Goal: Task Accomplishment & Management: Use online tool/utility

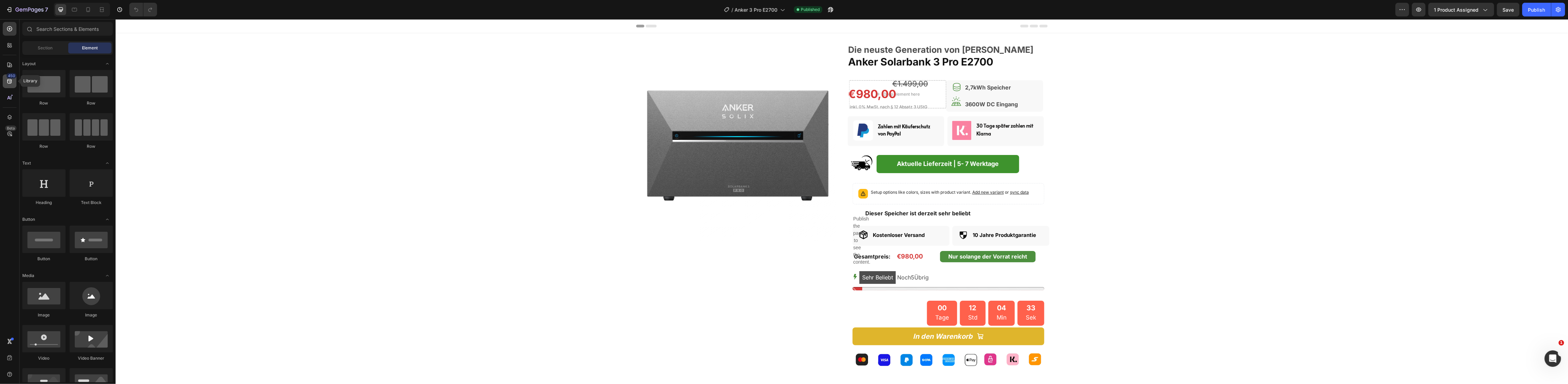
click at [5, 80] on div "450" at bounding box center [10, 81] width 14 height 14
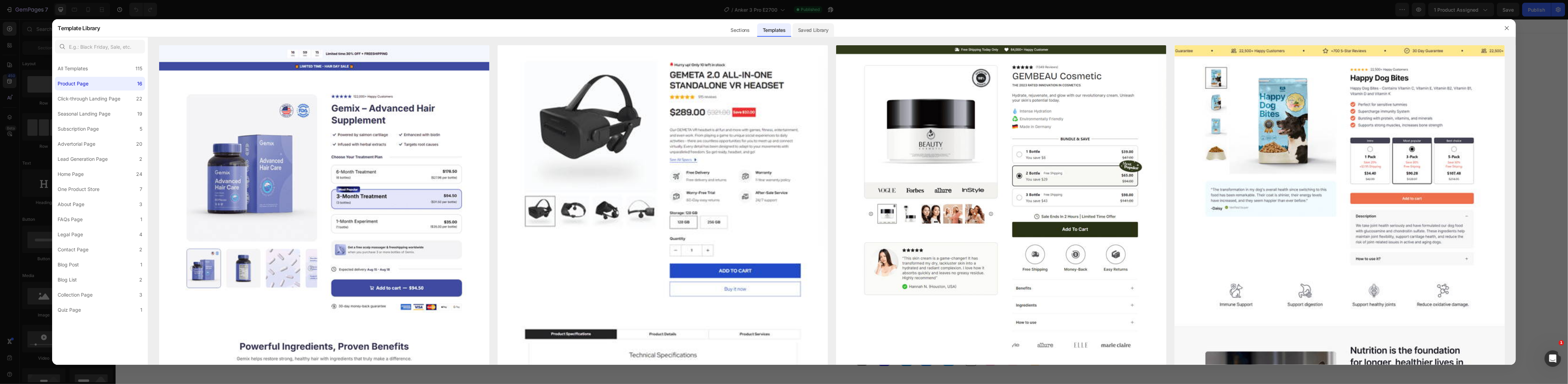
click at [807, 31] on div "Saved Library" at bounding box center [813, 30] width 41 height 14
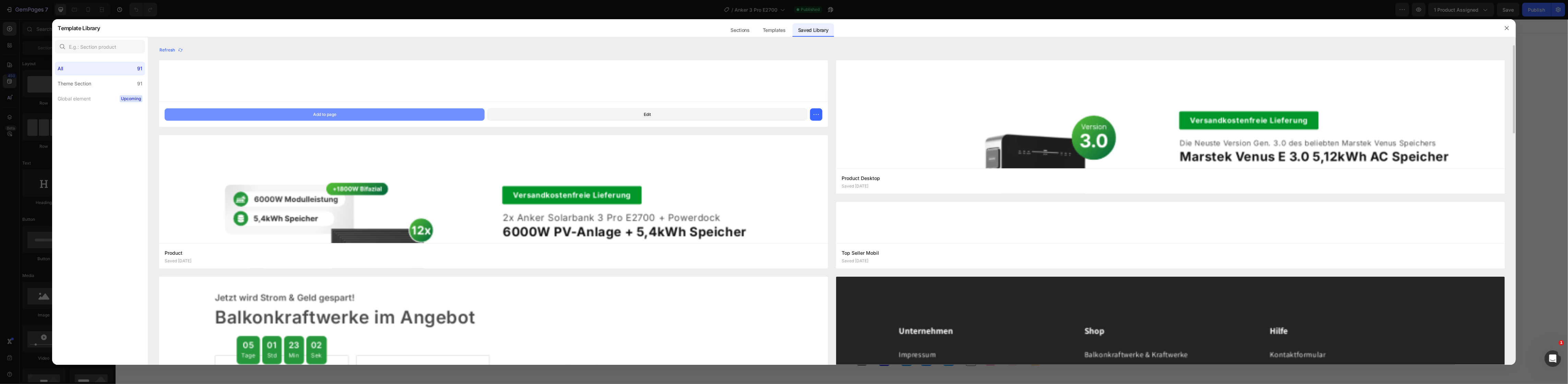
click at [310, 117] on button "Add to page" at bounding box center [324, 114] width 320 height 12
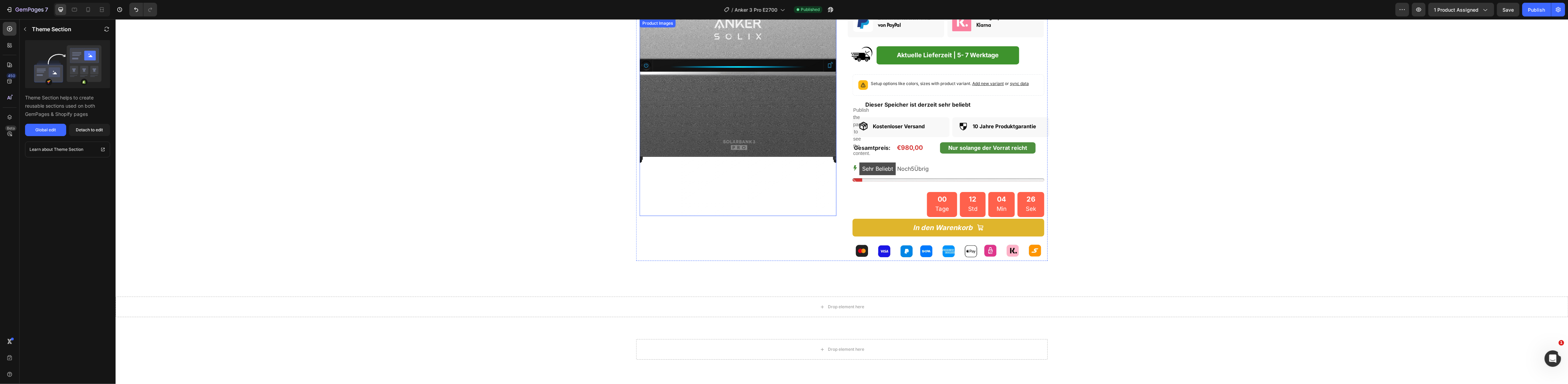
scroll to position [86, 0]
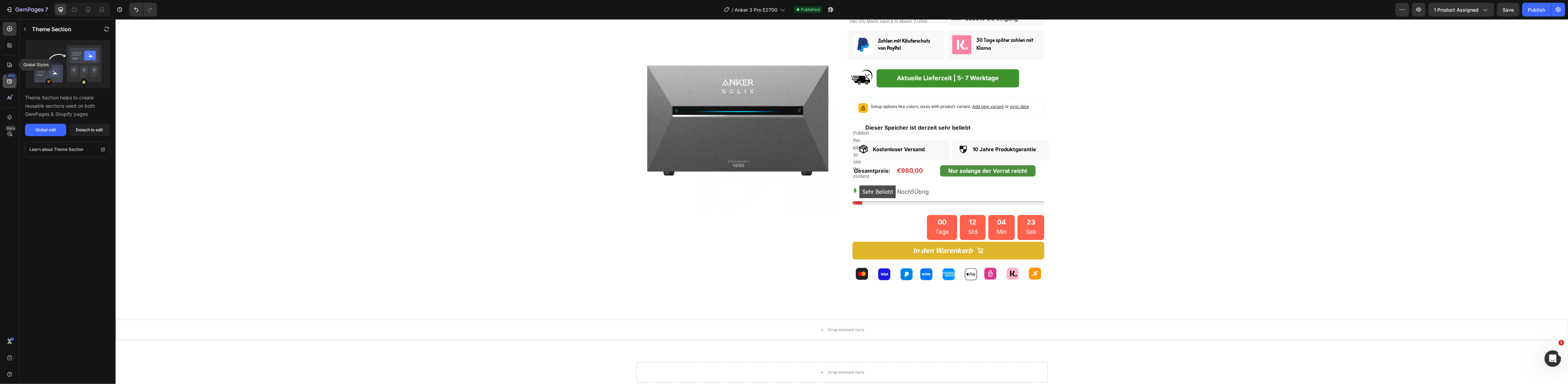
click at [9, 74] on div "450" at bounding box center [12, 75] width 10 height 5
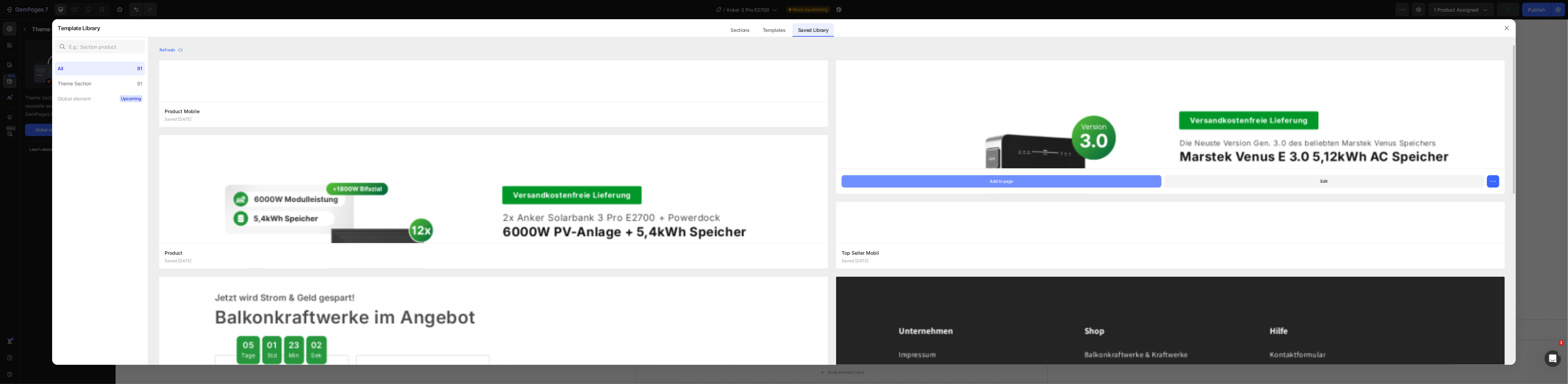
click at [933, 183] on button "Add to page" at bounding box center [1002, 181] width 320 height 12
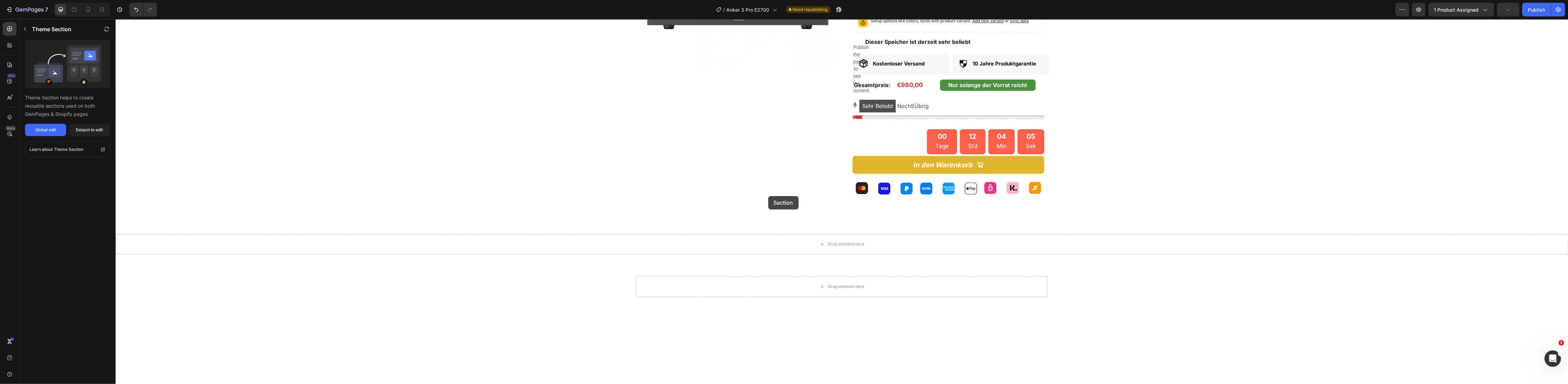
scroll to position [0, 0]
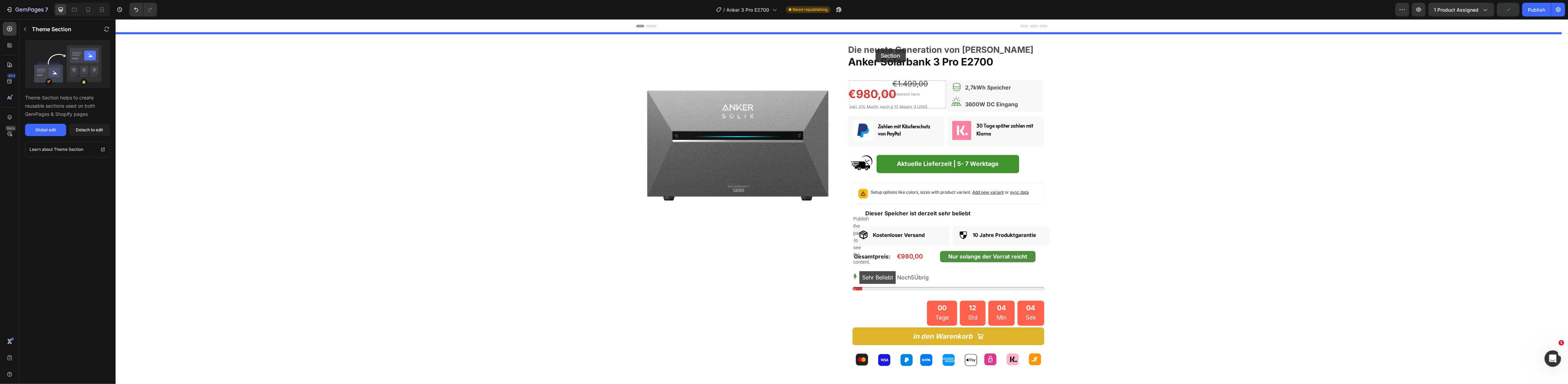
drag, startPoint x: 590, startPoint y: 270, endPoint x: 875, endPoint y: 49, distance: 360.6
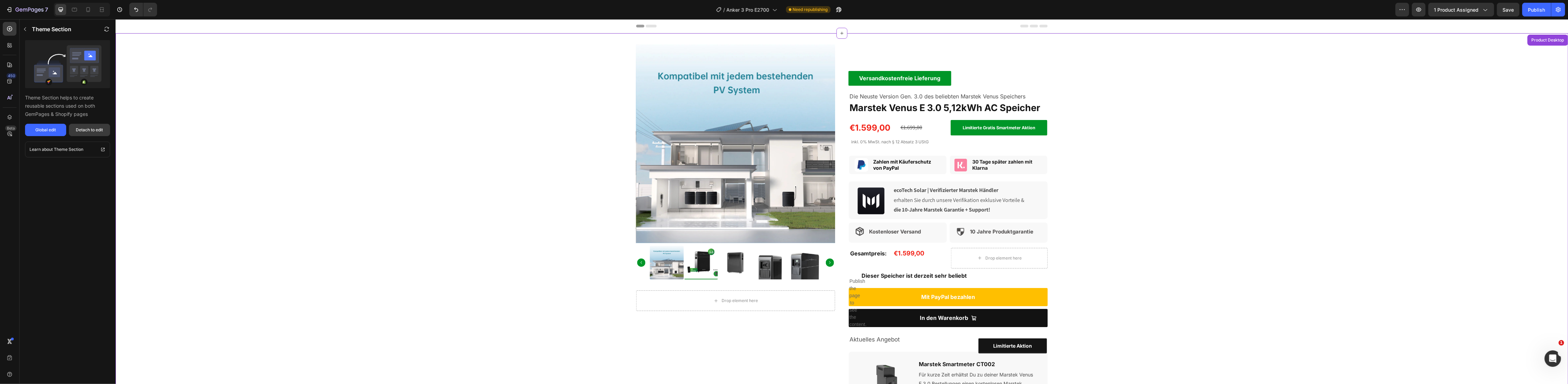
click at [94, 134] on button "Detach to edit" at bounding box center [89, 130] width 41 height 12
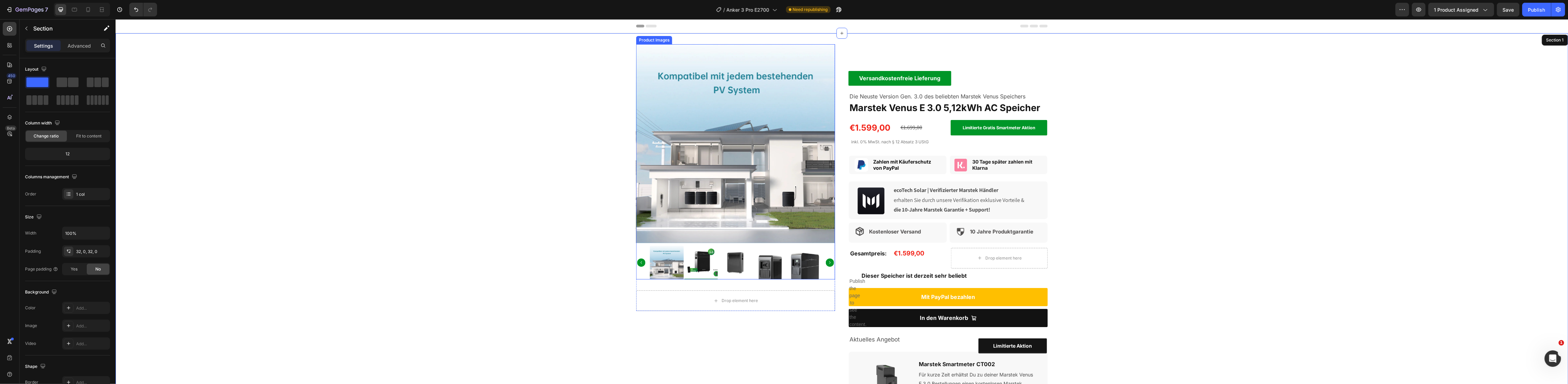
click at [704, 180] on img at bounding box center [735, 144] width 199 height 199
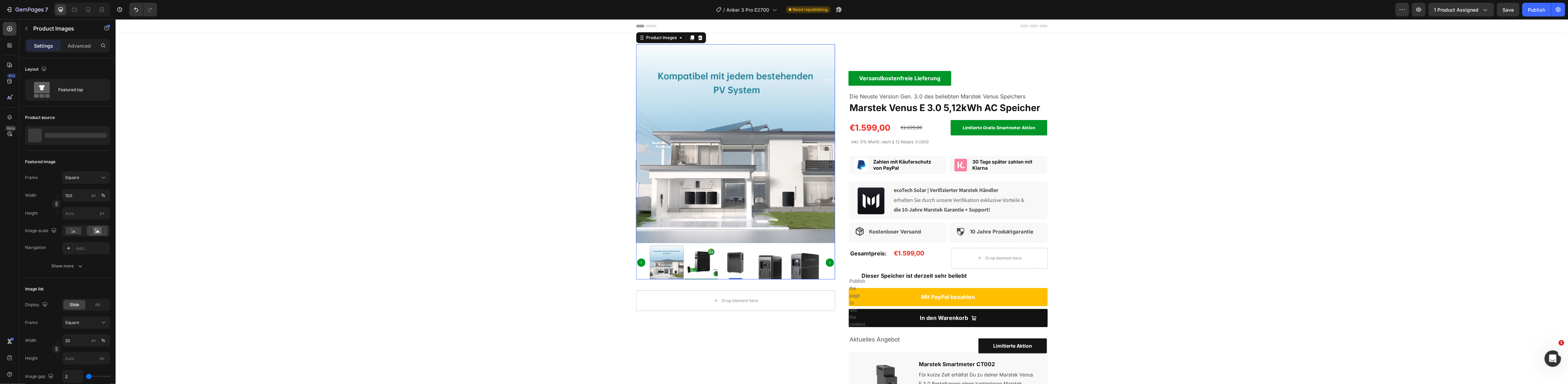
click at [1200, 145] on div "Product Images 0 Drop element here Product Versandkostenfreie Lieferung Text Bl…" at bounding box center [841, 234] width 1453 height 380
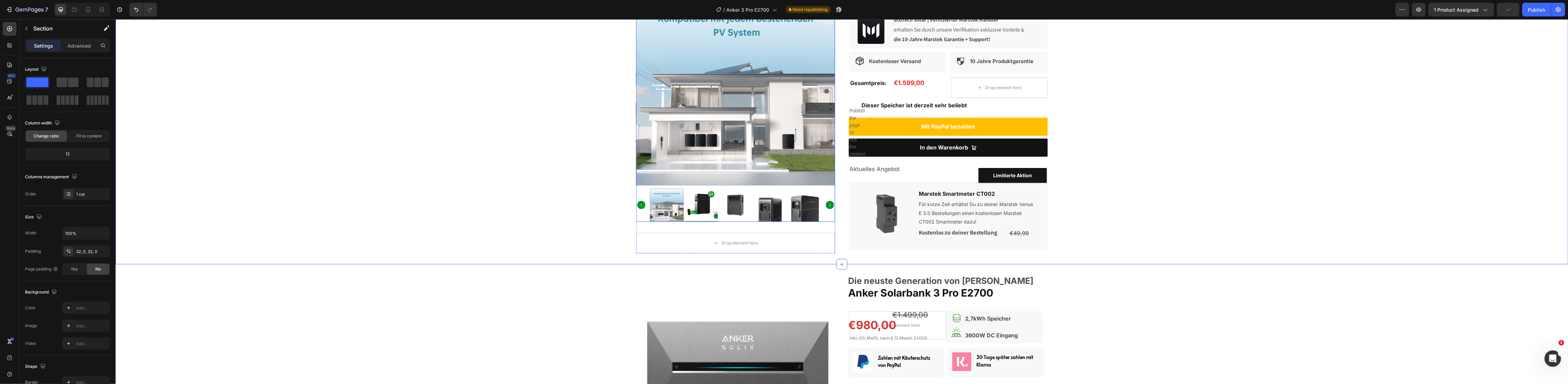
scroll to position [172, 0]
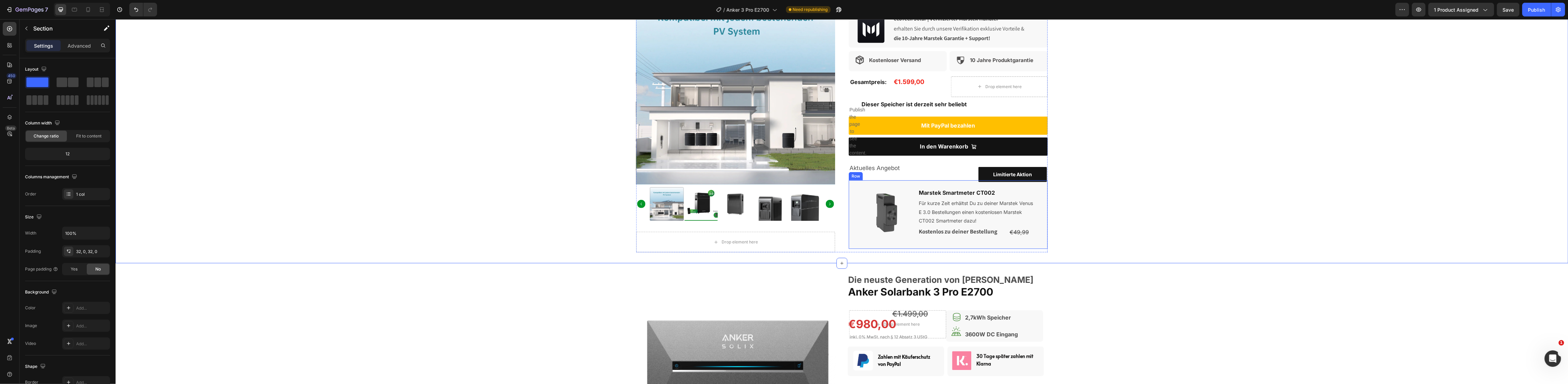
click at [905, 181] on div "Image Marstek Smartmeter CT002 Text Block Für kurze Zeit erhältst Du zu deiner …" at bounding box center [948, 214] width 199 height 69
click at [888, 176] on icon at bounding box center [891, 173] width 5 height 5
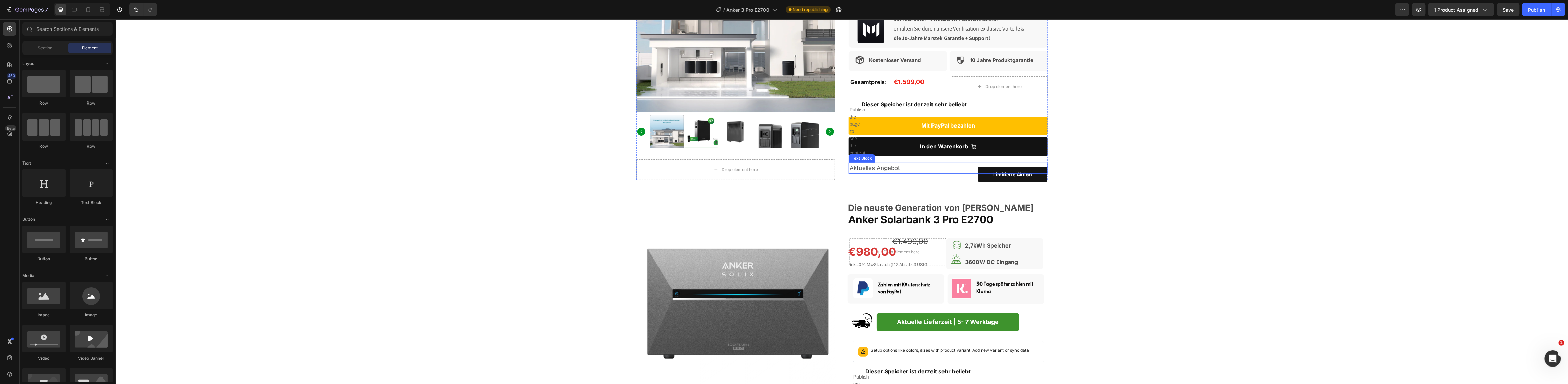
click at [891, 169] on span "Aktuelles Angebot" at bounding box center [874, 167] width 51 height 7
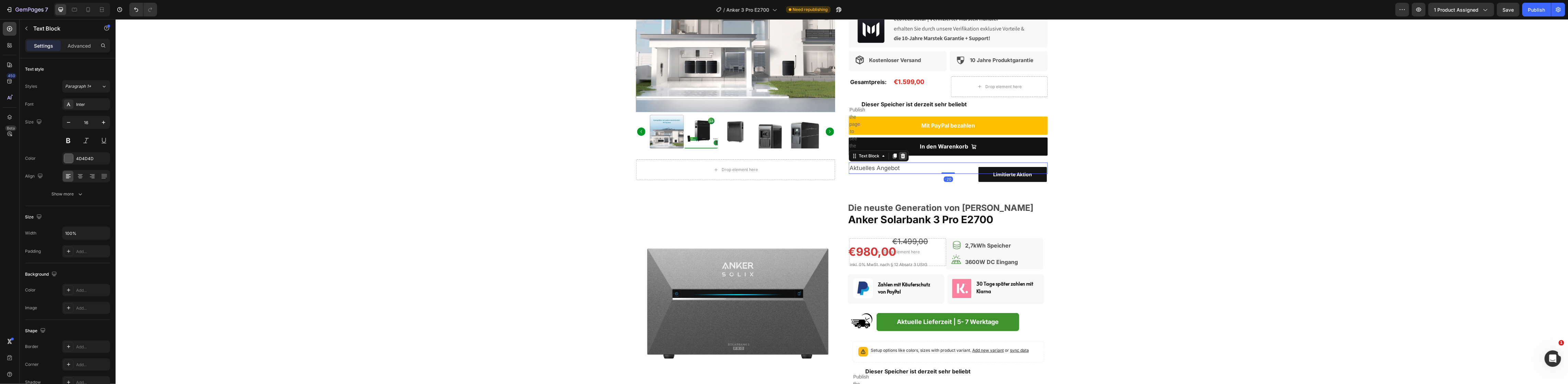
click at [900, 155] on icon at bounding box center [902, 156] width 5 height 5
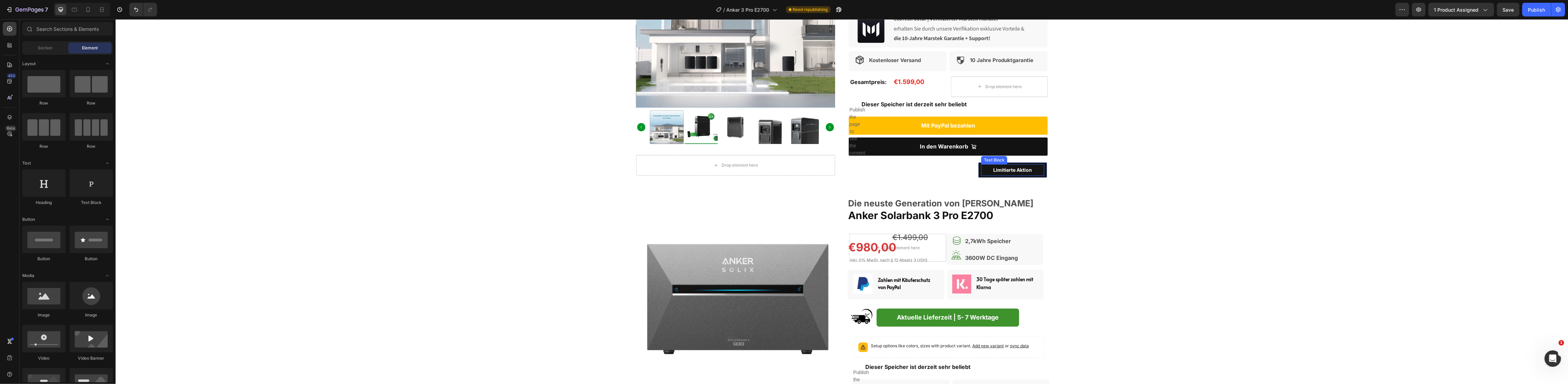
click at [981, 167] on div "Limitierte Aktion" at bounding box center [1012, 170] width 63 height 12
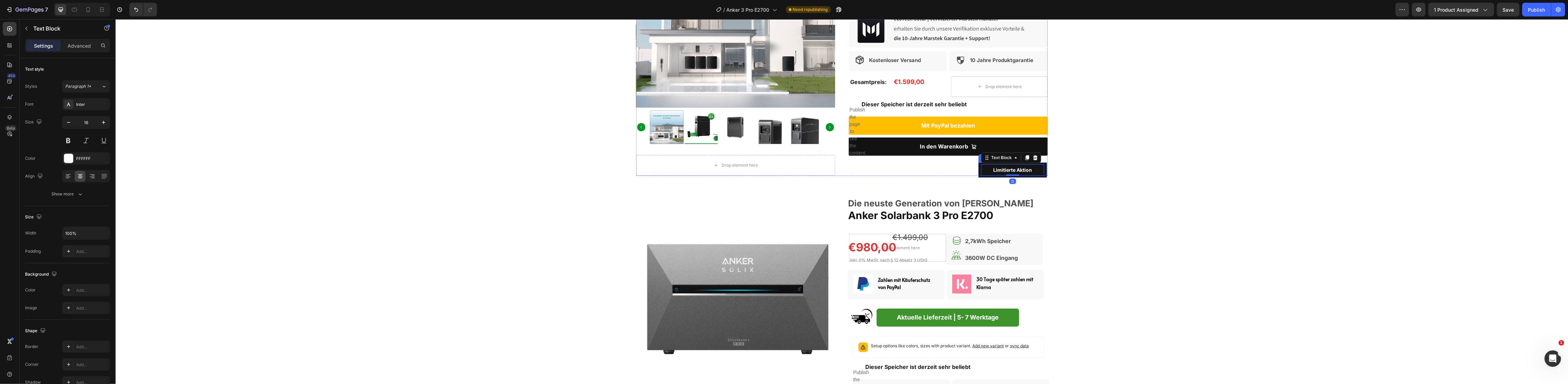
click at [978, 168] on div "Limitierte Aktion Text Block 0 Row" at bounding box center [1012, 170] width 69 height 15
click at [1018, 155] on icon at bounding box center [1020, 156] width 5 height 5
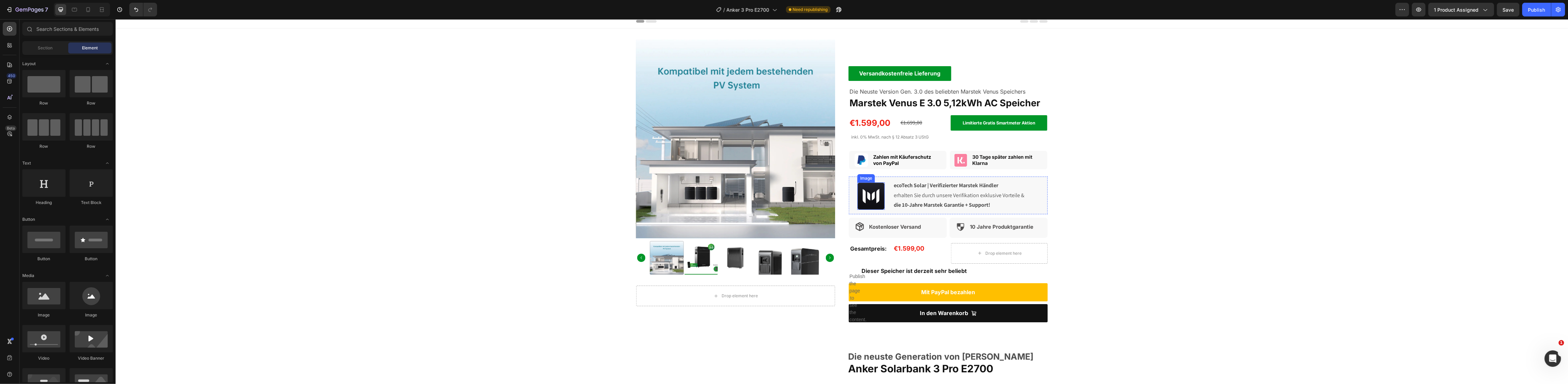
scroll to position [0, 0]
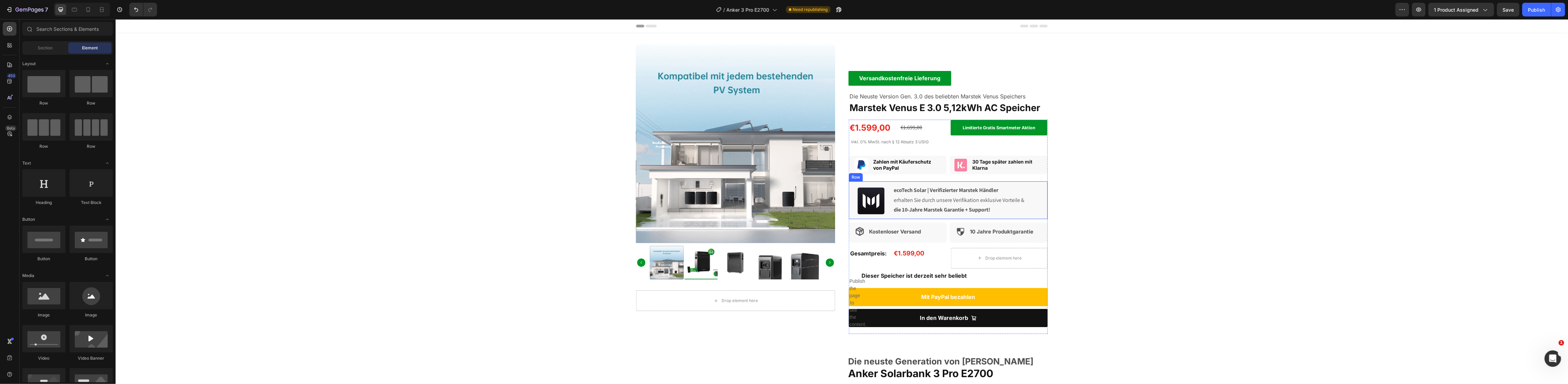
click at [886, 184] on div "Image ecoTech Solar | Verifizierter Marstek Händler erhalten Sie durch unsere V…" at bounding box center [948, 200] width 199 height 38
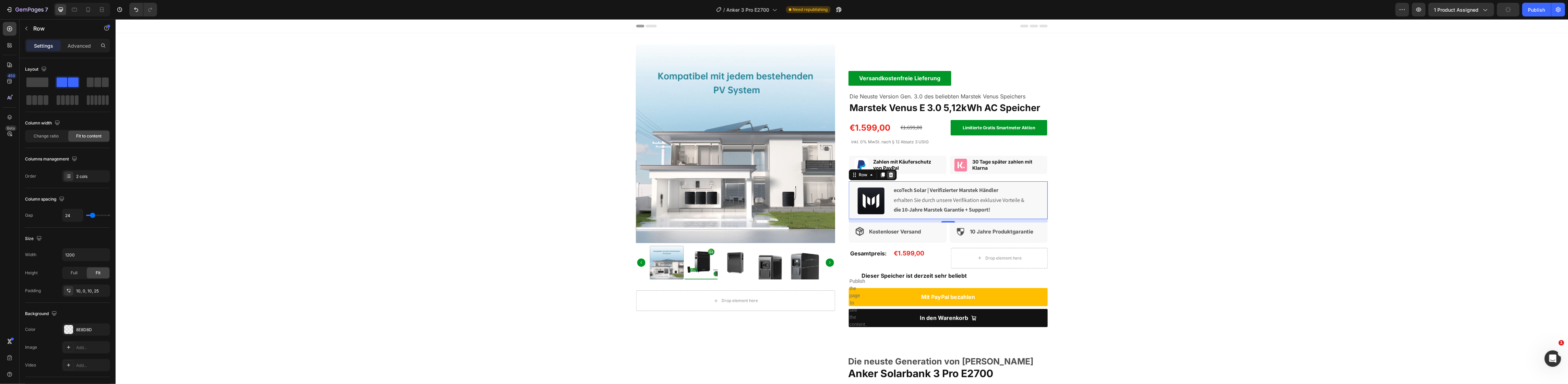
click at [889, 175] on icon at bounding box center [891, 175] width 4 height 5
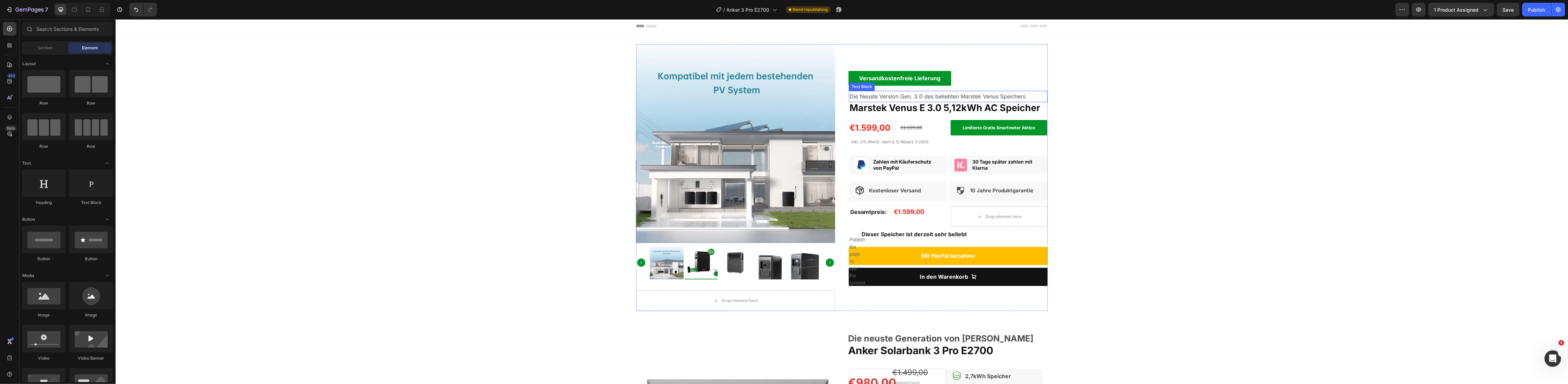
click at [891, 94] on p "Die Neuste Version Gen. 3.0 des beliebten Marstek Venus Speichers" at bounding box center [948, 96] width 198 height 10
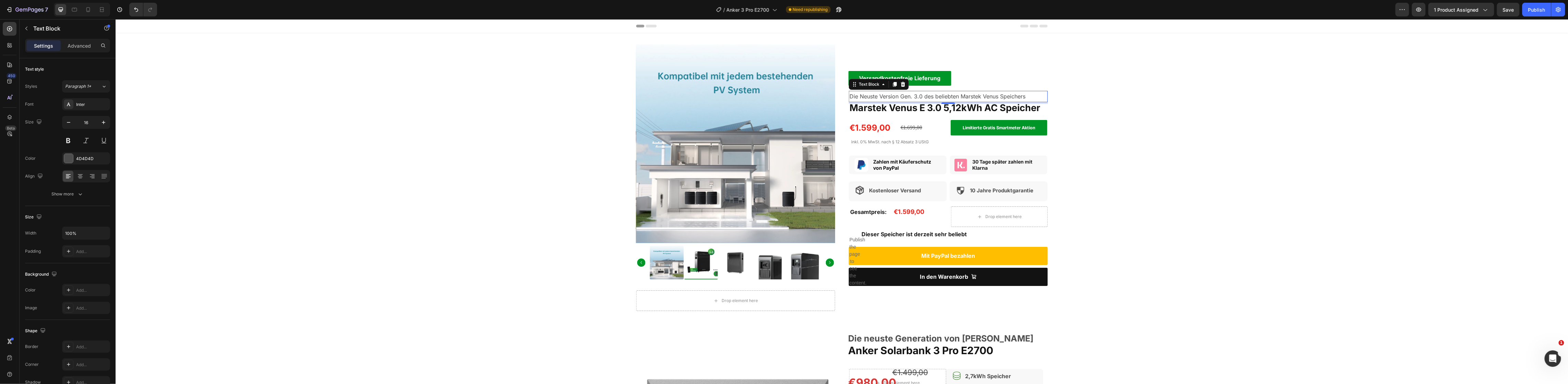
click at [891, 94] on p "Die Neuste Version Gen. 3.0 des beliebten Marstek Venus Speichers" at bounding box center [948, 96] width 198 height 10
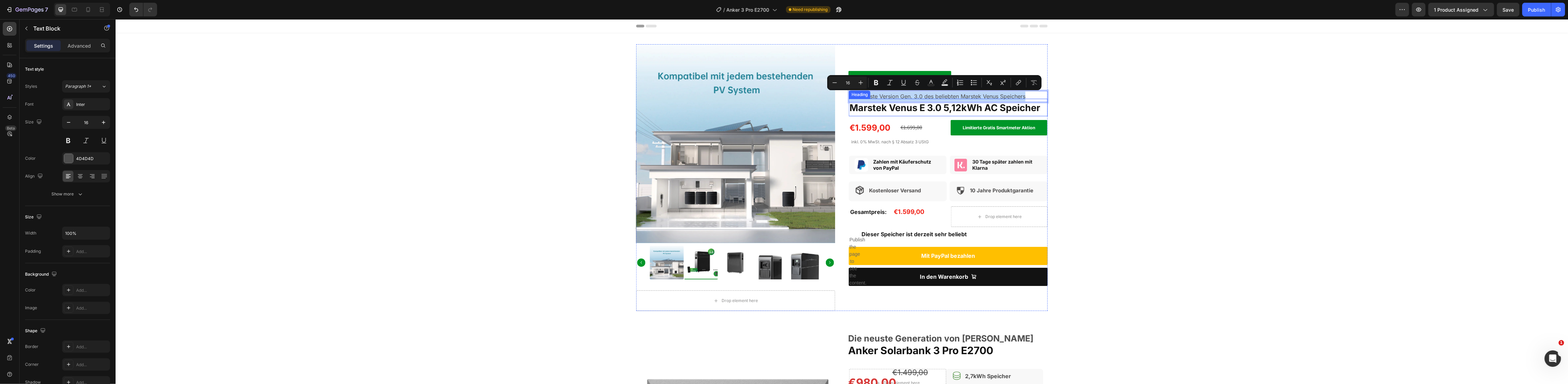
click at [901, 110] on strong "Marstek Venus E 3.0 5,12kWh AC Speicher" at bounding box center [944, 108] width 191 height 12
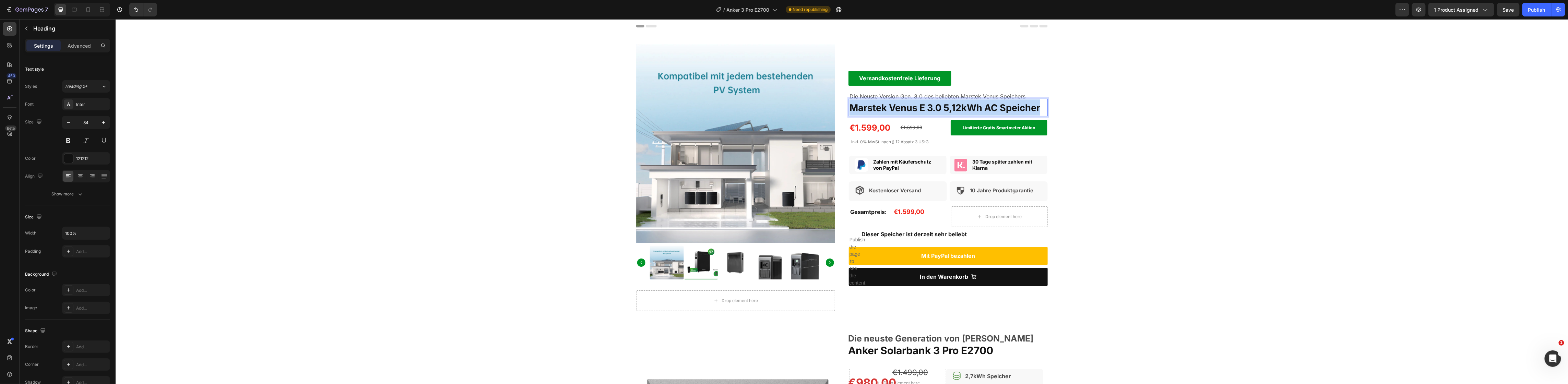
click at [901, 110] on strong "Marstek Venus E 3.0 5,12kWh AC Speicher" at bounding box center [944, 108] width 191 height 12
click at [910, 96] on p "Die Neuste Version Gen. 3.0 des beliebten Marstek Venus Speichers" at bounding box center [948, 96] width 198 height 10
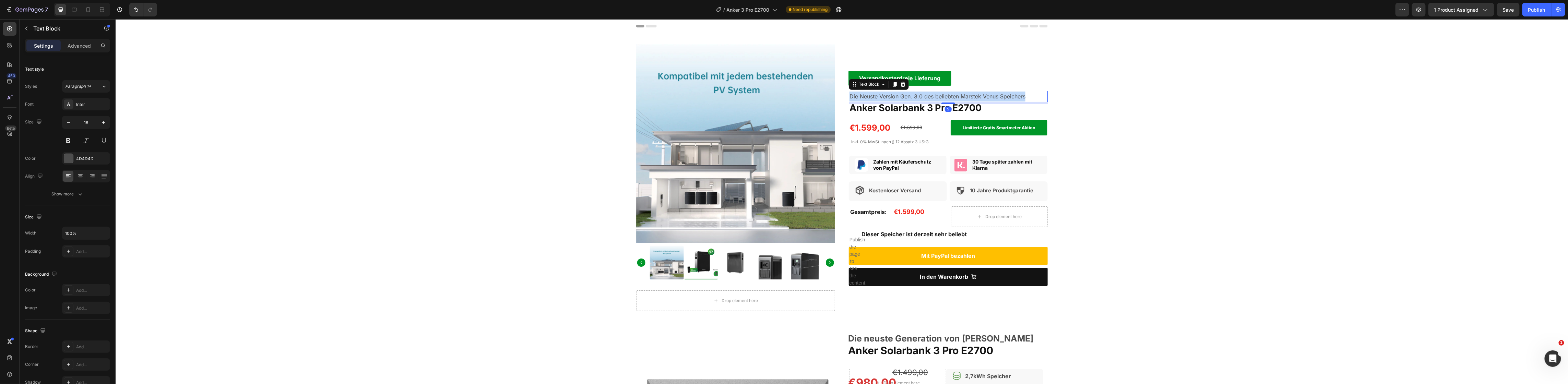
click at [910, 96] on p "Die Neuste Version Gen. 3.0 des beliebten Marstek Venus Speichers" at bounding box center [948, 96] width 198 height 10
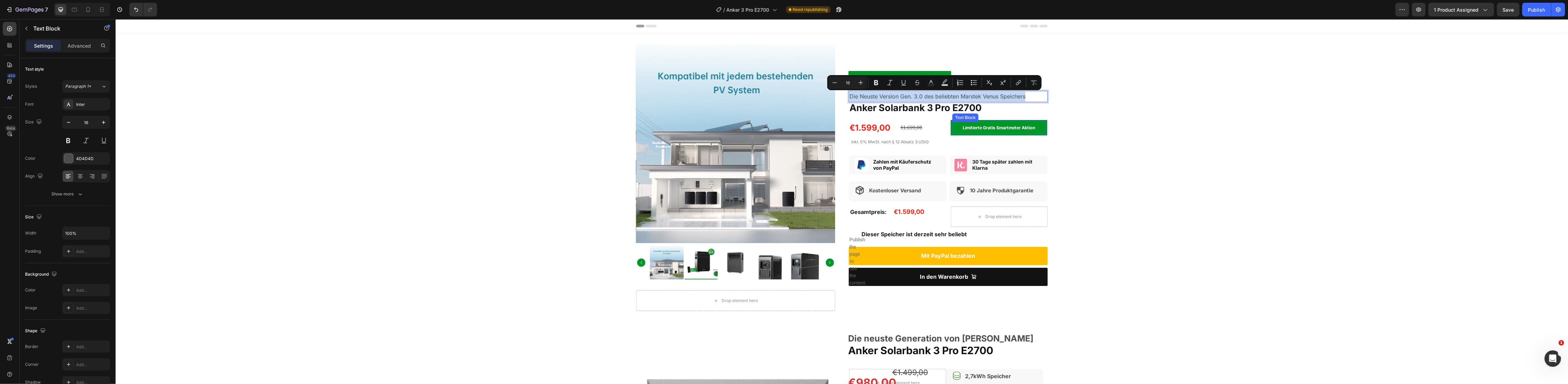
click at [1009, 128] on strong "Limitierte Gratis Smartmeter Aktion" at bounding box center [998, 128] width 72 height 5
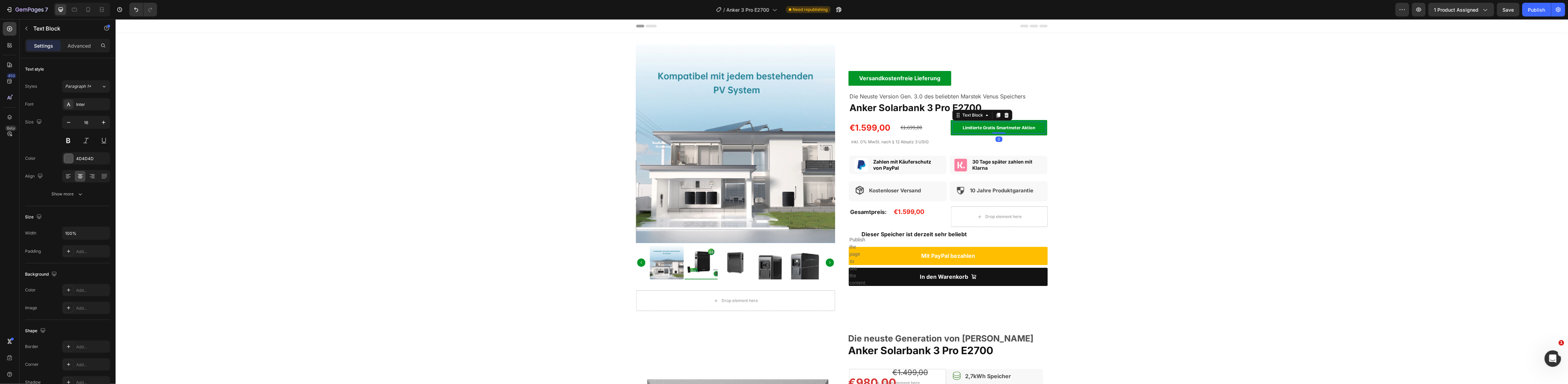
click at [1009, 128] on strong "Limitierte Gratis Smartmeter Aktion" at bounding box center [998, 128] width 72 height 5
click at [989, 128] on strong "Angebot nur slange der Vorrat reicht" at bounding box center [998, 128] width 76 height 5
click at [986, 128] on strong "Angebot nur slange der Vorrat reicht" at bounding box center [998, 128] width 76 height 5
click at [1074, 143] on div "Product Images Drop element here Product Versandkostenfreie Lieferung Text Bloc…" at bounding box center [841, 178] width 1453 height 267
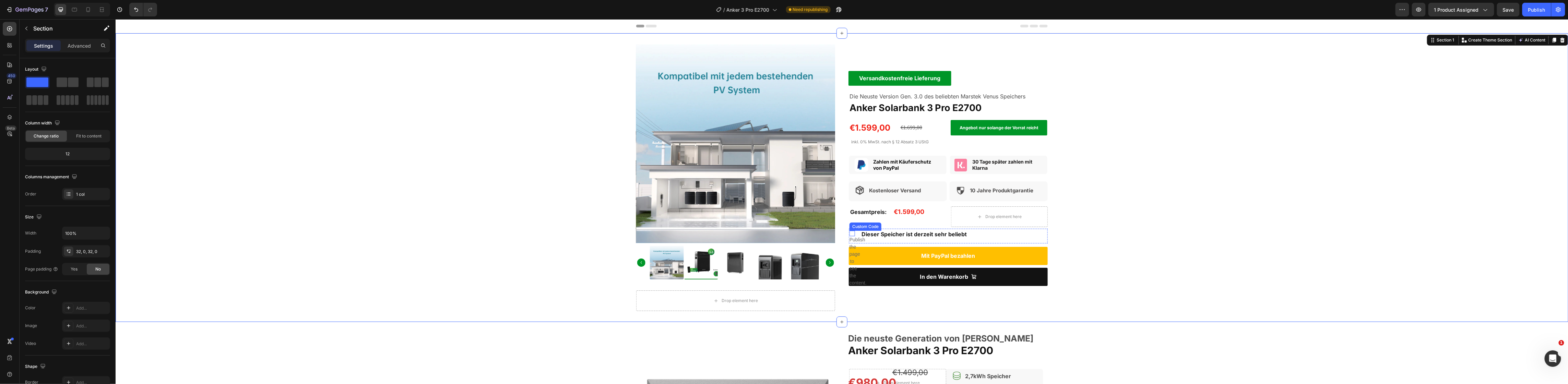
click at [849, 234] on div "Publish the page to see the content." at bounding box center [852, 260] width 5 height 58
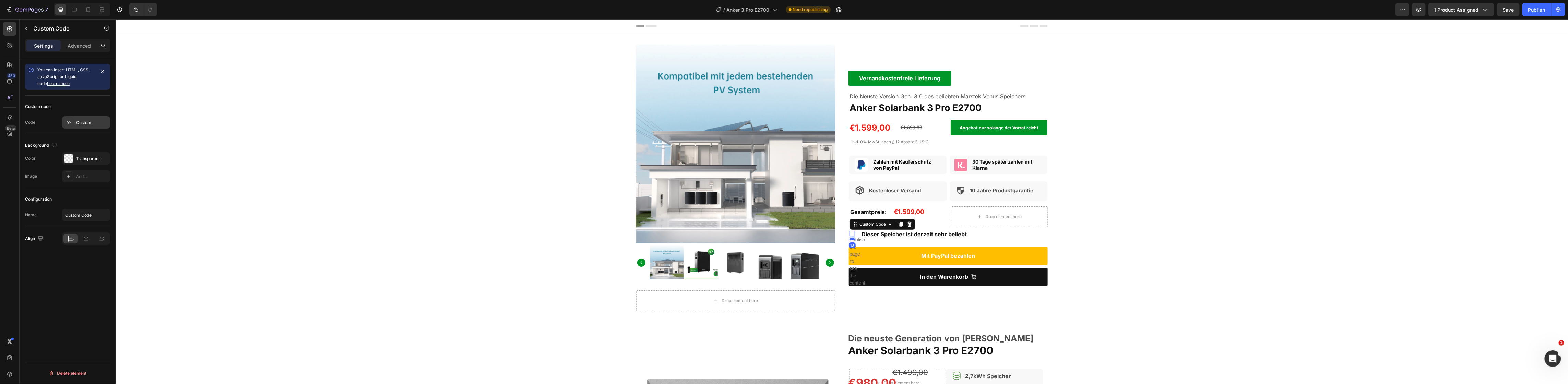
click at [72, 119] on div at bounding box center [69, 122] width 10 height 10
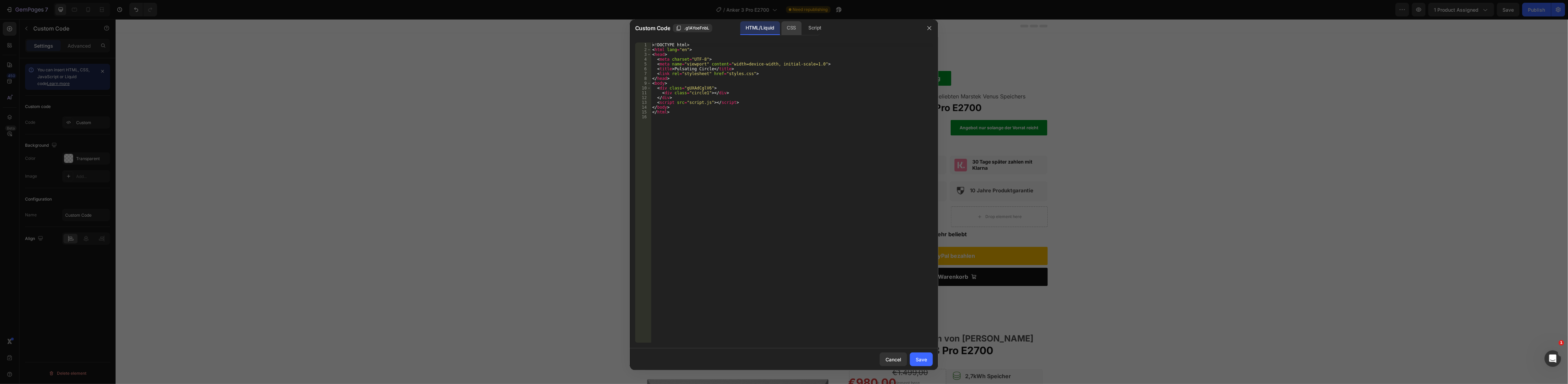
click at [783, 26] on div "CSS" at bounding box center [791, 28] width 20 height 14
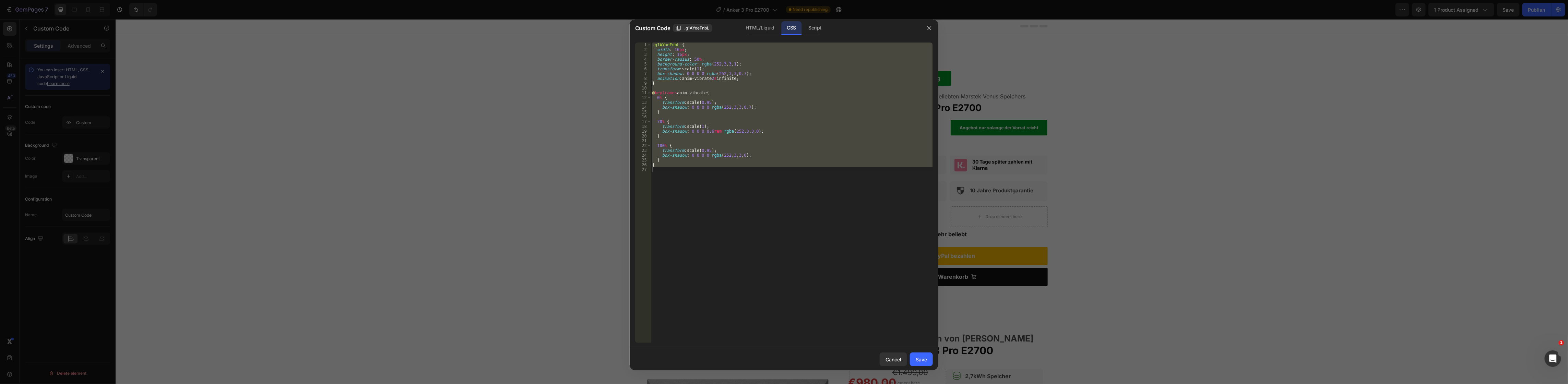
click at [678, 47] on div ".g1AYoeFnbL { width : 16 px ; height : 16 px ; border-radius : 50 % ; backgroun…" at bounding box center [791, 193] width 282 height 301
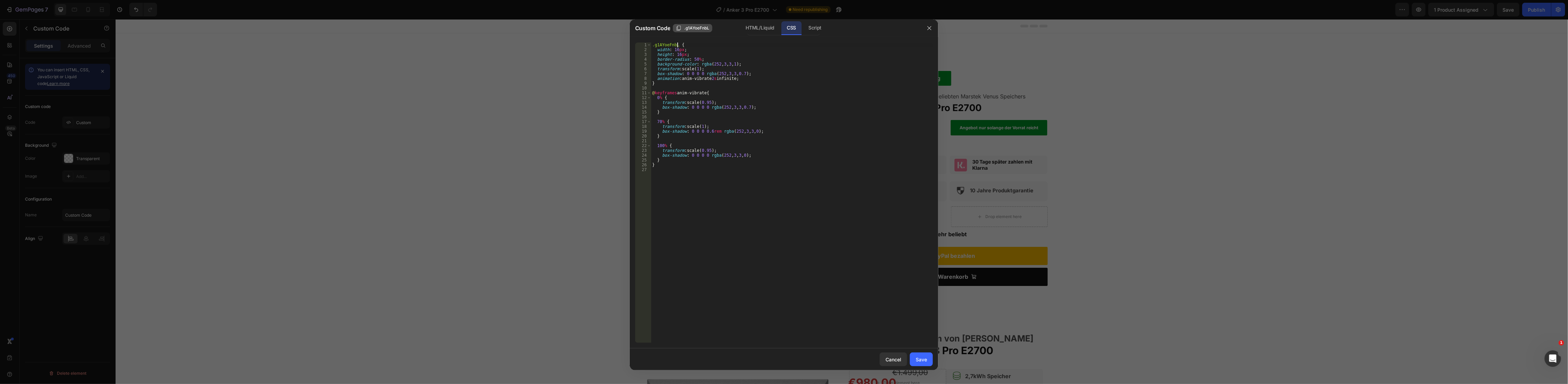
click at [691, 27] on span ".g1AYoeFnbL" at bounding box center [696, 28] width 25 height 6
drag, startPoint x: 746, startPoint y: 28, endPoint x: 739, endPoint y: 35, distance: 9.9
click at [746, 28] on div "HTML/Liquid" at bounding box center [760, 28] width 40 height 14
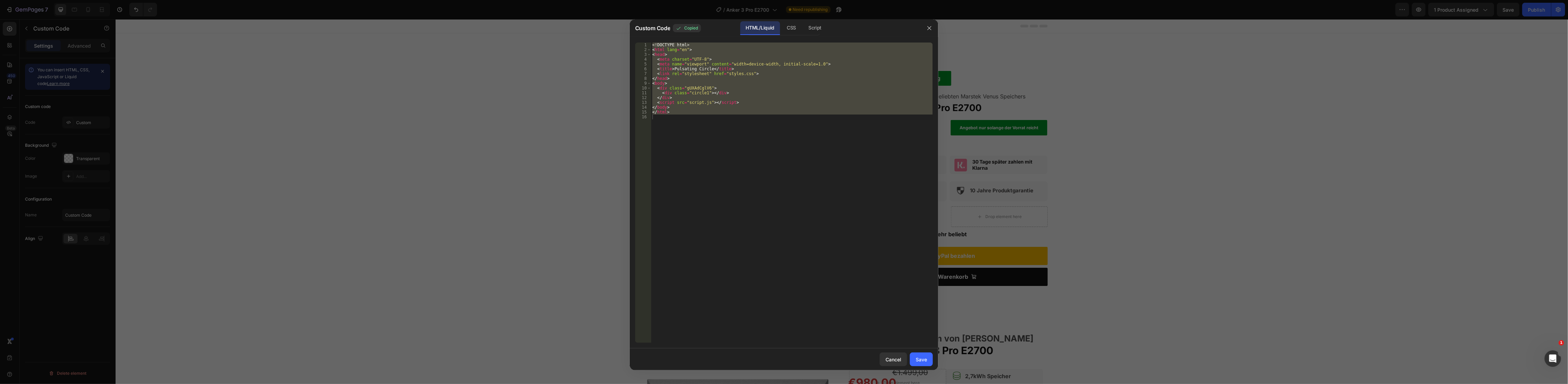
click at [695, 61] on div "<! DOCTYPE html > < html lang = "en" > < head > < meta charset = "UTF-8" > < me…" at bounding box center [791, 193] width 282 height 301
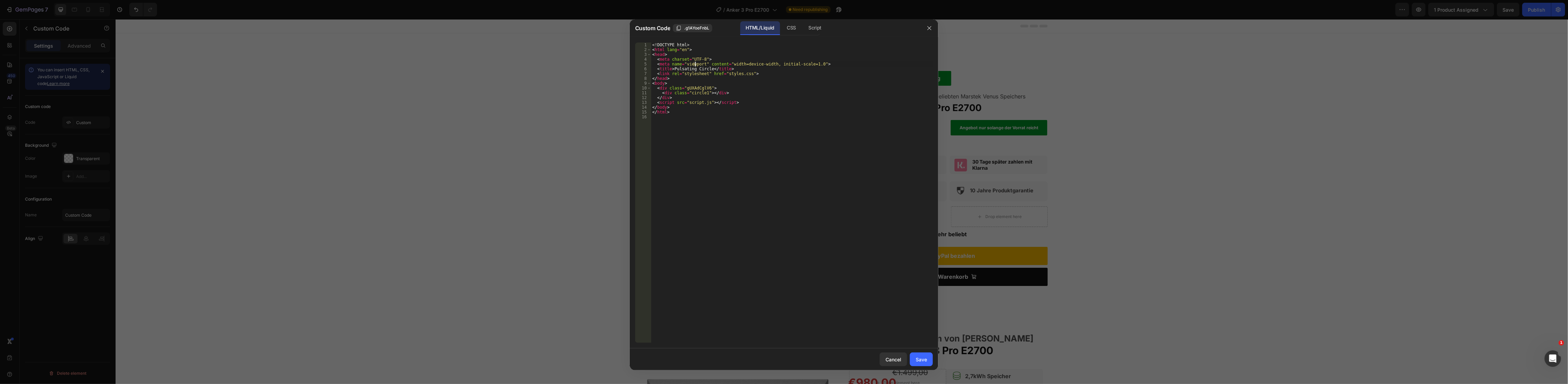
click at [696, 88] on div "<! DOCTYPE html > < html lang = "en" > < head > < meta charset = "UTF-8" > < me…" at bounding box center [791, 197] width 282 height 310
click at [696, 88] on div "<! DOCTYPE html > < html lang = "en" > < head > < meta charset = "UTF-8" > < me…" at bounding box center [791, 197] width 282 height 310
paste textarea ".g1AYoeFnbL"
click at [687, 89] on div "<! DOCTYPE html > < html lang = "en" > < head > < meta charset = "UTF-8" > < me…" at bounding box center [791, 197] width 282 height 310
type textarea "<div class="g1AYoeFnbL">"
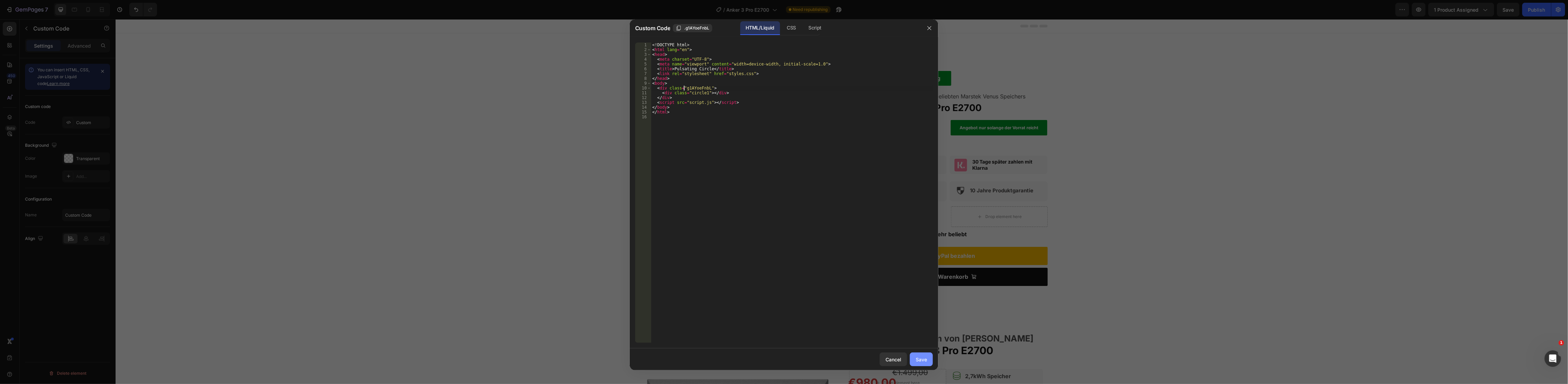
click at [928, 355] on button "Save" at bounding box center [922, 359] width 23 height 14
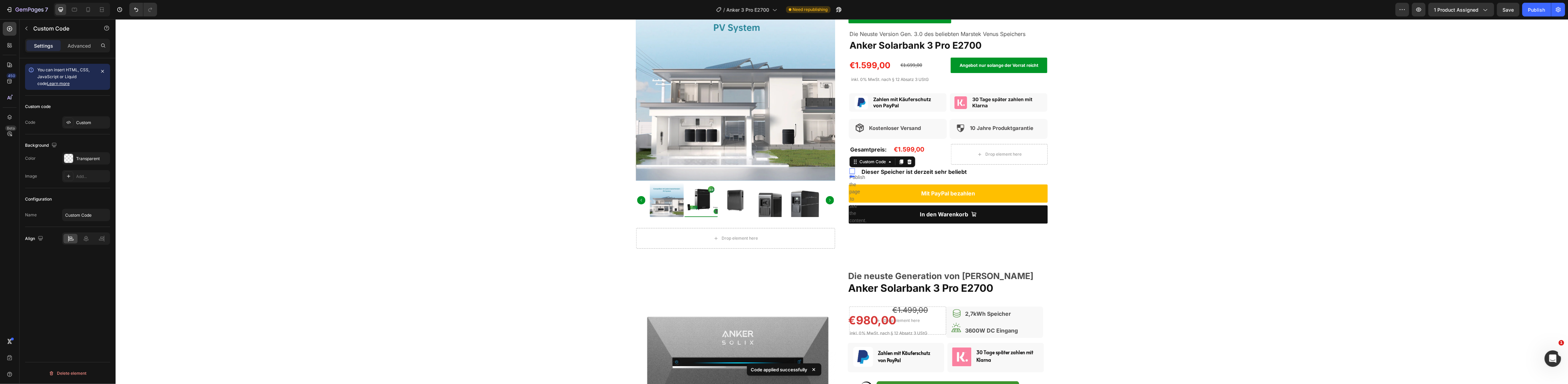
scroll to position [43, 0]
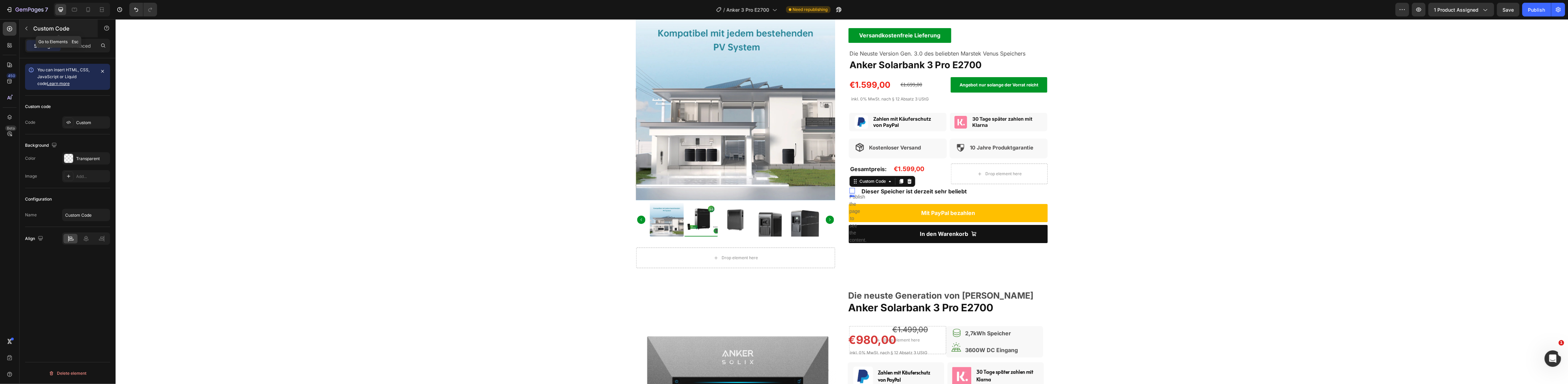
click at [25, 30] on icon "button" at bounding box center [26, 28] width 5 height 5
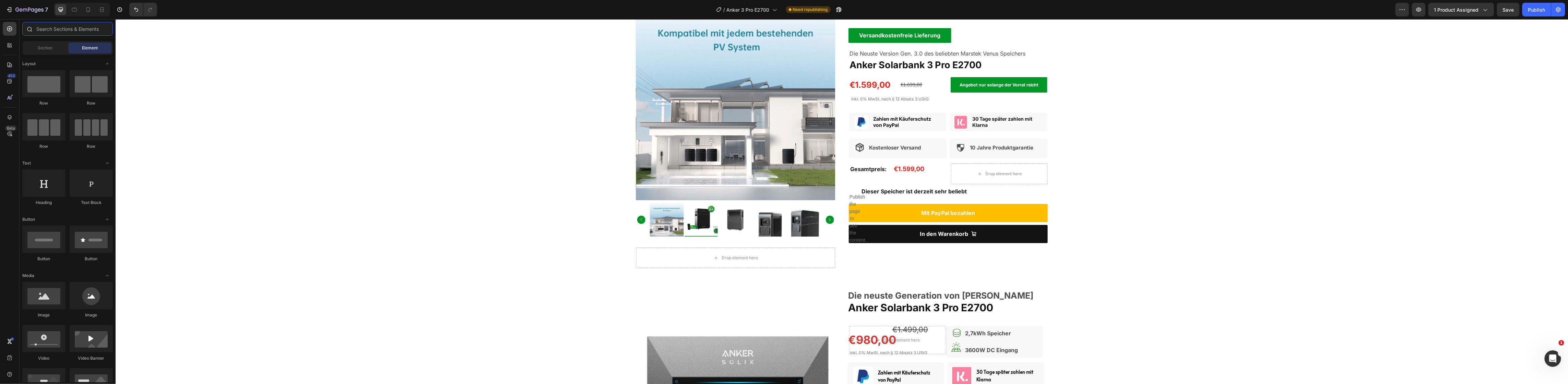
click at [67, 30] on input "text" at bounding box center [68, 29] width 91 height 14
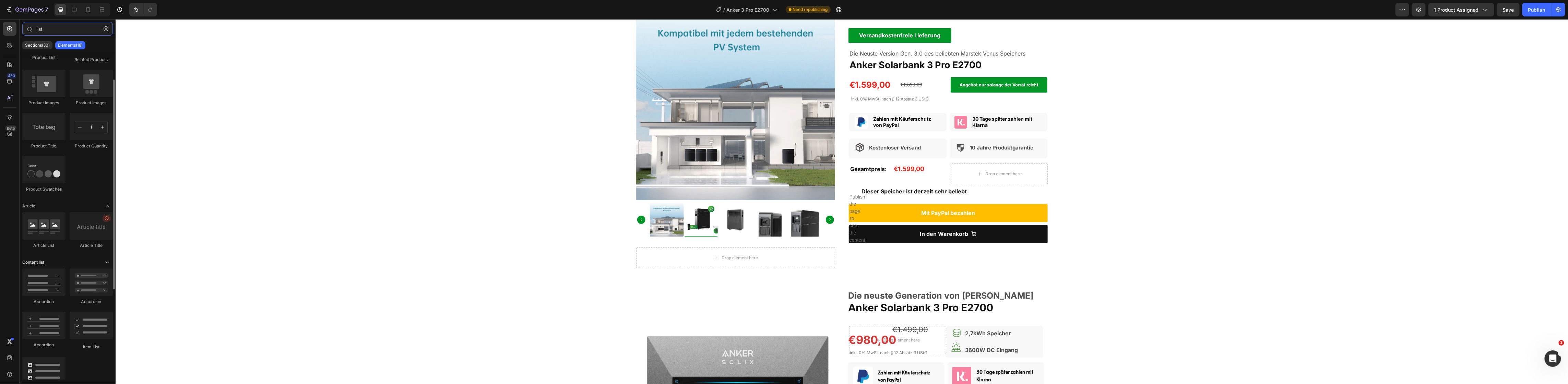
scroll to position [86, 0]
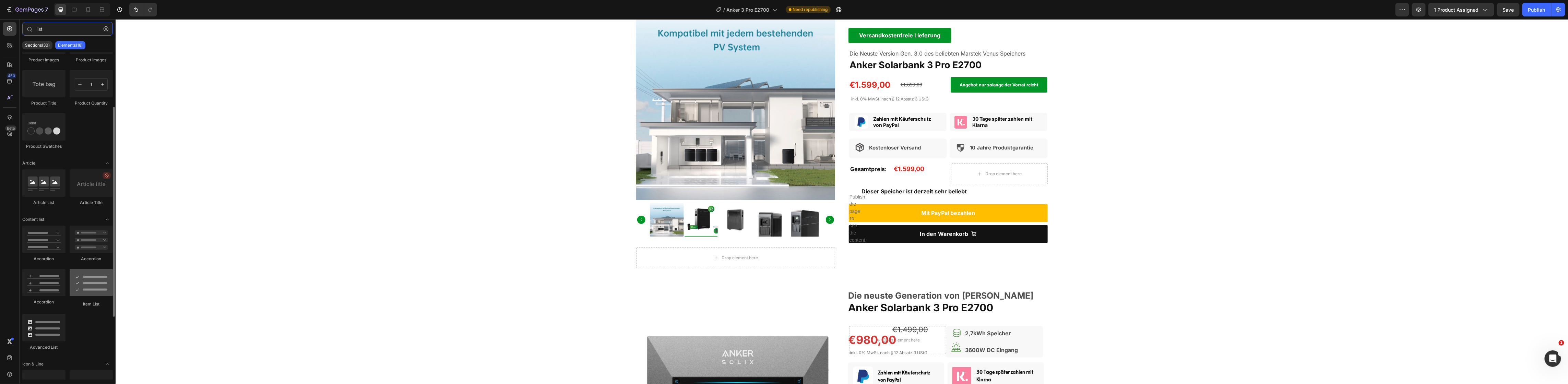
type input "list"
drag, startPoint x: 199, startPoint y: 310, endPoint x: 945, endPoint y: 134, distance: 766.5
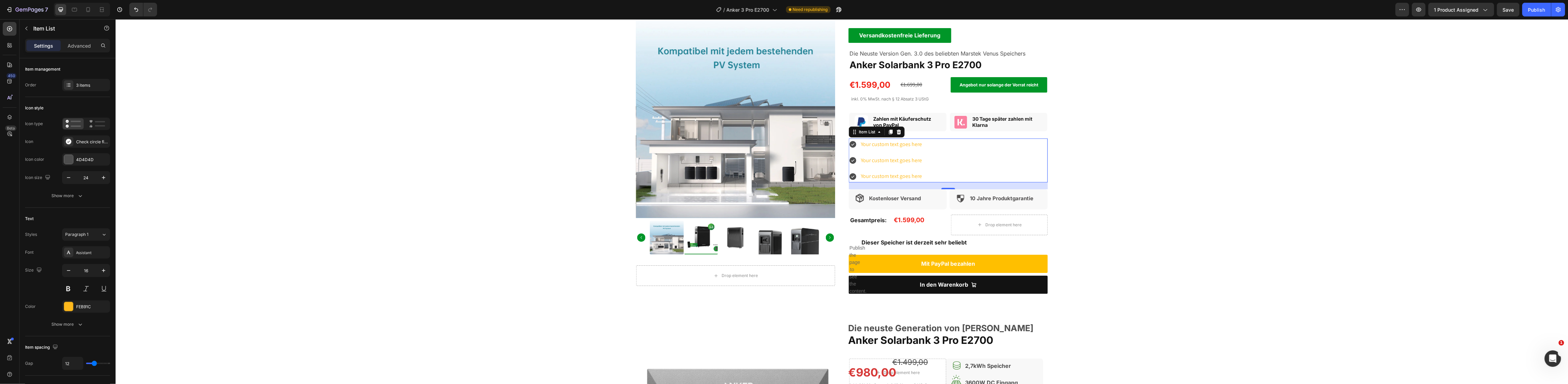
click at [1202, 167] on div "Product Images Drop element here Product Versandkostenfreie Lieferung Text Bloc…" at bounding box center [841, 151] width 1453 height 299
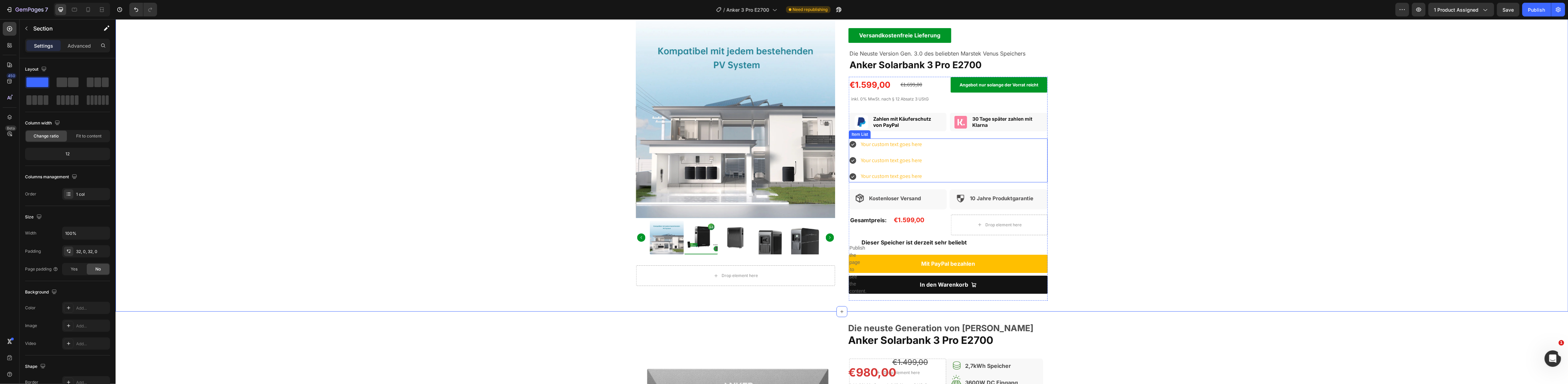
click at [861, 144] on div "Your custom text goes here" at bounding box center [891, 145] width 63 height 12
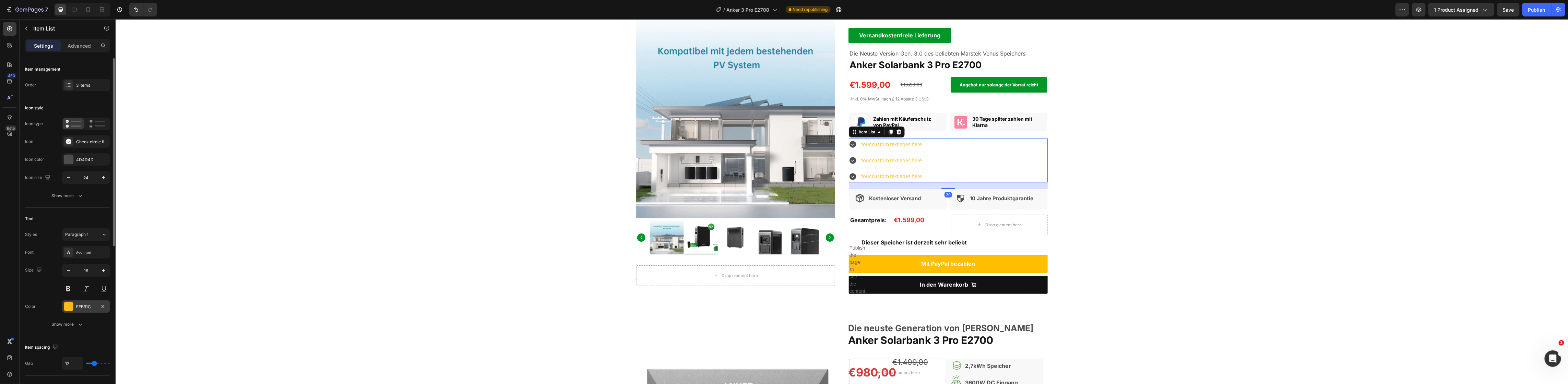
click at [66, 308] on div at bounding box center [68, 306] width 9 height 9
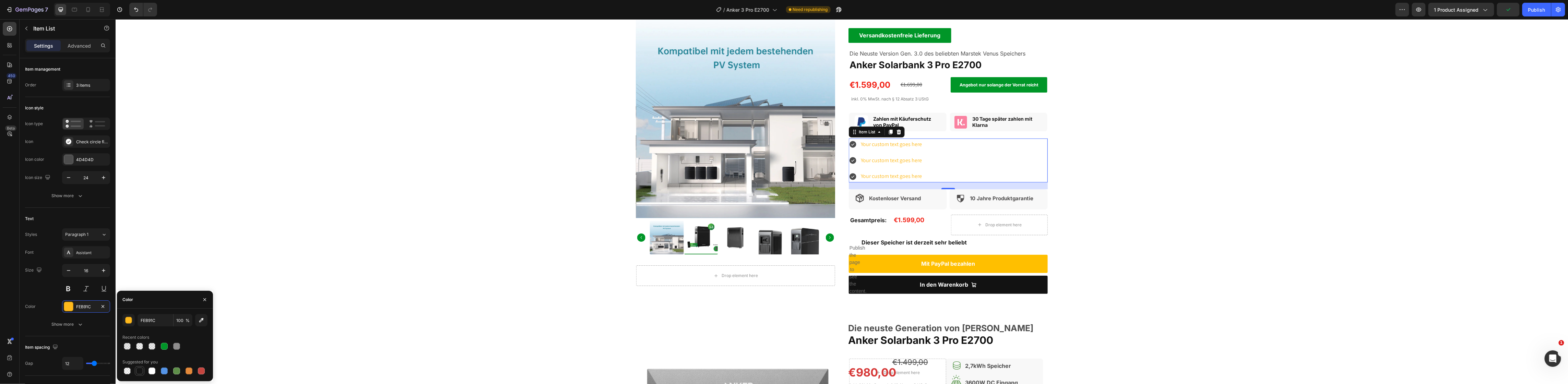
click at [141, 371] on div at bounding box center [139, 371] width 7 height 7
type input "151515"
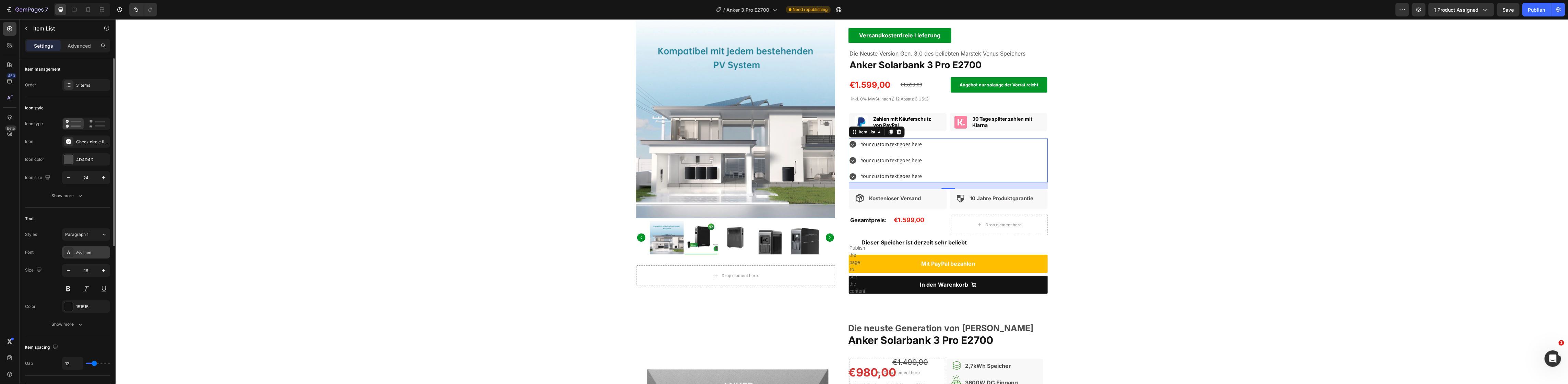
click at [79, 252] on div "Assistant" at bounding box center [92, 253] width 32 height 6
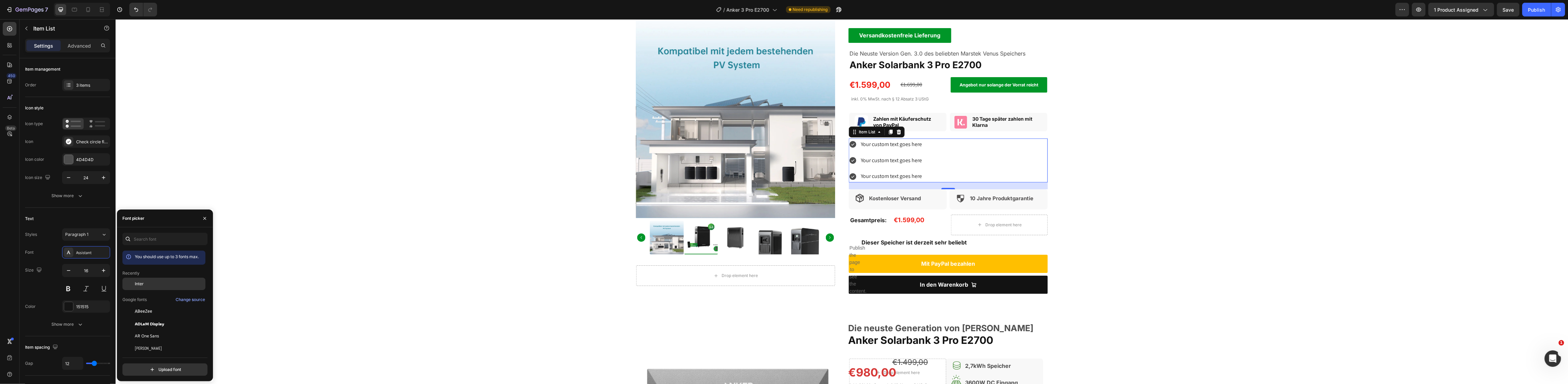
click at [142, 287] on div "Inter" at bounding box center [164, 284] width 83 height 12
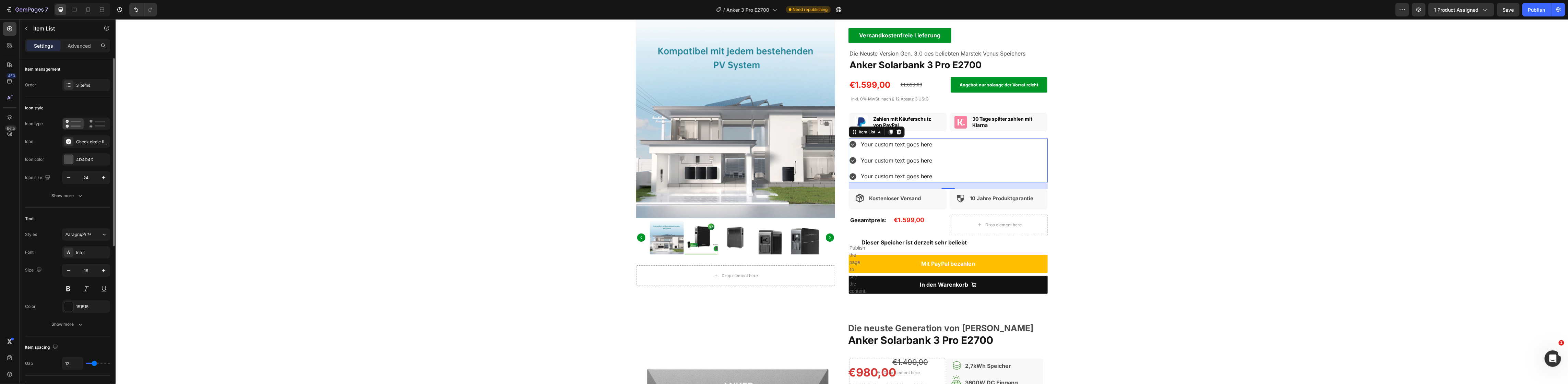
click at [58, 158] on div "Icon color 4D4D4D" at bounding box center [68, 159] width 85 height 12
click at [64, 158] on div at bounding box center [68, 159] width 9 height 9
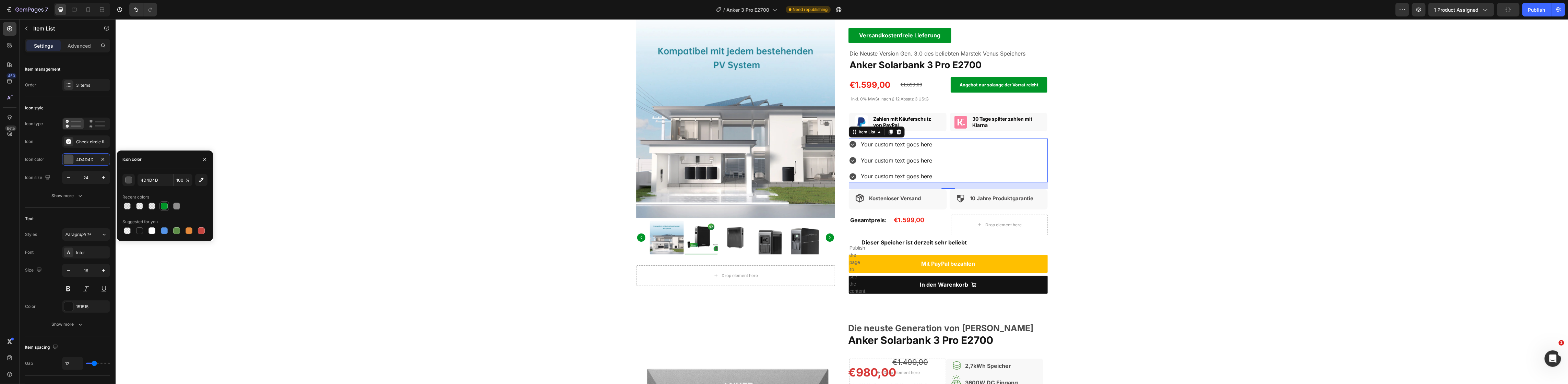
click at [164, 206] on div at bounding box center [164, 206] width 7 height 7
type input "009628"
click at [1138, 227] on div "Product Images Drop element here Product Versandkostenfreie Lieferung Text Bloc…" at bounding box center [841, 151] width 1453 height 299
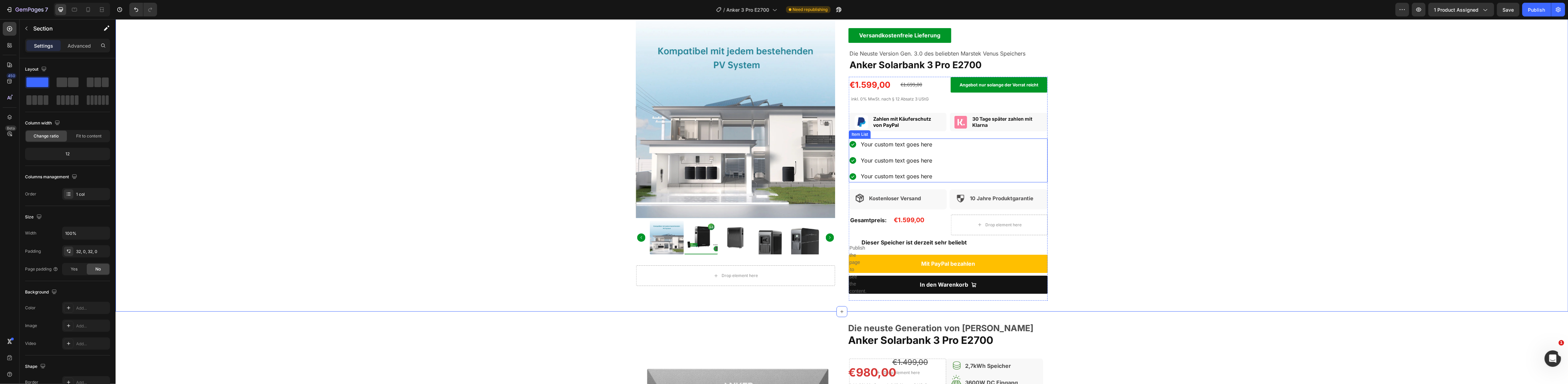
click at [899, 142] on div "Your custom text goes here" at bounding box center [896, 145] width 74 height 12
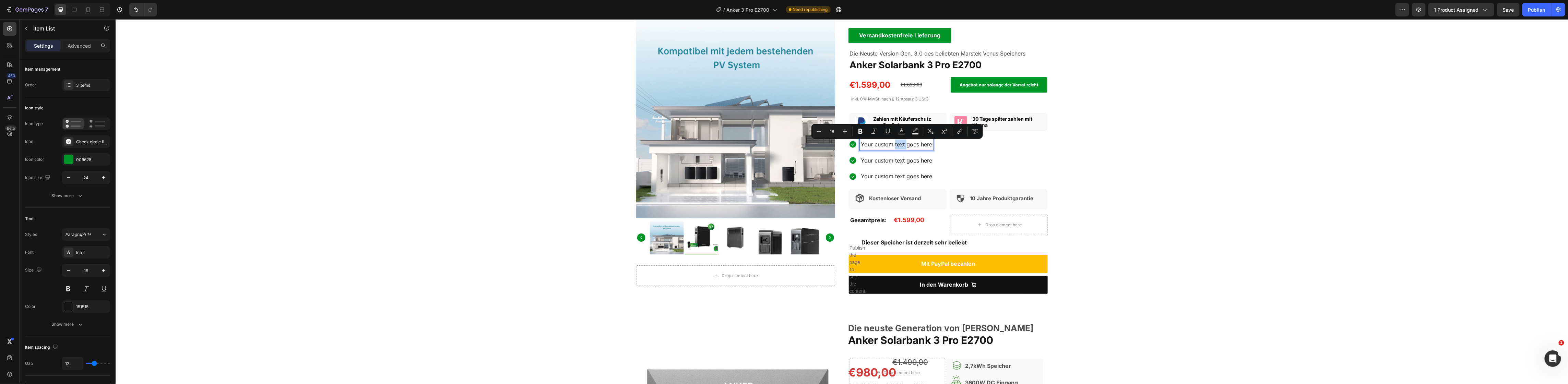
click at [899, 145] on p "Your custom text goes here" at bounding box center [896, 144] width 71 height 10
click at [902, 161] on p "Your custom text goes here" at bounding box center [896, 161] width 71 height 10
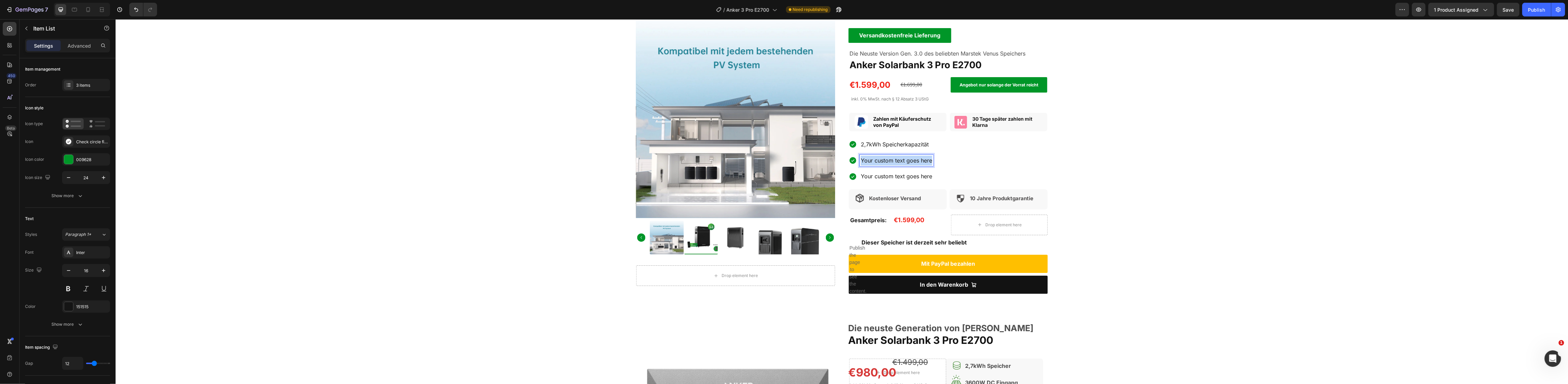
click at [902, 161] on p "Your custom text goes here" at bounding box center [896, 161] width 71 height 10
click at [900, 178] on p "Your custom text goes here" at bounding box center [896, 176] width 71 height 10
click at [1021, 158] on div "2,7kWh Speicherkapazität 4 separate MPPTs Notstromfunktion" at bounding box center [948, 161] width 199 height 44
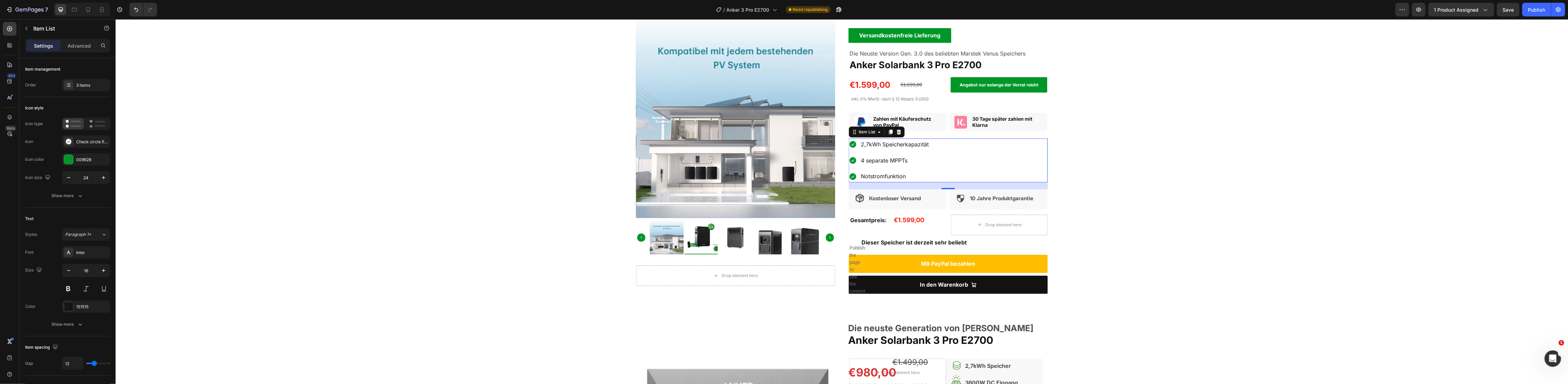
click at [931, 173] on div "2,7kWh Speicherkapazität 4 separate MPPTs Notstromfunktion" at bounding box center [948, 161] width 199 height 44
click at [922, 172] on p "Notstromfunktion" at bounding box center [895, 176] width 68 height 10
click at [88, 145] on div "Check circle filled" at bounding box center [86, 142] width 48 height 12
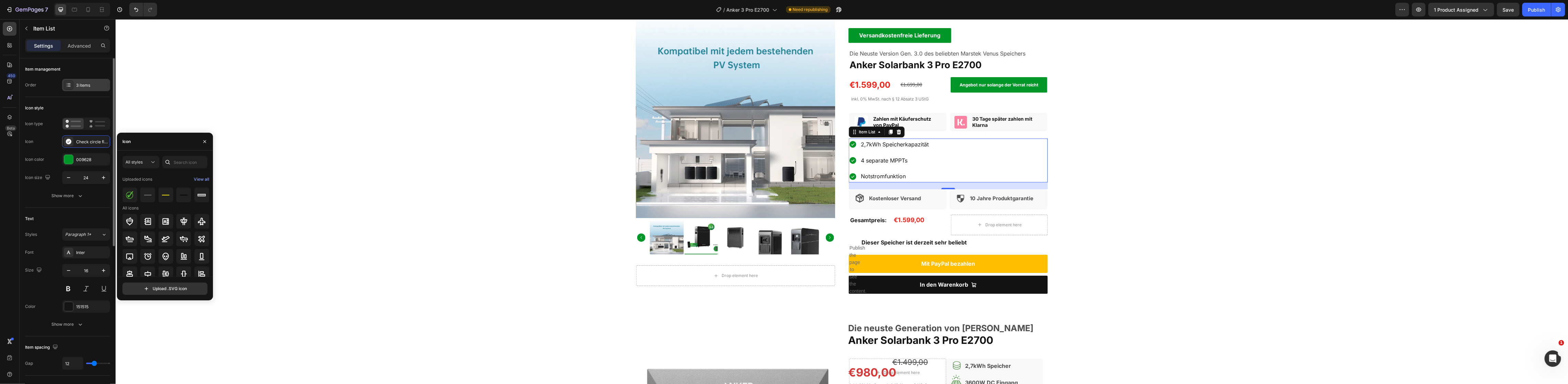
click at [73, 85] on div at bounding box center [69, 85] width 10 height 10
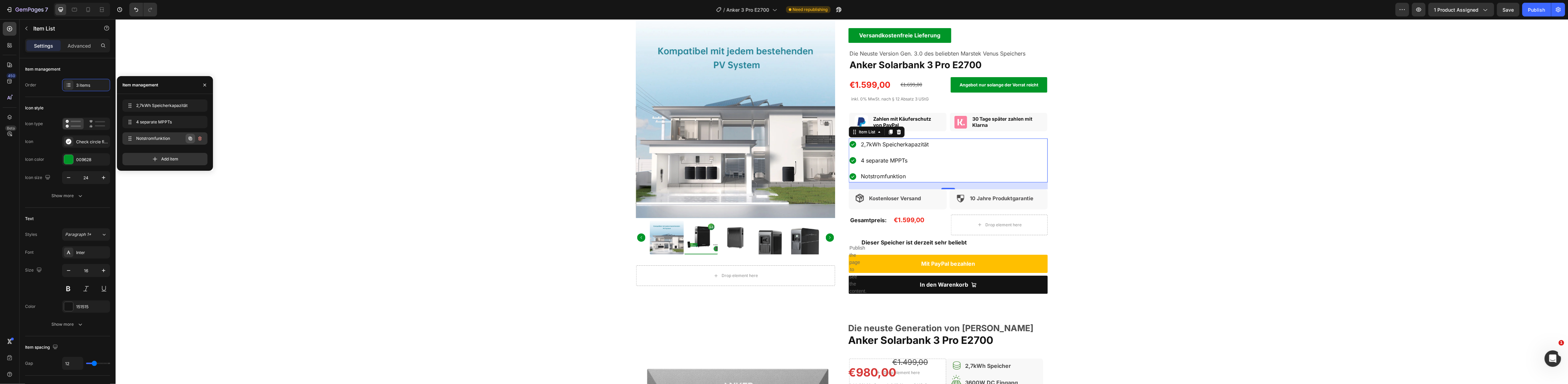
click at [191, 137] on icon "button" at bounding box center [190, 138] width 5 height 5
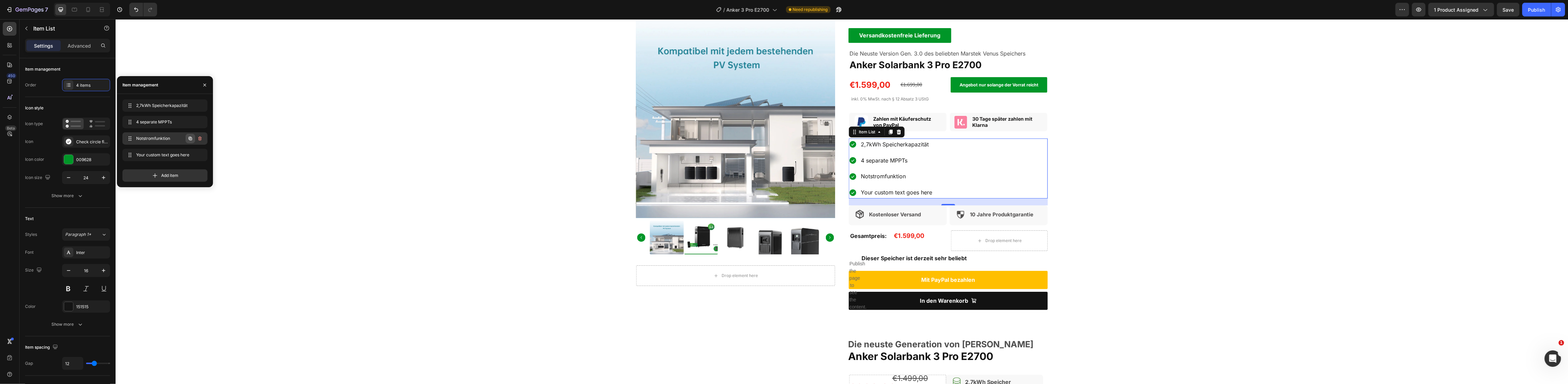
click at [191, 137] on icon "button" at bounding box center [191, 139] width 4 height 4
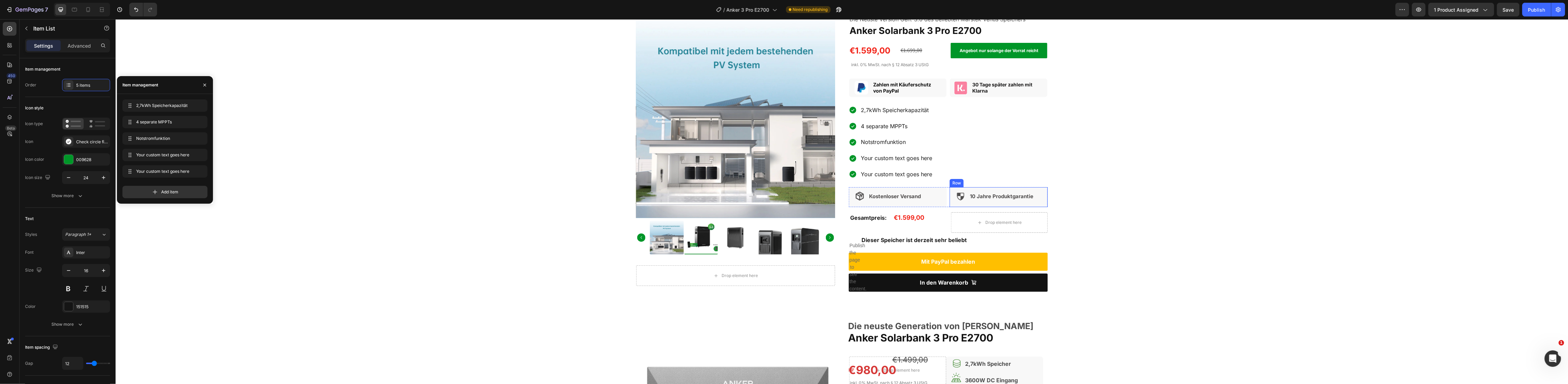
scroll to position [43, 0]
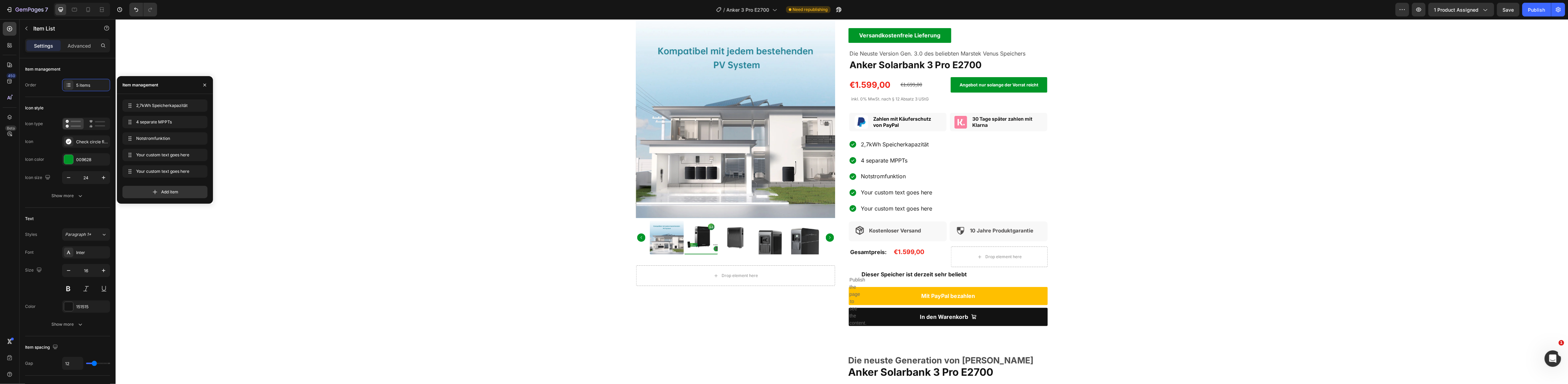
click at [894, 192] on div "Your custom text goes here" at bounding box center [896, 193] width 74 height 12
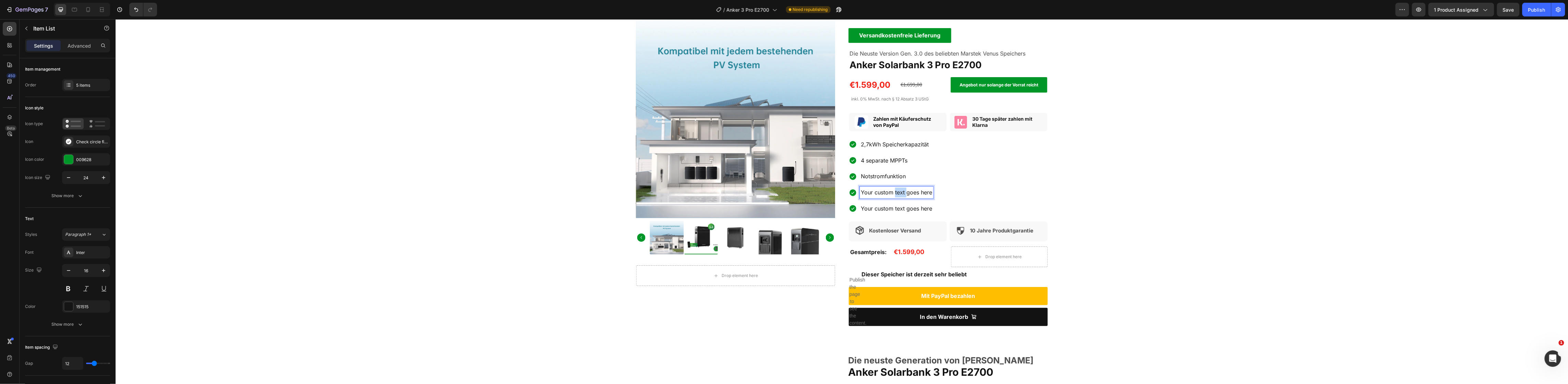
click at [894, 192] on p "Your custom text goes here" at bounding box center [896, 192] width 71 height 10
click at [1024, 181] on div "2,7kWh Speicherkapazität 4 separate MPPTs Notstromfunktion Erweiterbar 14,4kWh …" at bounding box center [948, 176] width 199 height 76
click at [785, 169] on img at bounding box center [735, 119] width 199 height 199
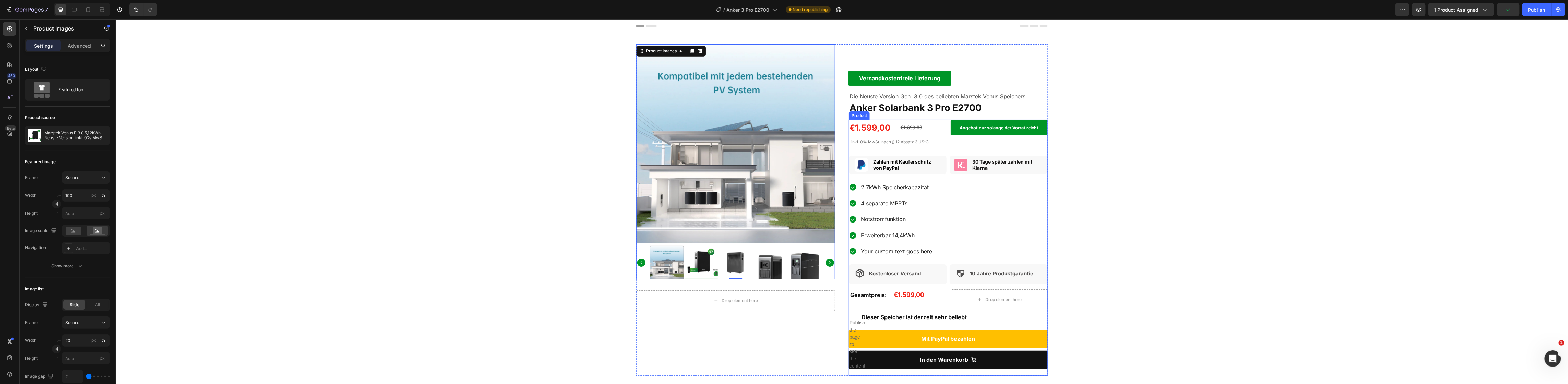
scroll to position [86, 0]
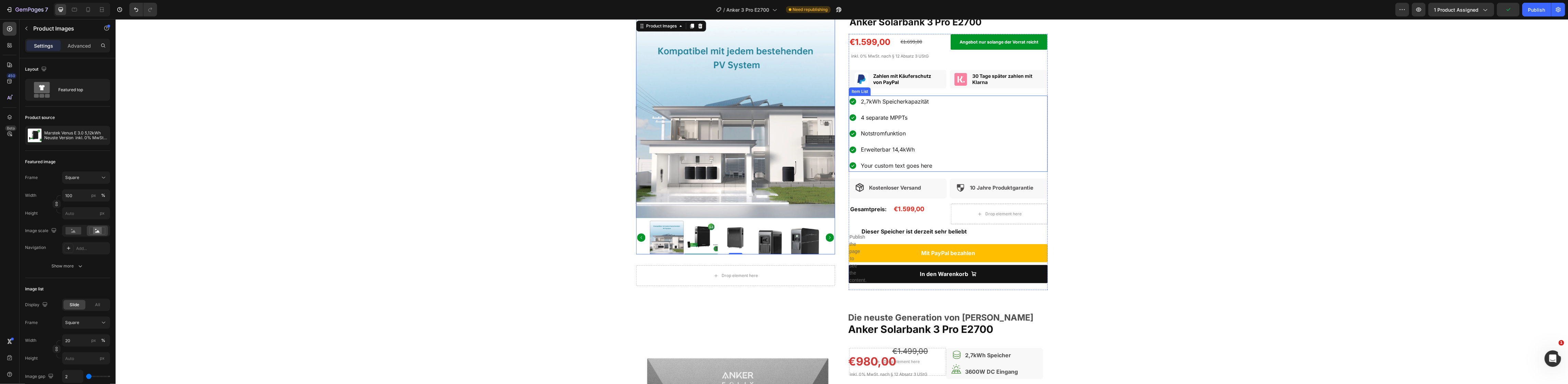
click at [877, 167] on p "Your custom text goes here" at bounding box center [896, 166] width 71 height 10
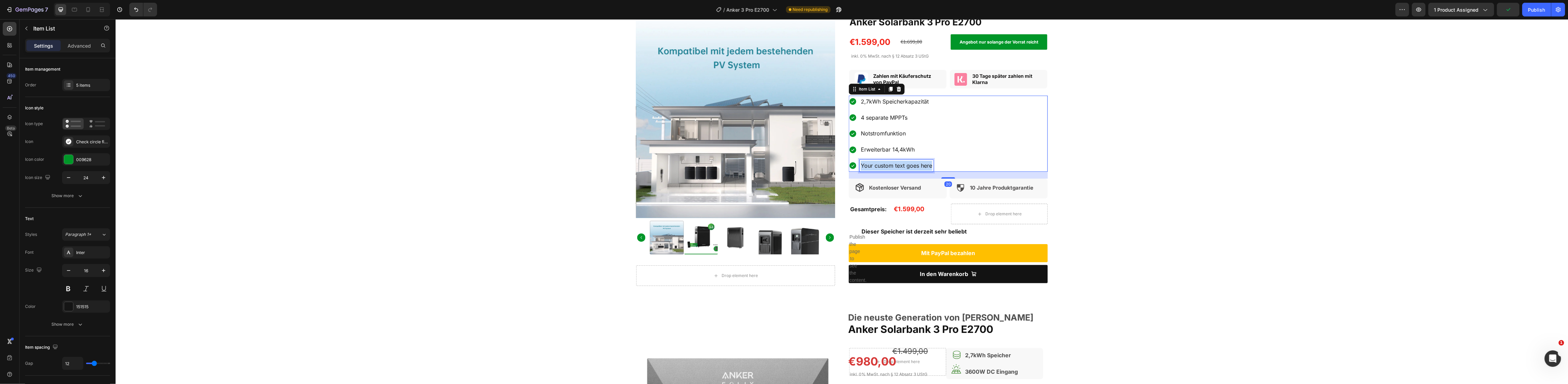
click at [877, 167] on p "Your custom text goes here" at bounding box center [896, 166] width 71 height 10
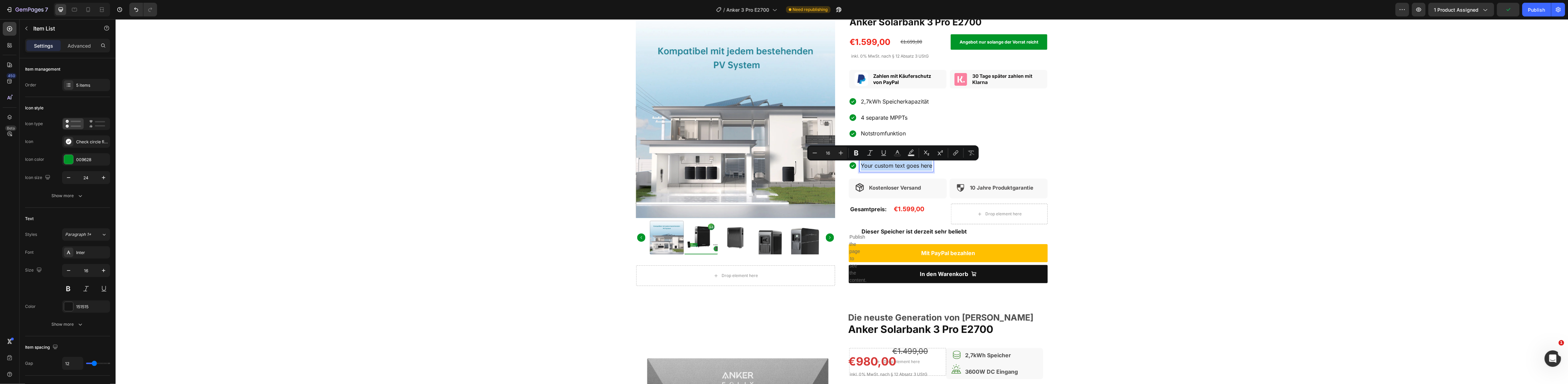
click at [1321, 211] on div "Product Images Drop element here Product Versandkostenfreie Lieferung Text Bloc…" at bounding box center [841, 124] width 1453 height 332
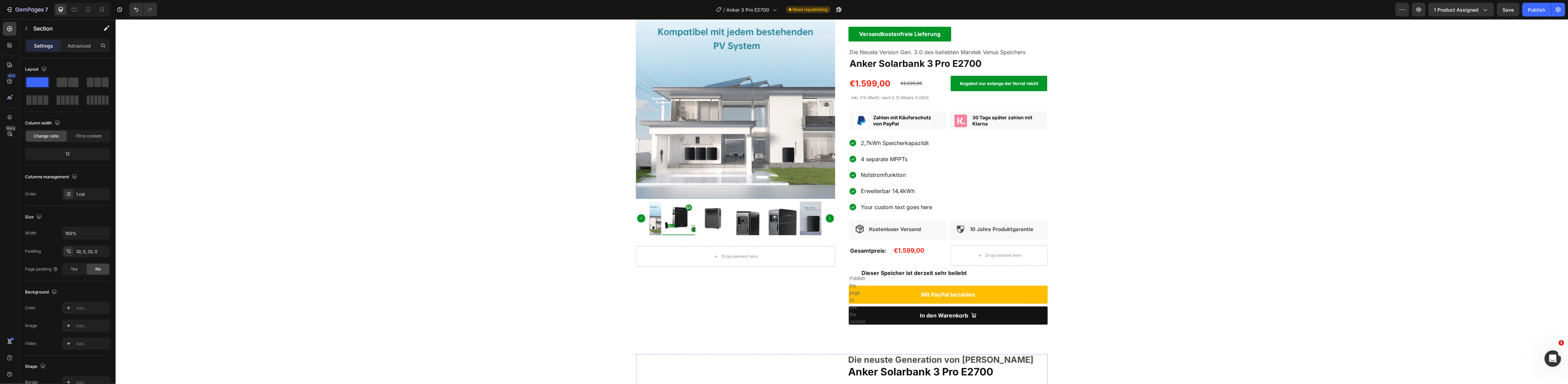
scroll to position [0, 0]
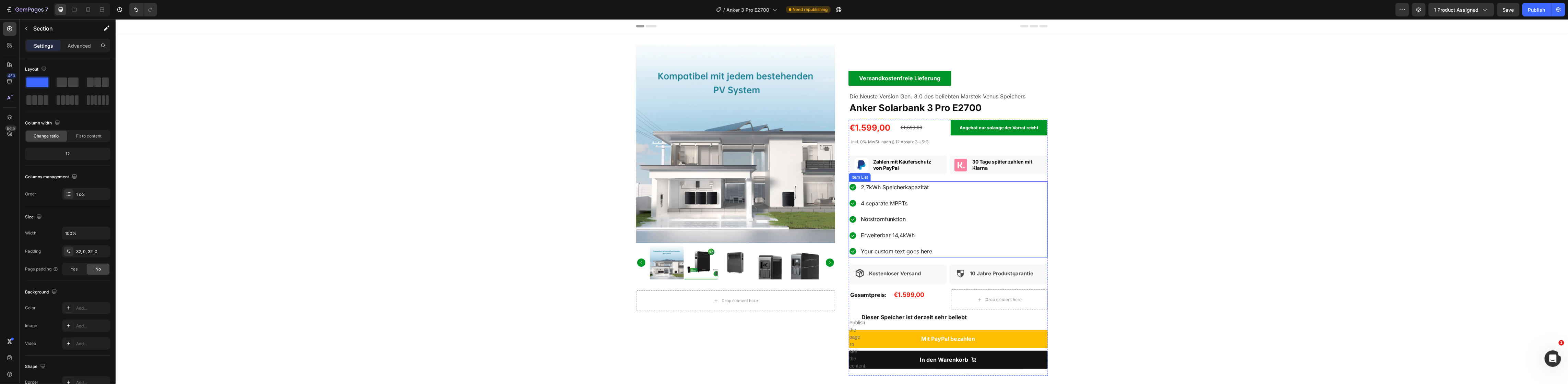
click at [883, 252] on p "Your custom text goes here" at bounding box center [896, 251] width 71 height 10
click at [884, 252] on p "Your custom text goes here" at bounding box center [896, 251] width 71 height 10
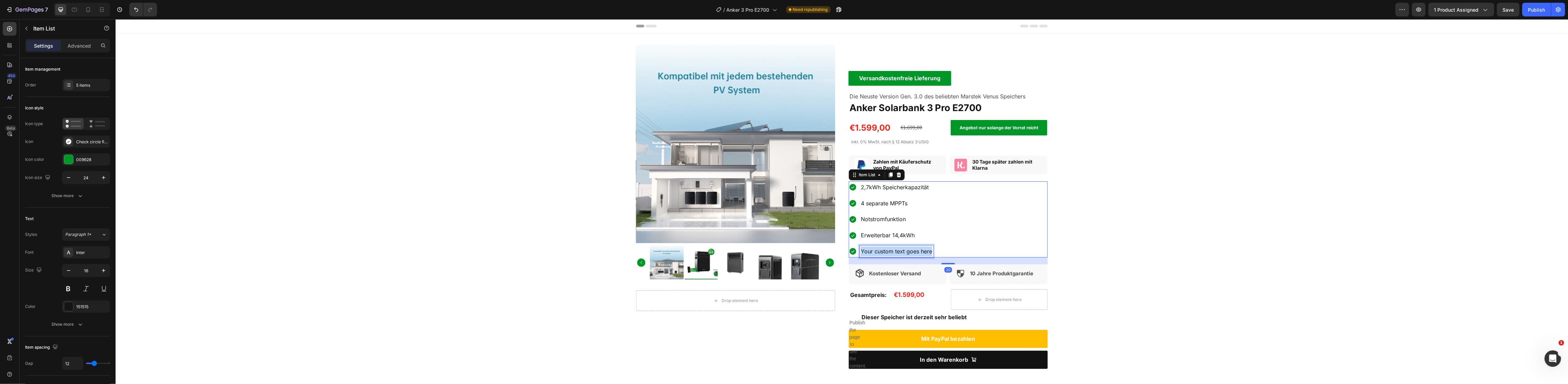
click at [883, 253] on p "Your custom text goes here" at bounding box center [896, 251] width 71 height 10
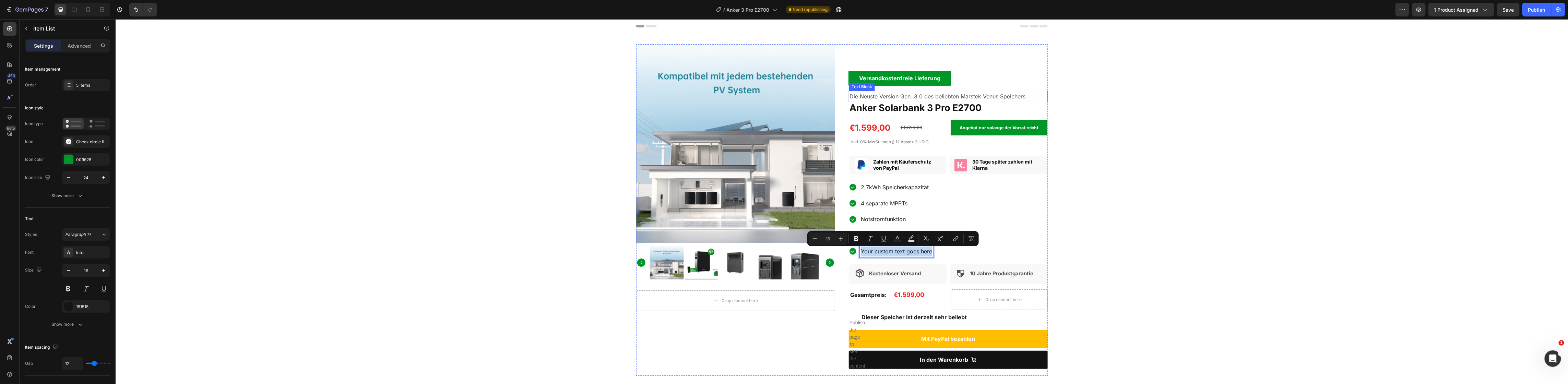
click at [968, 97] on p "Die Neuste Version Gen. 3.0 des beliebten Marstek Venus Speichers" at bounding box center [948, 96] width 198 height 10
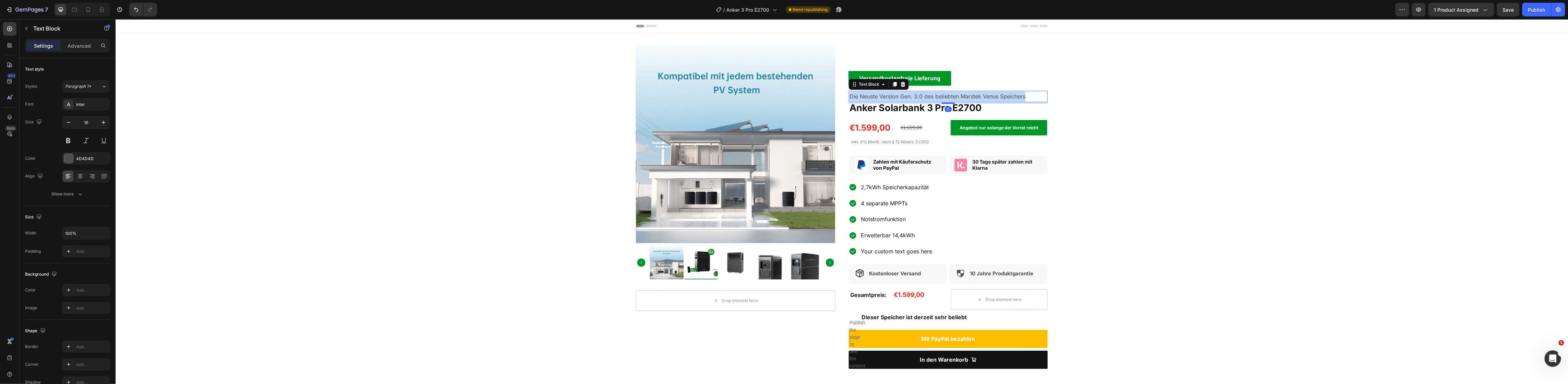
click at [968, 97] on p "Die Neuste Version Gen. 3.0 des beliebten Marstek Venus Speichers" at bounding box center [948, 96] width 198 height 10
click at [902, 98] on p "Leitsungsstark wie NIe |" at bounding box center [948, 96] width 198 height 10
click at [922, 93] on p "Leitsungsstark wie Nie |" at bounding box center [948, 96] width 198 height 10
click at [1194, 131] on div "Product Images Drop element here Product Versandkostenfreie Lieferung Text Bloc…" at bounding box center [841, 210] width 1453 height 332
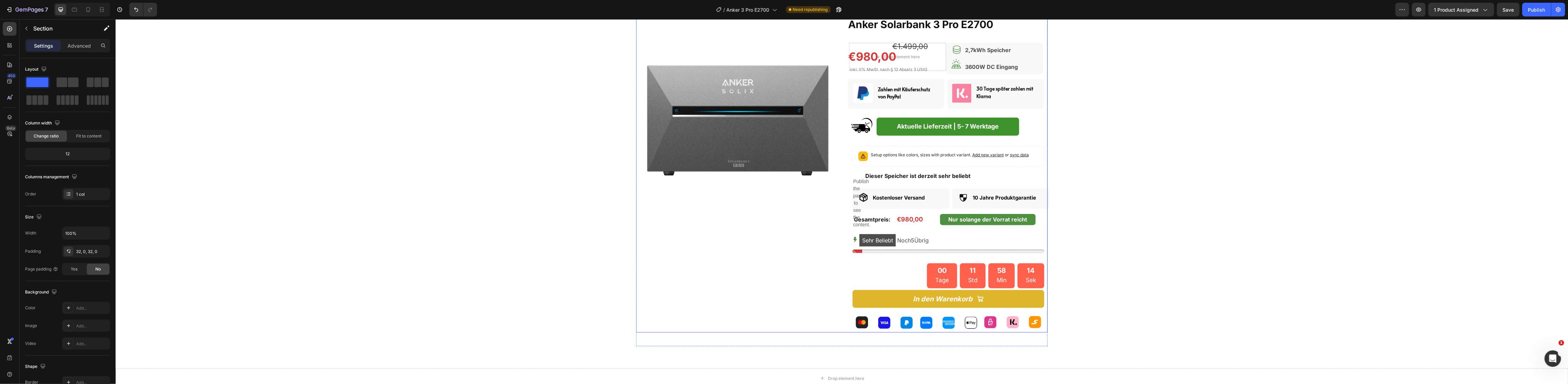
scroll to position [428, 0]
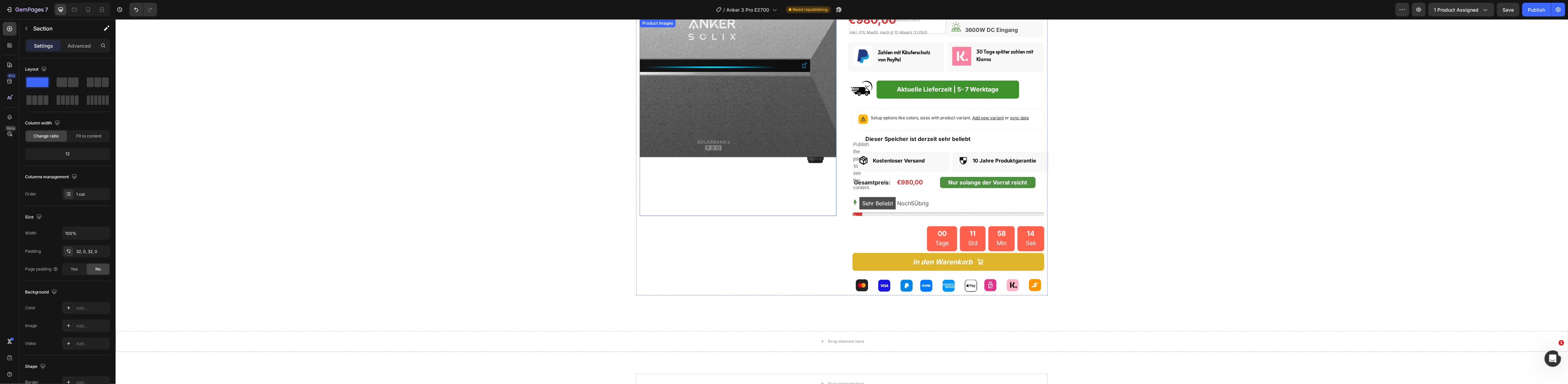
click at [785, 201] on img at bounding box center [737, 117] width 197 height 197
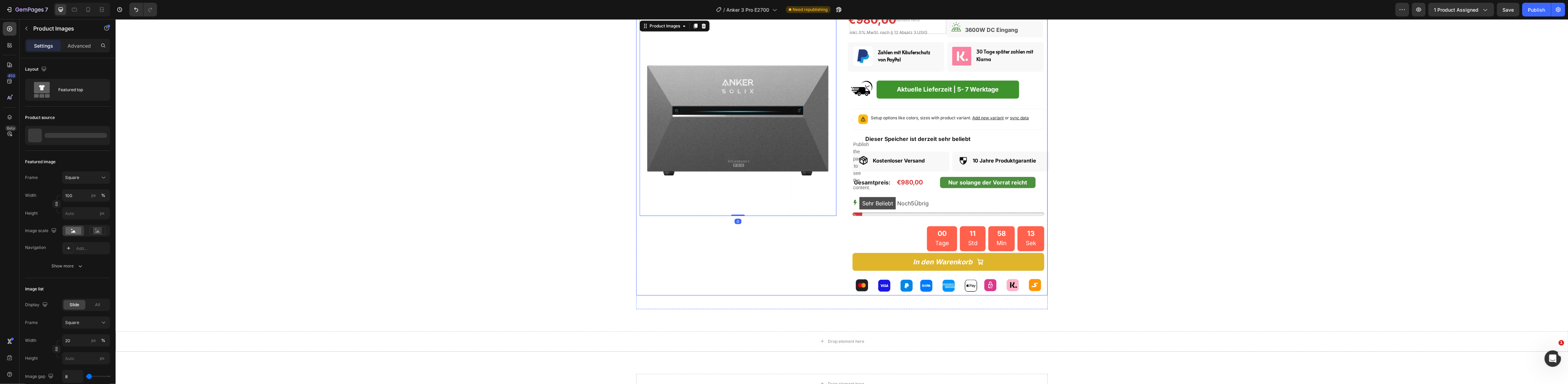
click at [775, 283] on div "Product Images 0" at bounding box center [737, 132] width 197 height 326
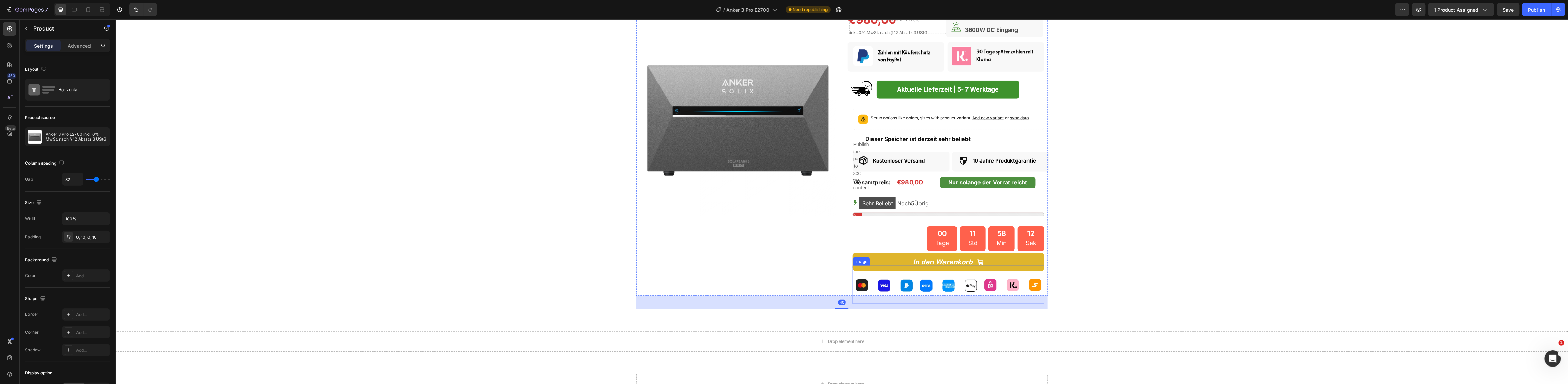
click at [1129, 252] on div "Product Images Die neuste Generation von Anker Solix Text Block Anker Solarbank…" at bounding box center [841, 139] width 1453 height 339
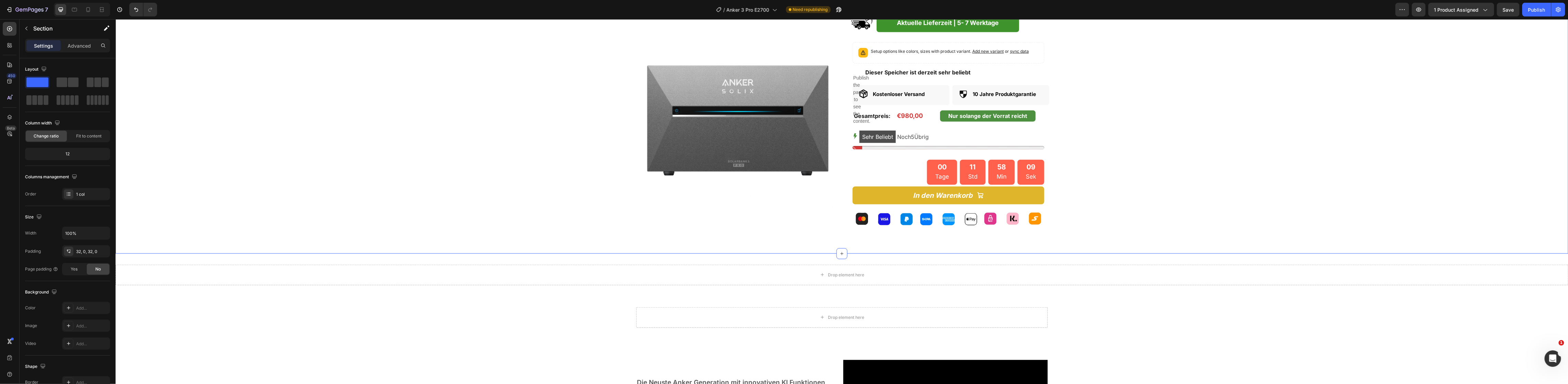
scroll to position [514, 0]
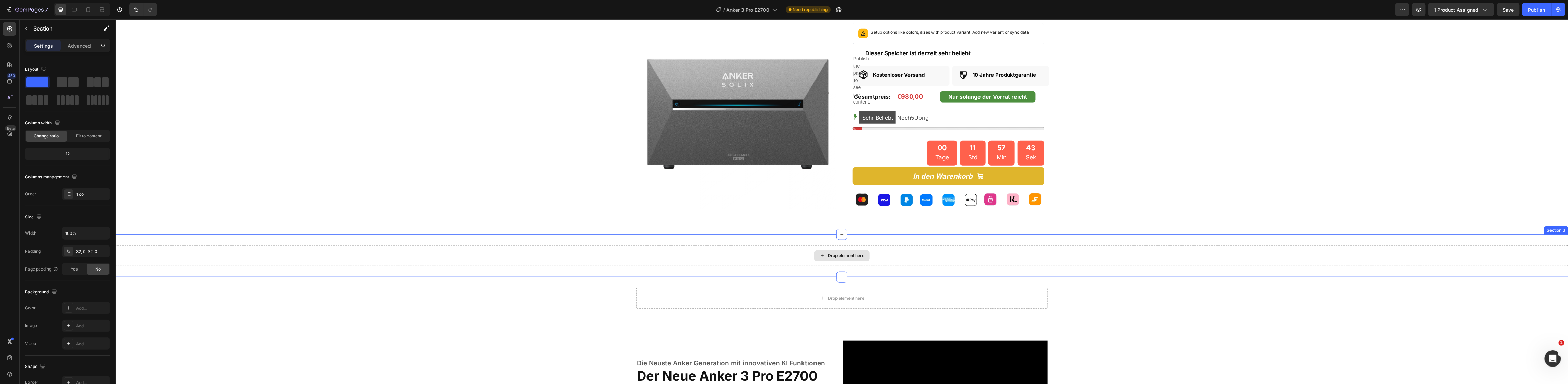
click at [1539, 251] on div "Drop element here" at bounding box center [841, 256] width 1453 height 21
click at [1560, 229] on icon at bounding box center [1562, 228] width 4 height 5
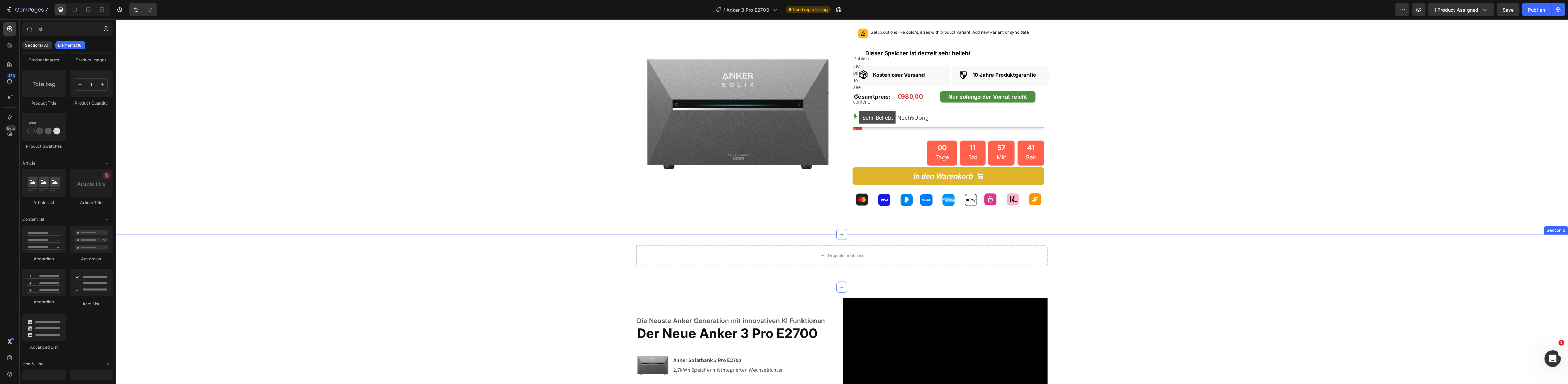
click at [1233, 246] on div "Drop element here Row" at bounding box center [841, 260] width 1453 height 31
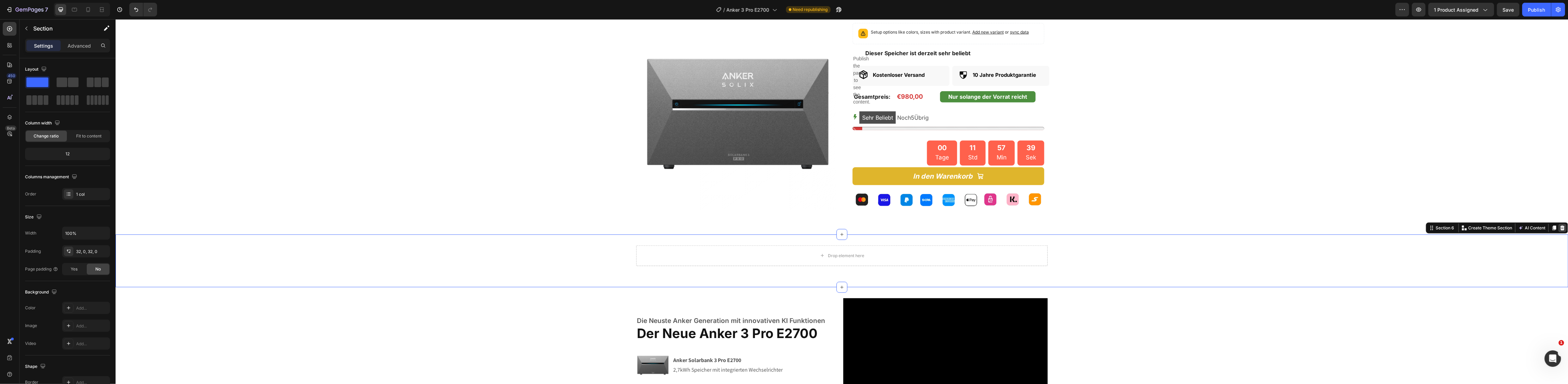
click at [1559, 228] on icon at bounding box center [1562, 228] width 5 height 5
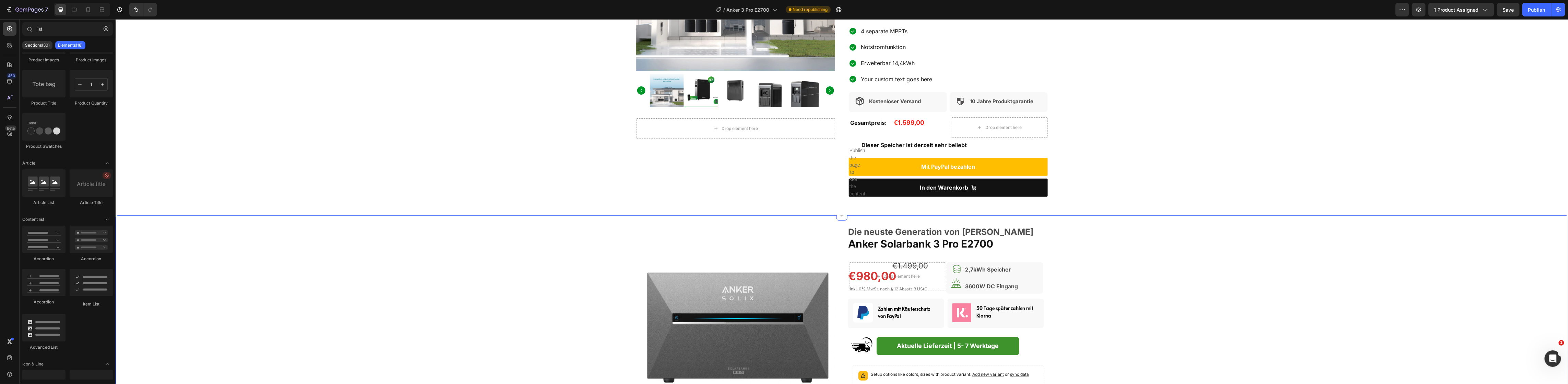
scroll to position [257, 0]
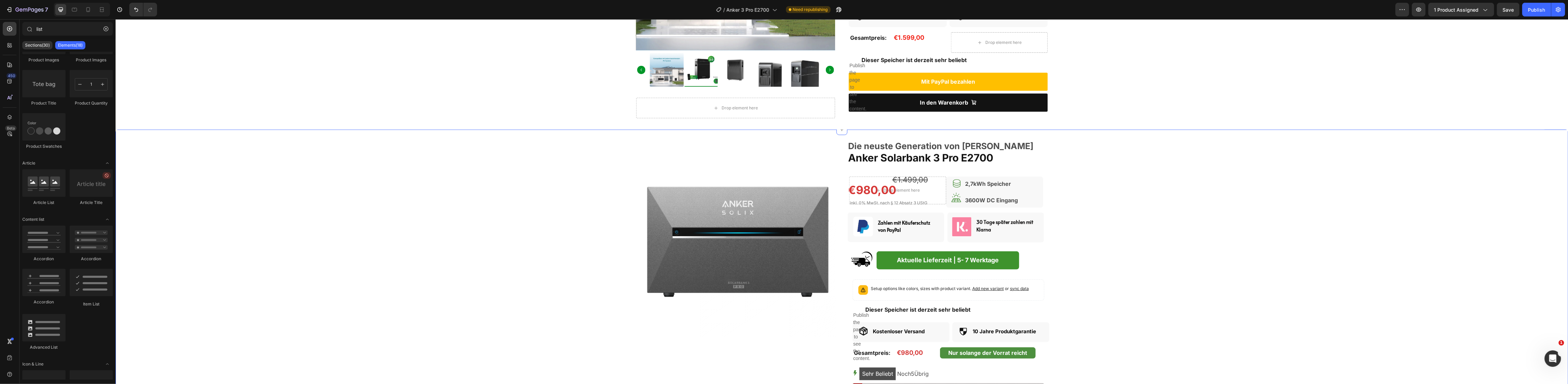
click at [1285, 229] on div "Product Images Die neuste Generation von Anker Solix Text Block Anker Solarbank…" at bounding box center [841, 310] width 1453 height 339
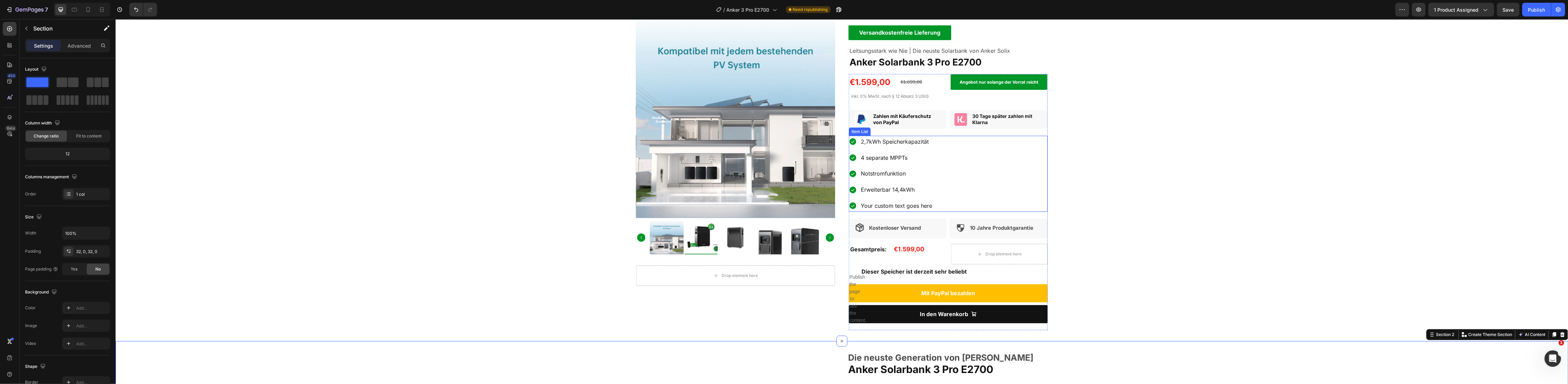
scroll to position [43, 0]
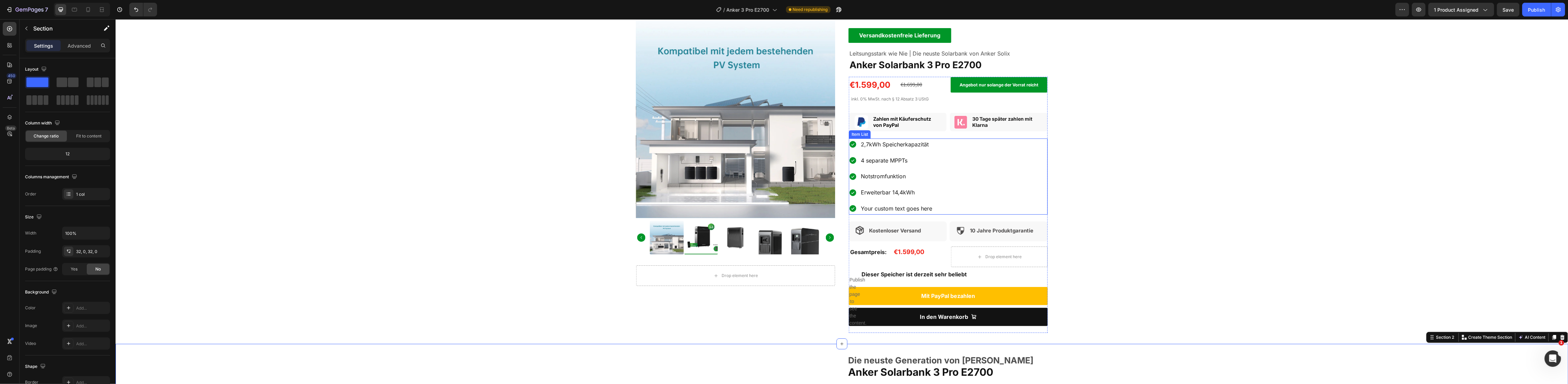
click at [869, 208] on p "Your custom text goes here" at bounding box center [896, 209] width 71 height 10
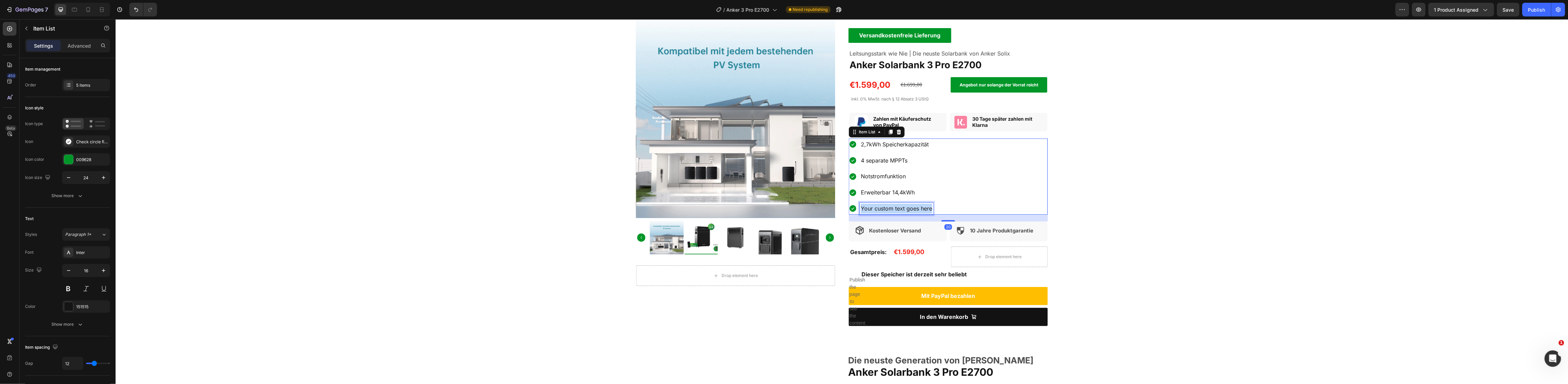
click at [869, 208] on p "Your custom text goes here" at bounding box center [896, 209] width 71 height 10
click at [1152, 196] on div "Product Images Drop element here Product Versandkostenfreie Lieferung Text Bloc…" at bounding box center [841, 167] width 1453 height 332
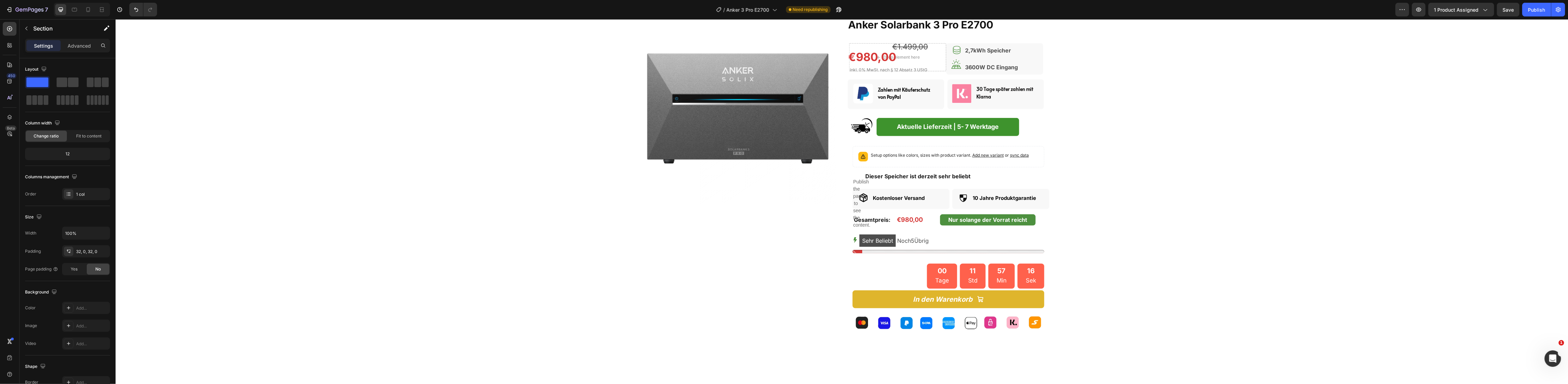
scroll to position [200, 0]
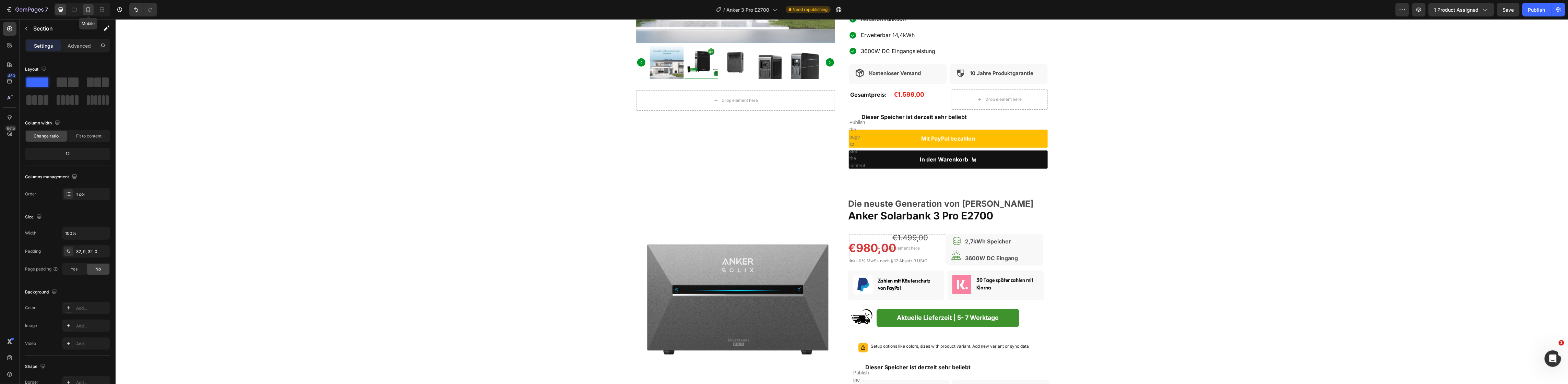
click at [90, 9] on icon at bounding box center [88, 9] width 7 height 7
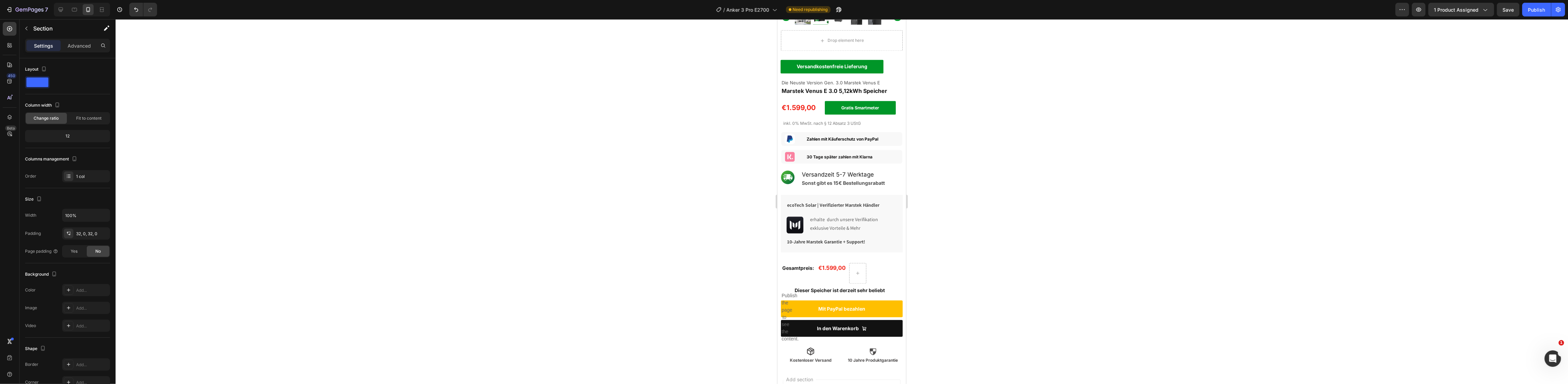
scroll to position [1438, 0]
click at [797, 178] on div at bounding box center [790, 178] width 20 height 14
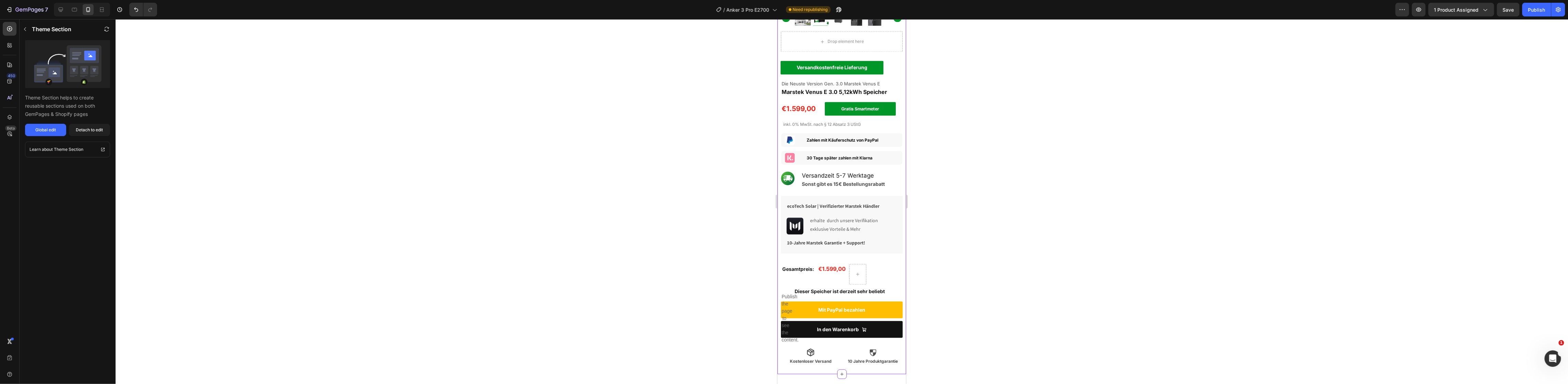
click at [798, 172] on div at bounding box center [790, 178] width 20 height 14
click at [90, 130] on div "Detach to edit" at bounding box center [89, 130] width 27 height 6
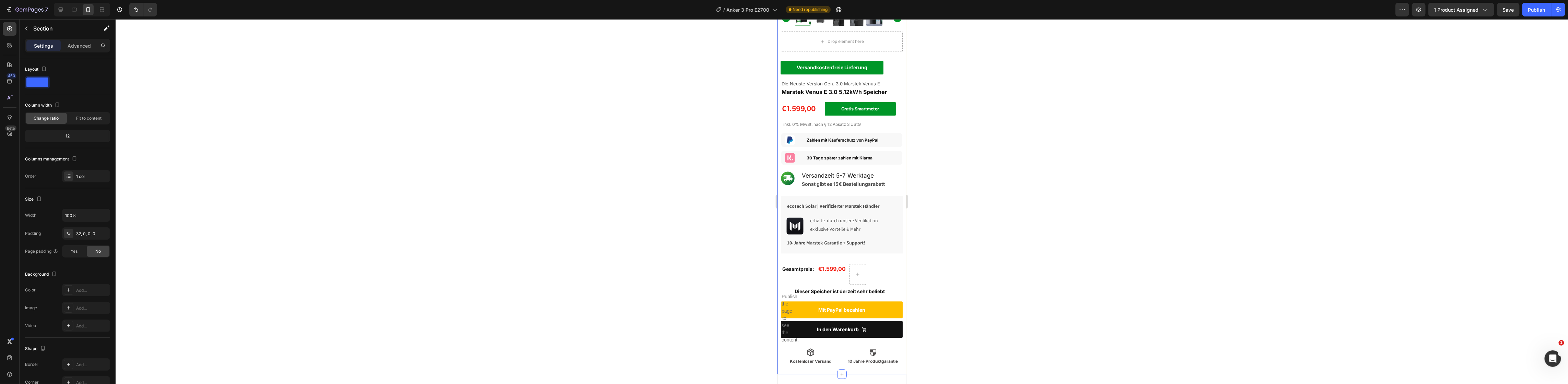
drag, startPoint x: 1122, startPoint y: 225, endPoint x: 1115, endPoint y: 225, distance: 7.0
click at [1121, 225] on div at bounding box center [842, 201] width 1452 height 365
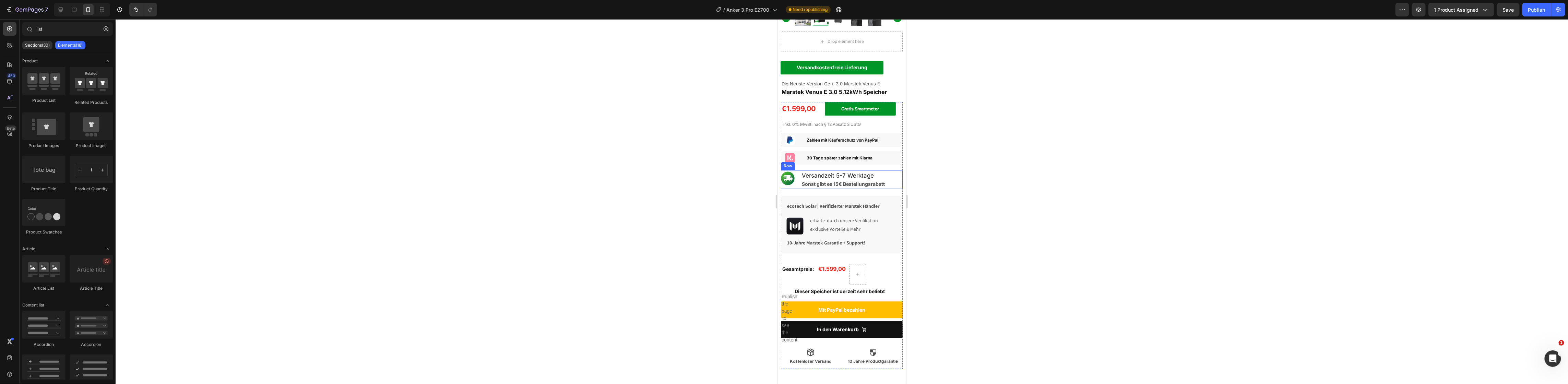
click at [798, 180] on div "Image" at bounding box center [790, 179] width 20 height 19
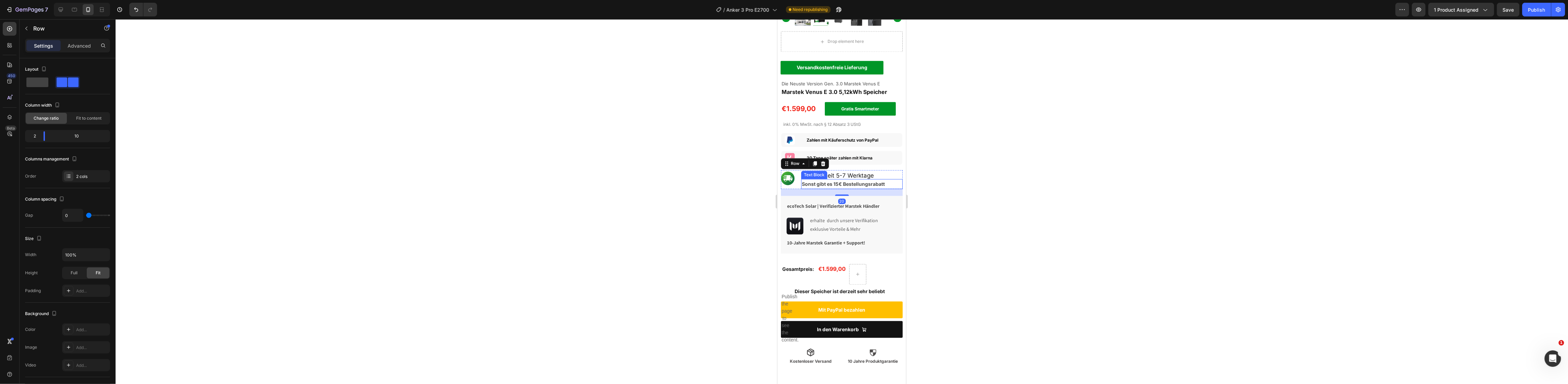
click at [816, 161] on div "Row" at bounding box center [804, 164] width 48 height 11
click at [814, 161] on icon at bounding box center [814, 164] width 4 height 5
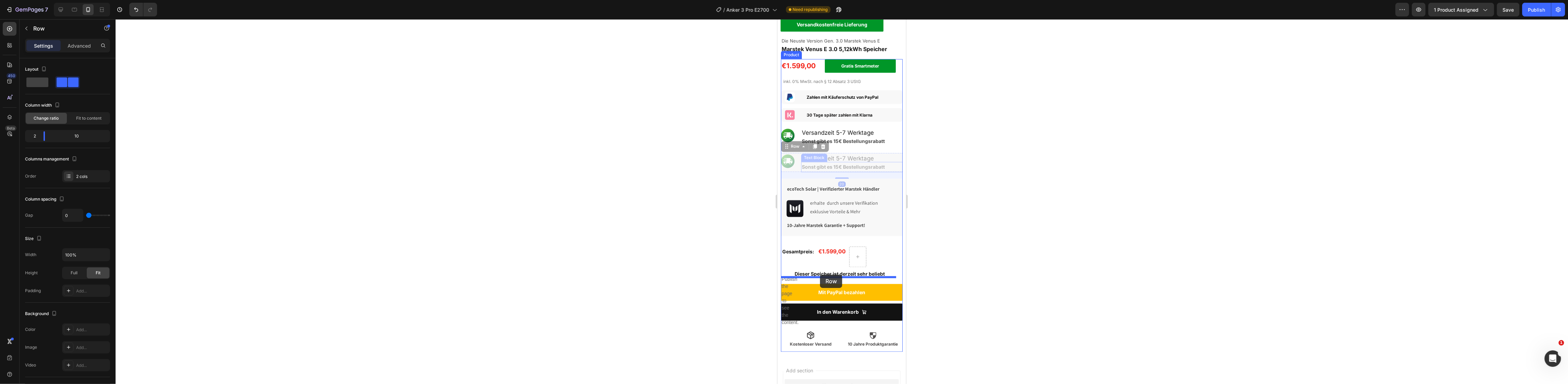
scroll to position [1591, 0]
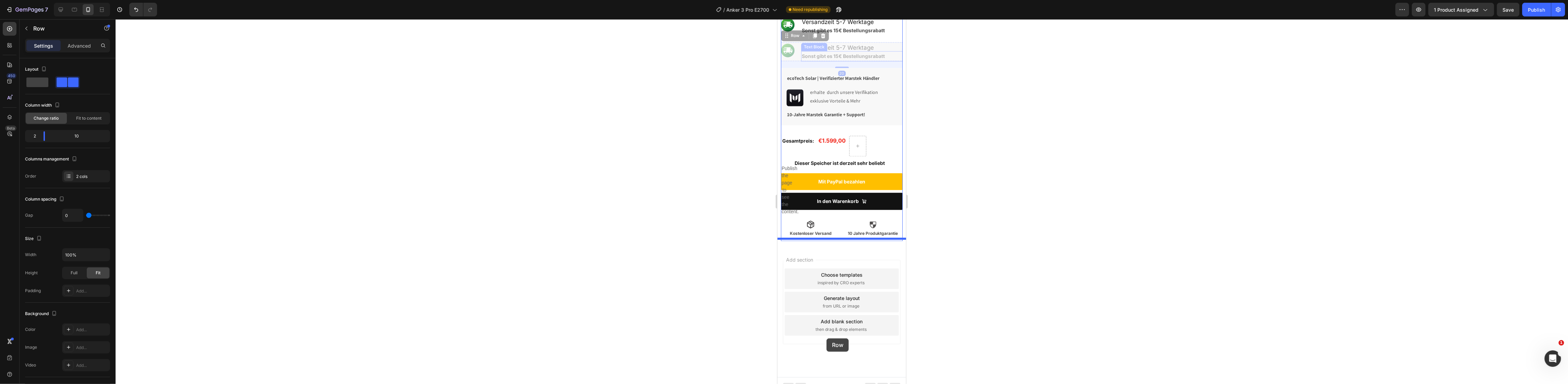
drag, startPoint x: 785, startPoint y: 182, endPoint x: 826, endPoint y: 338, distance: 161.3
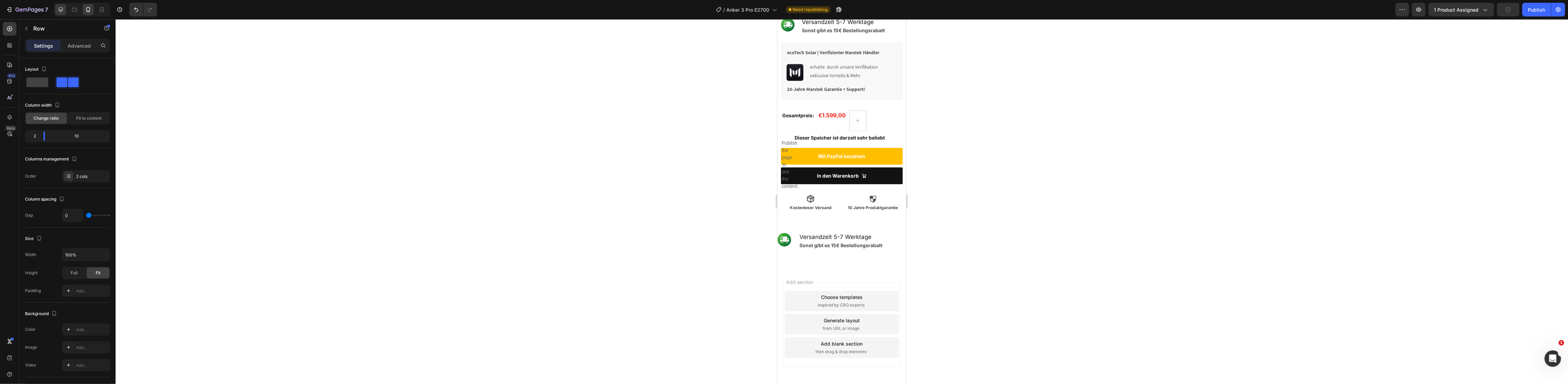
click at [66, 9] on div at bounding box center [61, 10] width 11 height 11
type input "1200"
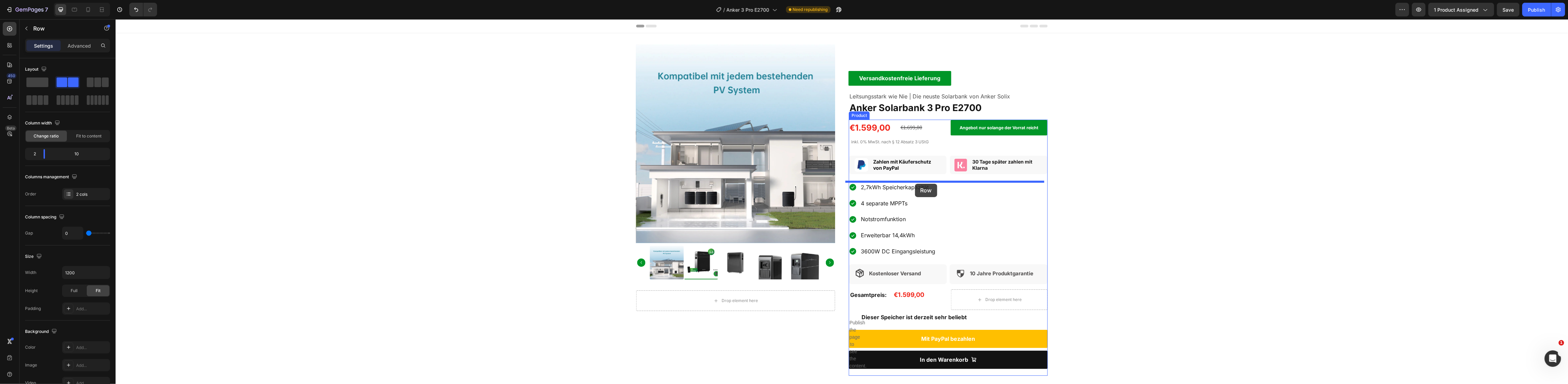
drag, startPoint x: 791, startPoint y: 261, endPoint x: 915, endPoint y: 184, distance: 146.0
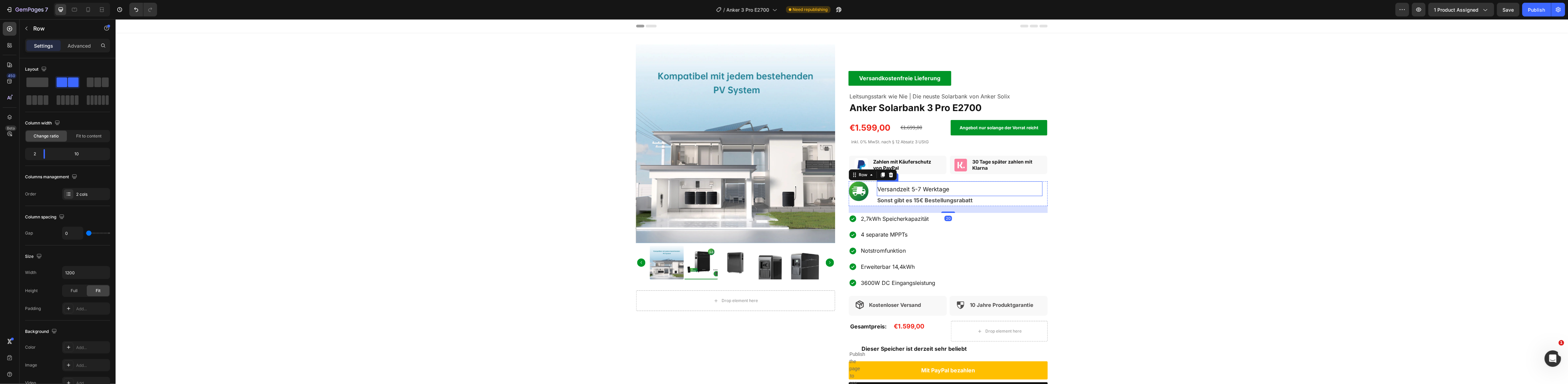
click at [1193, 201] on div "Product Images Drop element here Product Versandkostenfreie Lieferung Text Bloc…" at bounding box center [841, 226] width 1453 height 363
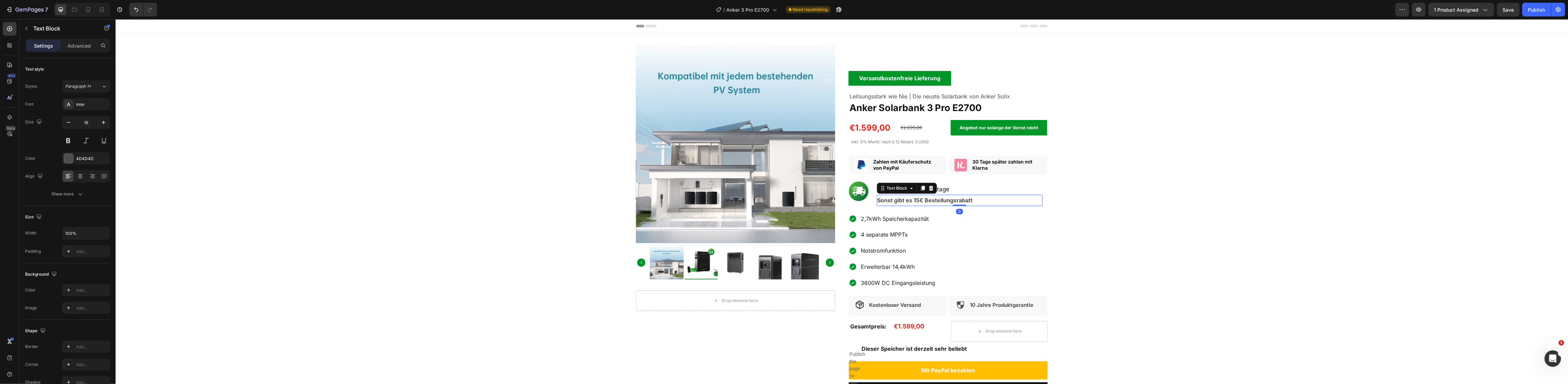
click at [937, 201] on strong "Sonst gibt es 15€ Bestellungsrabatt" at bounding box center [925, 200] width 96 height 7
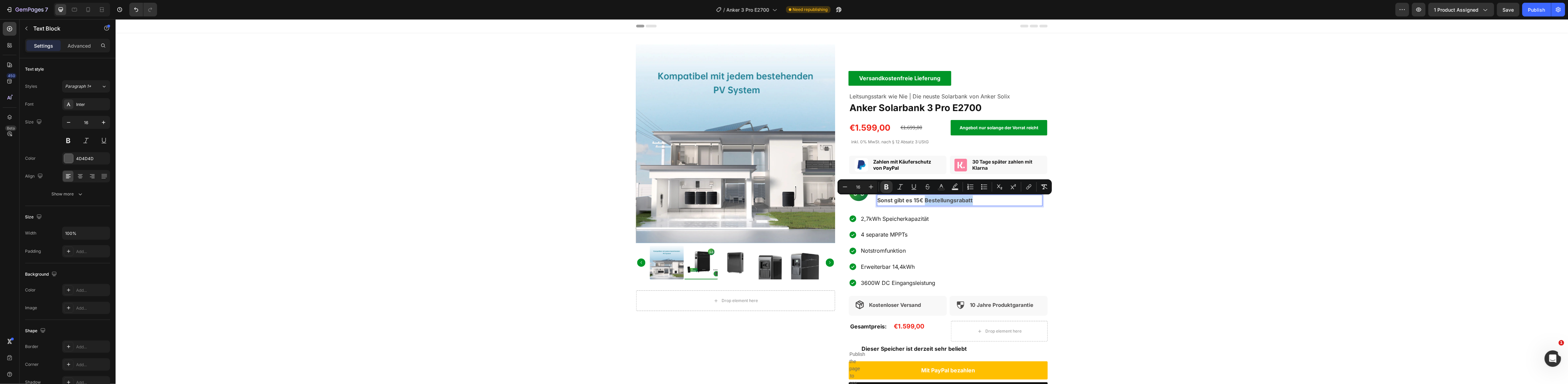
click at [1001, 201] on p "Sonst gibt es 15€ Bestellungsrabatt" at bounding box center [959, 200] width 164 height 10
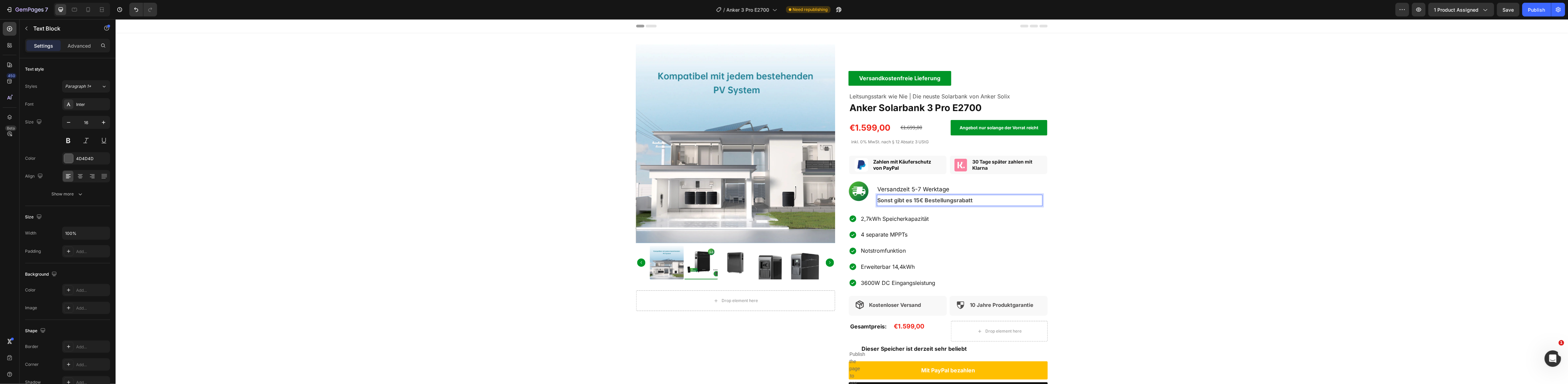
click at [967, 199] on strong "Sonst gibt es 15€ Bestellungsrabatt" at bounding box center [925, 200] width 96 height 7
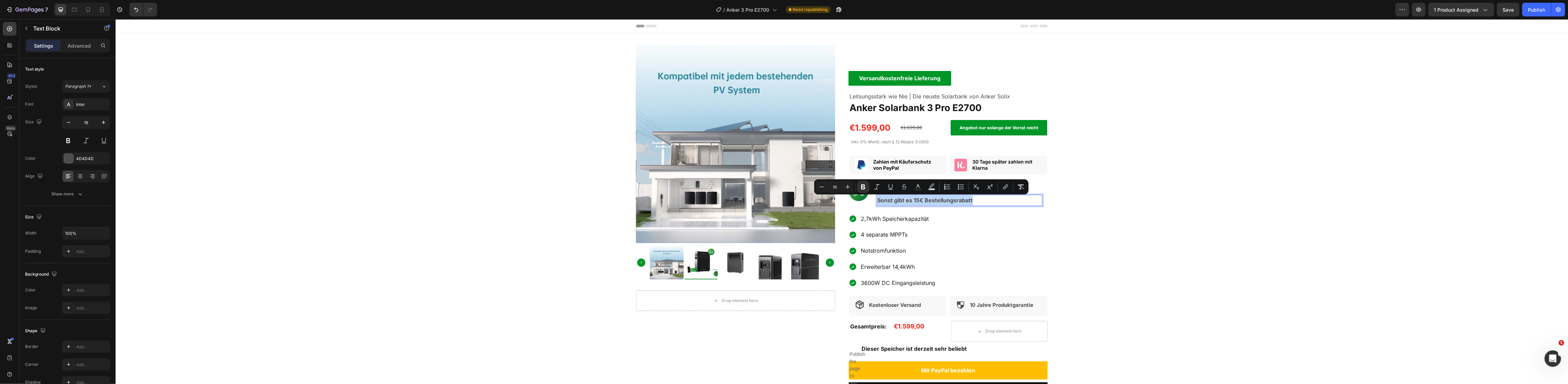
drag, startPoint x: 981, startPoint y: 203, endPoint x: 875, endPoint y: 200, distance: 106.0
click at [877, 200] on p "Sonst gibt es 15€ Bestellungsrabatt" at bounding box center [959, 200] width 164 height 10
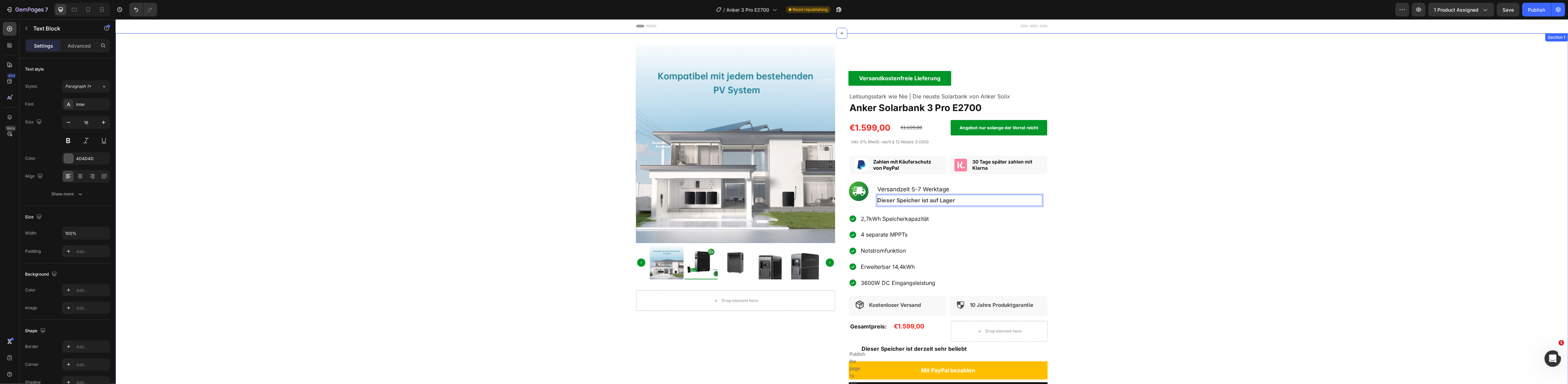
click at [1099, 224] on div "Product Images Drop element here Product Versandkostenfreie Lieferung Text Bloc…" at bounding box center [841, 226] width 1453 height 363
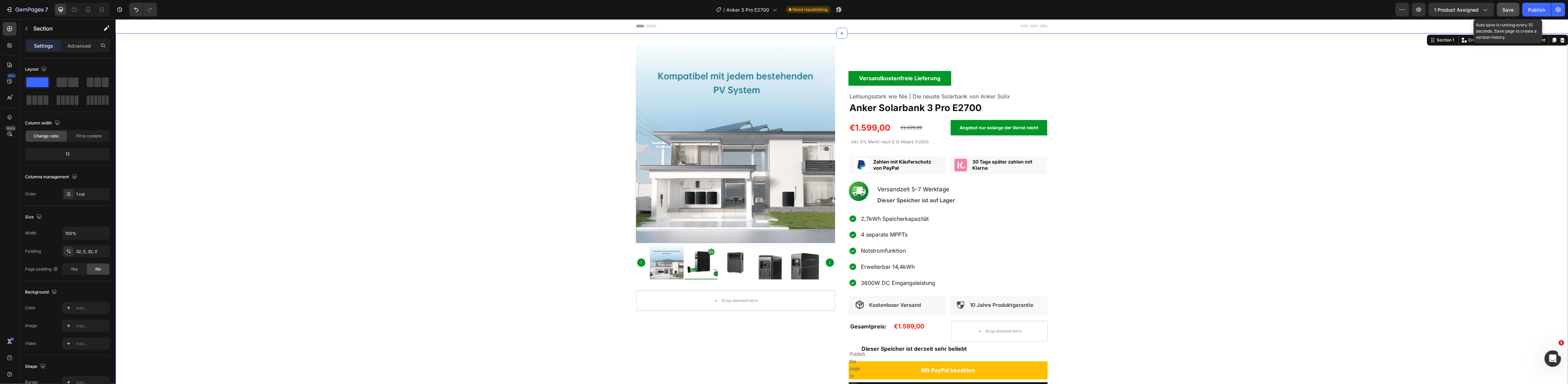
click at [1510, 10] on span "Save" at bounding box center [1508, 10] width 12 height 6
click at [1419, 12] on icon "button" at bounding box center [1418, 9] width 7 height 7
click at [949, 190] on h2 "Versandzeit 5-7 Werktage" at bounding box center [959, 189] width 166 height 15
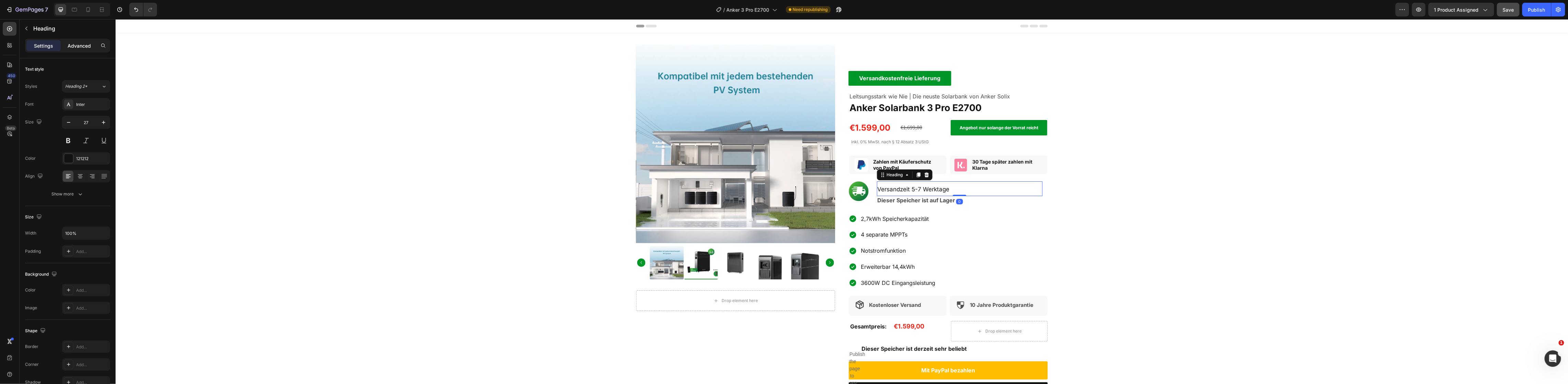
click at [68, 44] on p "Advanced" at bounding box center [79, 46] width 23 height 7
click at [68, 174] on input "0" at bounding box center [68, 176] width 14 height 10
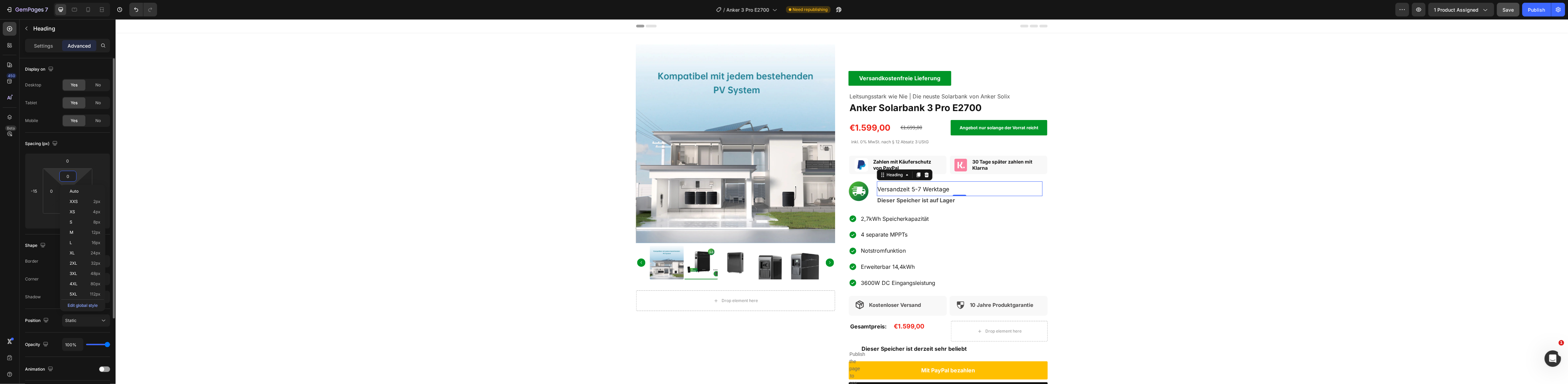
click at [65, 156] on input "0" at bounding box center [68, 161] width 14 height 10
click at [858, 190] on img at bounding box center [858, 191] width 20 height 20
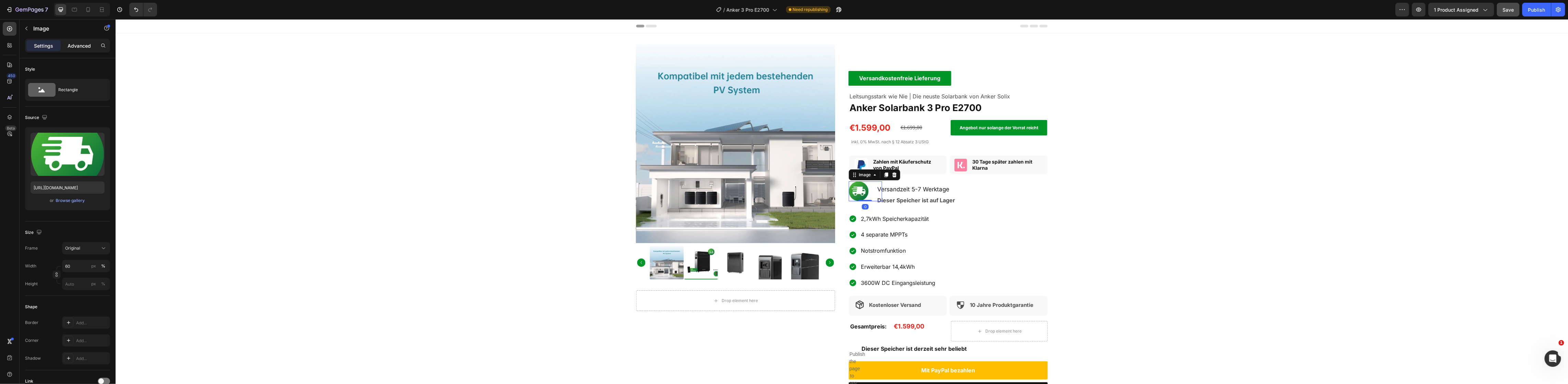
click at [77, 42] on p "Advanced" at bounding box center [79, 46] width 23 height 7
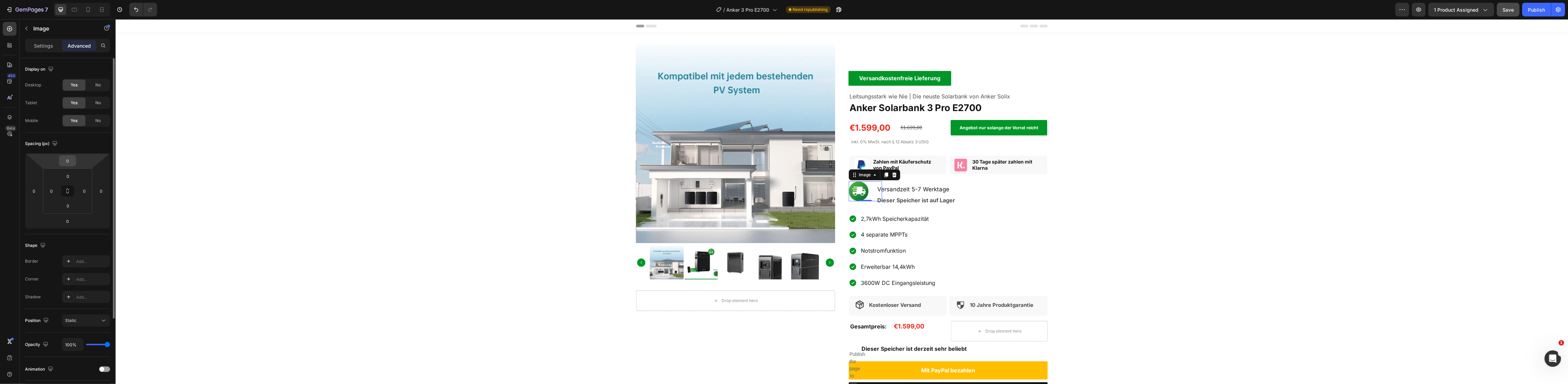
click at [67, 160] on input "0" at bounding box center [68, 161] width 14 height 10
type input "4"
click at [1128, 221] on div "Product Images Drop element here Product Versandkostenfreie Lieferung Text Bloc…" at bounding box center [841, 226] width 1453 height 363
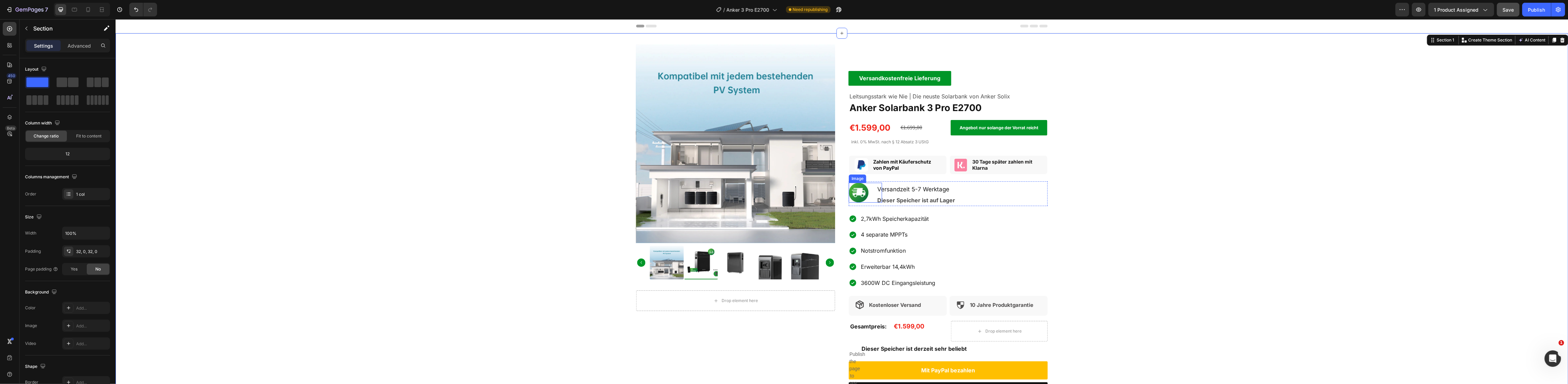
click at [853, 193] on img at bounding box center [858, 192] width 20 height 20
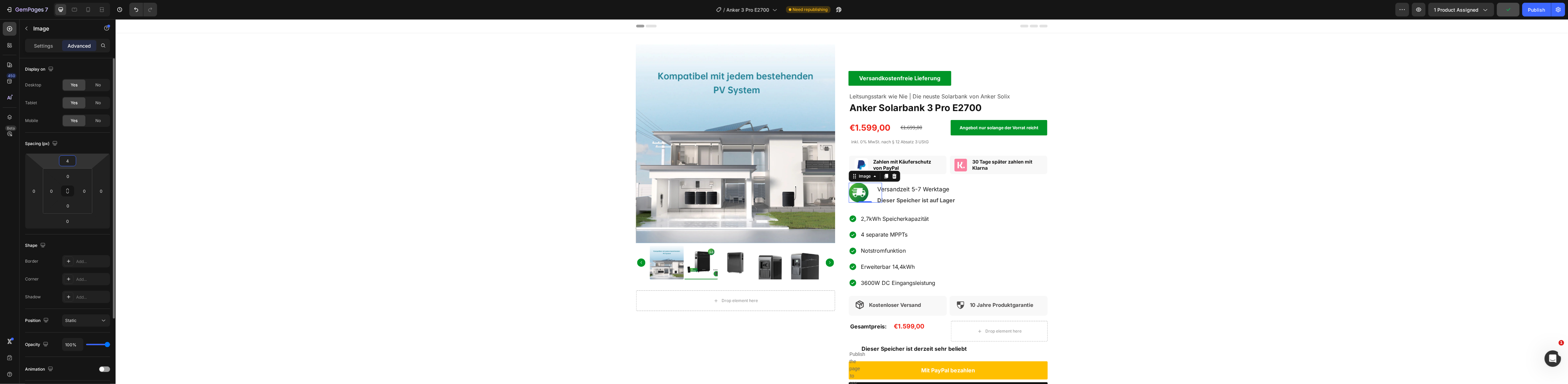
type input "7"
click at [1167, 175] on div "Product Images Drop element here Product Versandkostenfreie Lieferung Text Bloc…" at bounding box center [841, 226] width 1453 height 363
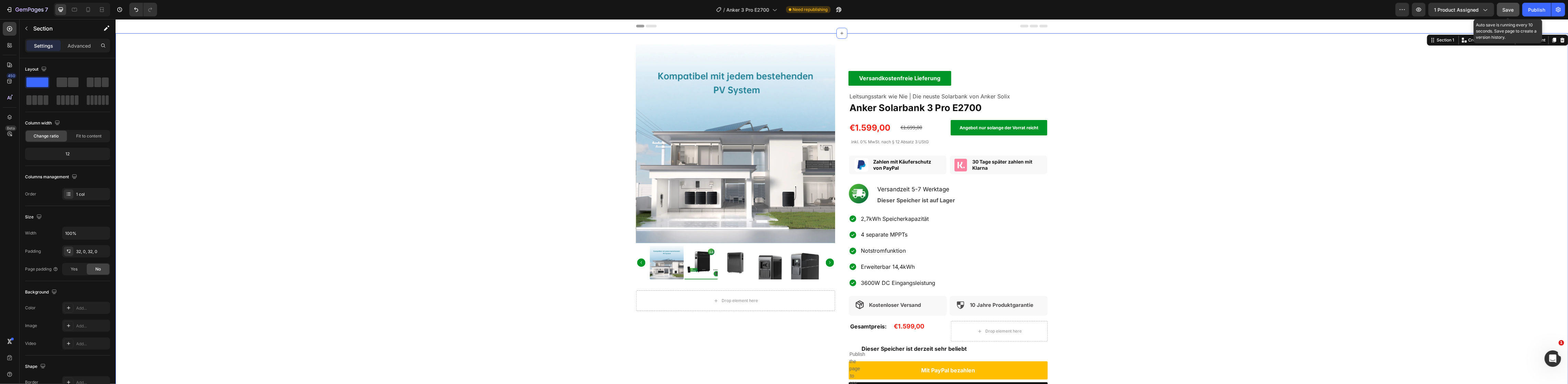
click at [1513, 12] on span "Save" at bounding box center [1508, 10] width 12 height 6
drag, startPoint x: 30, startPoint y: 21, endPoint x: 35, endPoint y: 29, distance: 9.4
click at [30, 21] on div "Section" at bounding box center [55, 28] width 71 height 18
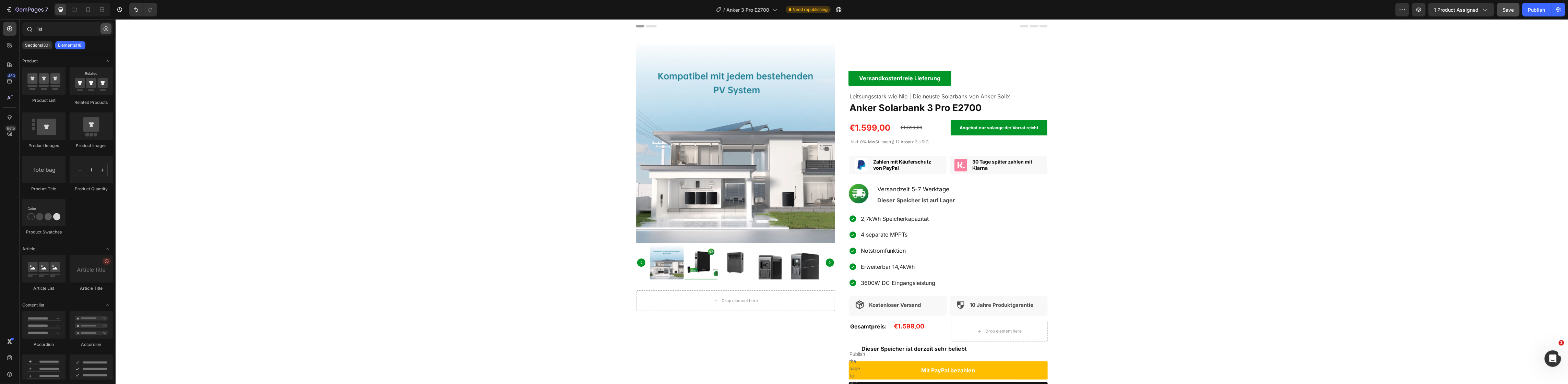
click at [107, 27] on icon "button" at bounding box center [106, 29] width 5 height 5
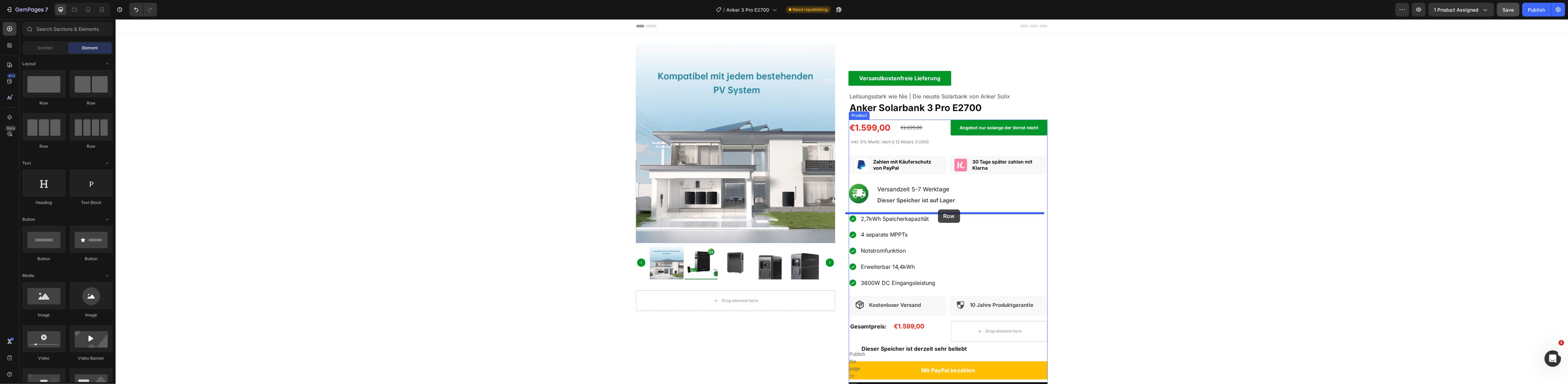
drag, startPoint x: 155, startPoint y: 113, endPoint x: 937, endPoint y: 210, distance: 788.0
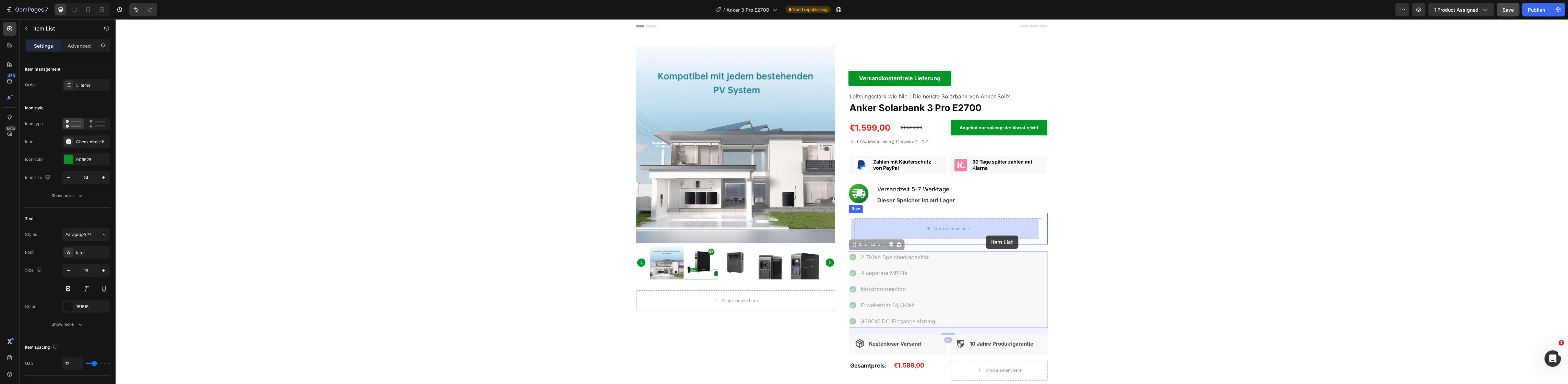
drag, startPoint x: 982, startPoint y: 281, endPoint x: 985, endPoint y: 236, distance: 45.1
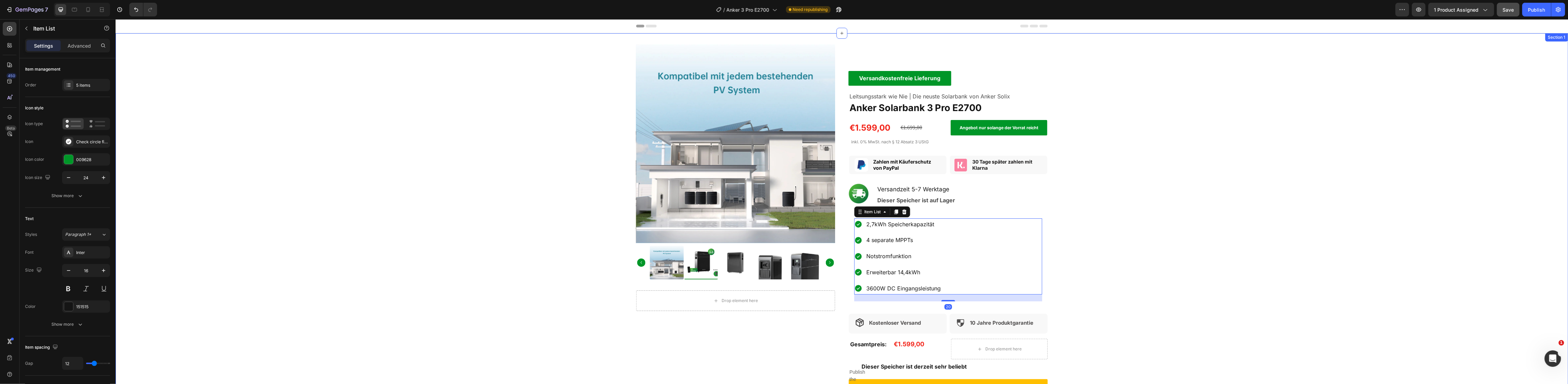
click at [1128, 240] on div "Product Images Drop element here Product Versandkostenfreie Lieferung Text Bloc…" at bounding box center [841, 235] width 1453 height 381
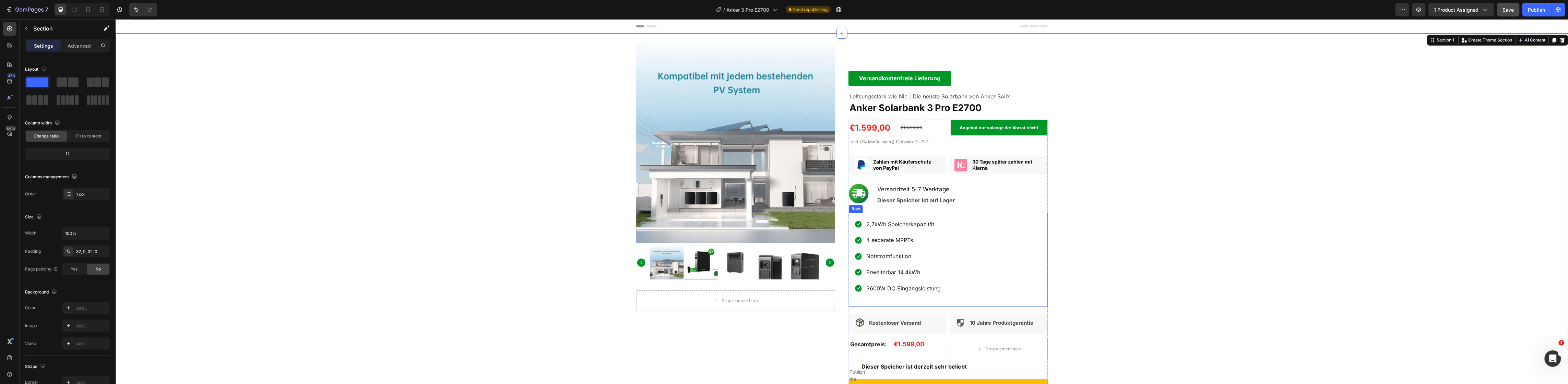
click at [989, 304] on div "2,7kWh Speicherkapazität 4 separate MPPTs Notstromfunktion Erweiterbar 14,4kWh …" at bounding box center [948, 260] width 199 height 94
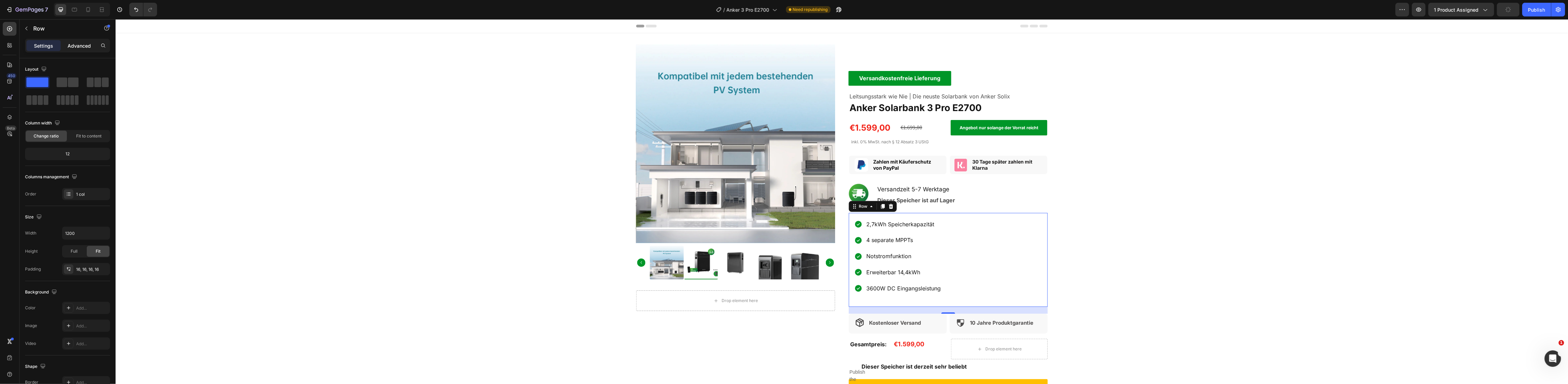
click at [77, 47] on p "Advanced" at bounding box center [79, 46] width 23 height 7
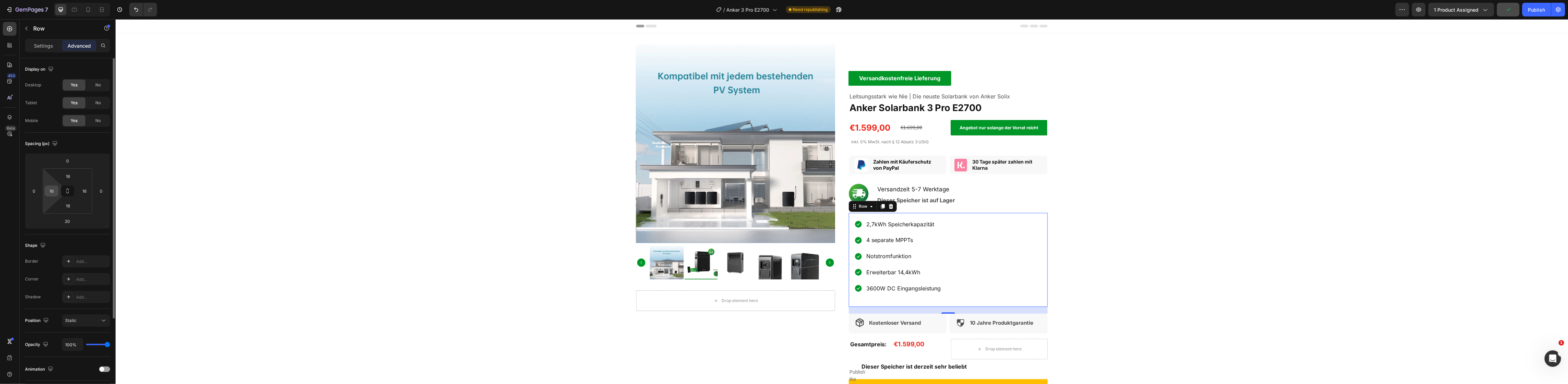
click at [54, 190] on input "16" at bounding box center [51, 190] width 10 height 10
type input "0"
click at [1153, 218] on div "Product Images Drop element here Product Versandkostenfreie Lieferung Text Bloc…" at bounding box center [841, 235] width 1453 height 381
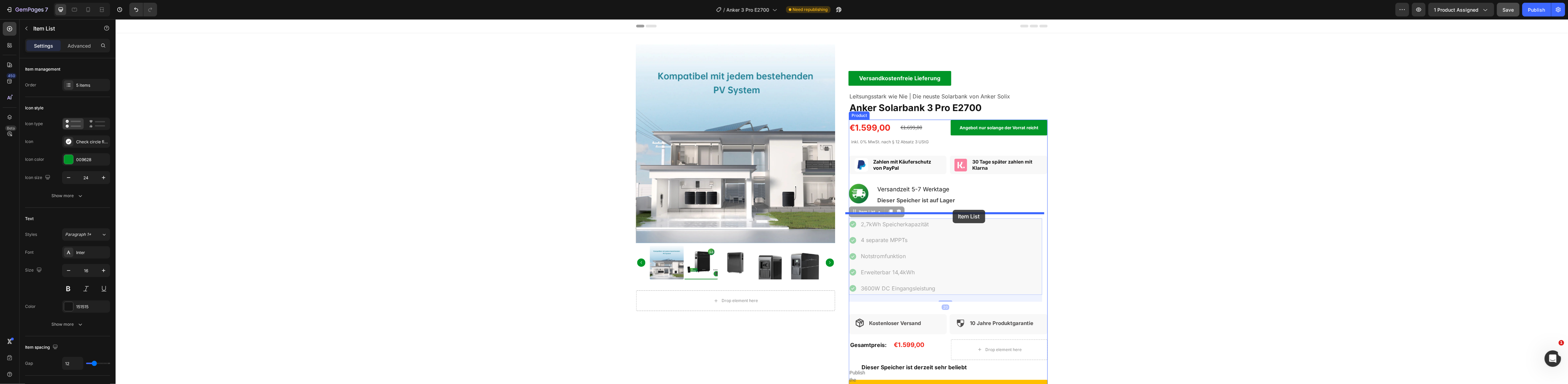
drag, startPoint x: 944, startPoint y: 283, endPoint x: 953, endPoint y: 210, distance: 73.6
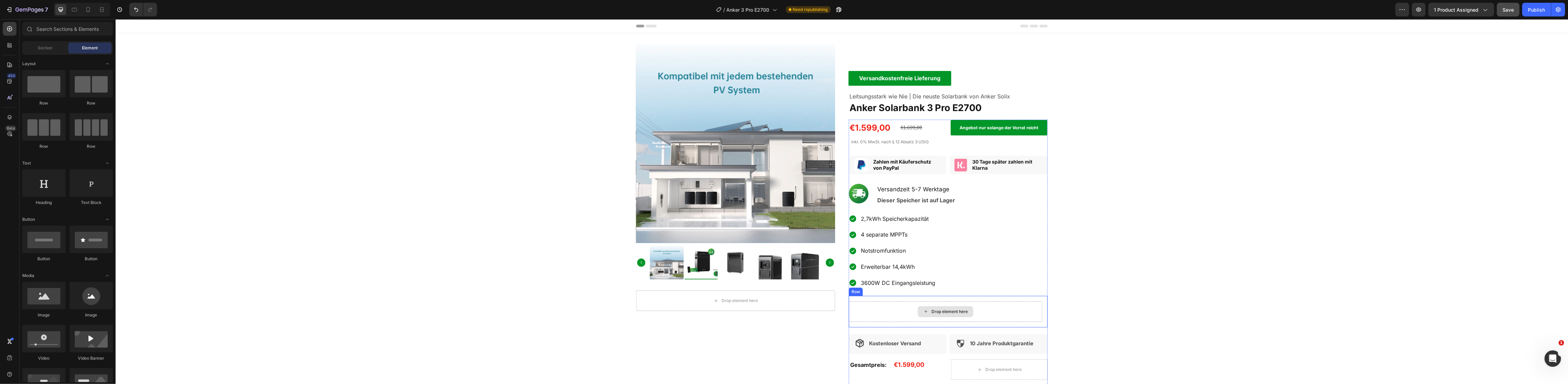
click at [918, 310] on div "Drop element here" at bounding box center [945, 312] width 55 height 11
click at [880, 309] on div "Drop element here" at bounding box center [945, 312] width 194 height 21
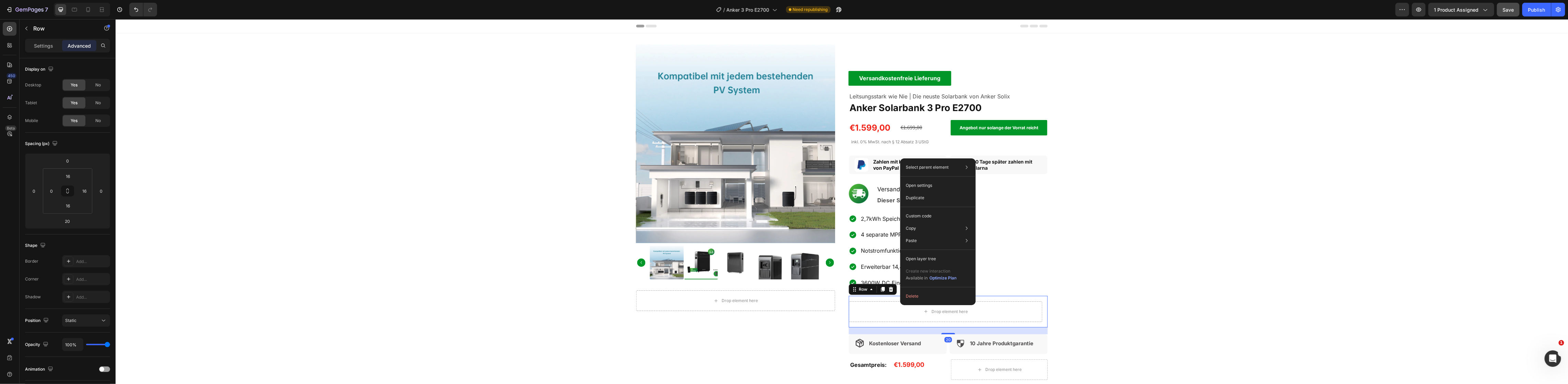
click at [888, 290] on icon at bounding box center [891, 289] width 5 height 5
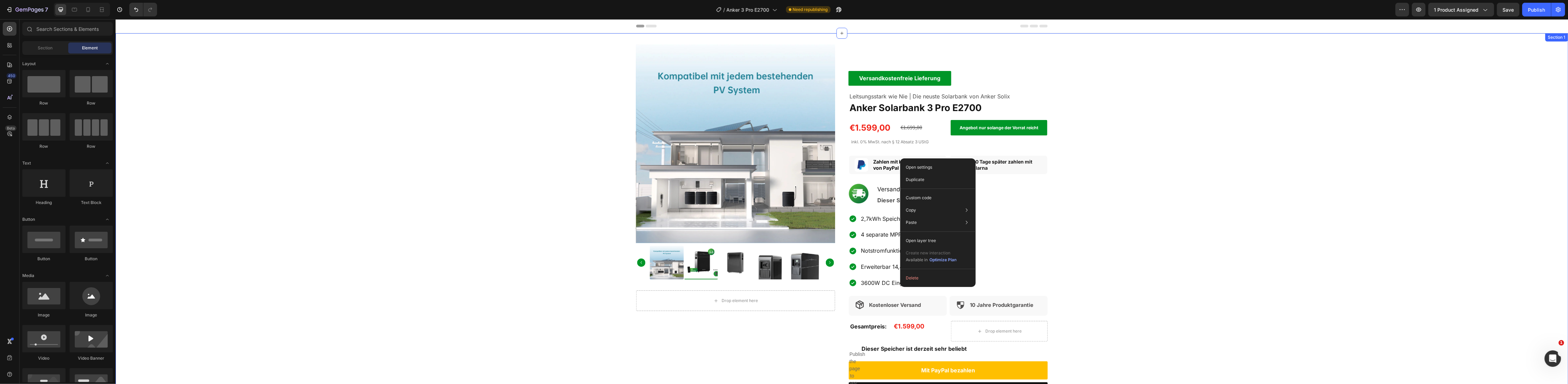
click at [1247, 230] on div "Product Images Drop element here Product Versandkostenfreie Lieferung Text Bloc…" at bounding box center [841, 226] width 1453 height 363
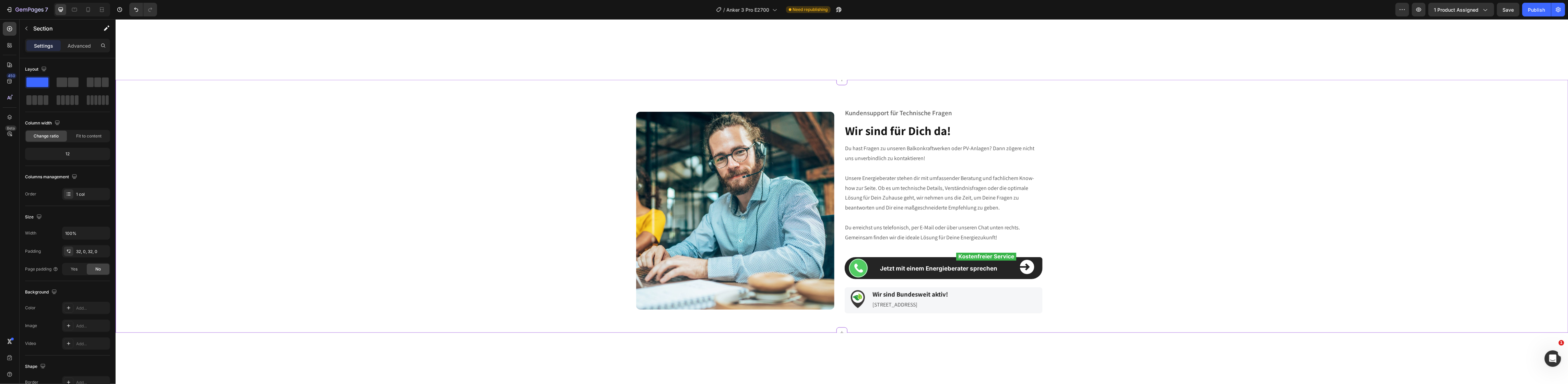
scroll to position [1115, 0]
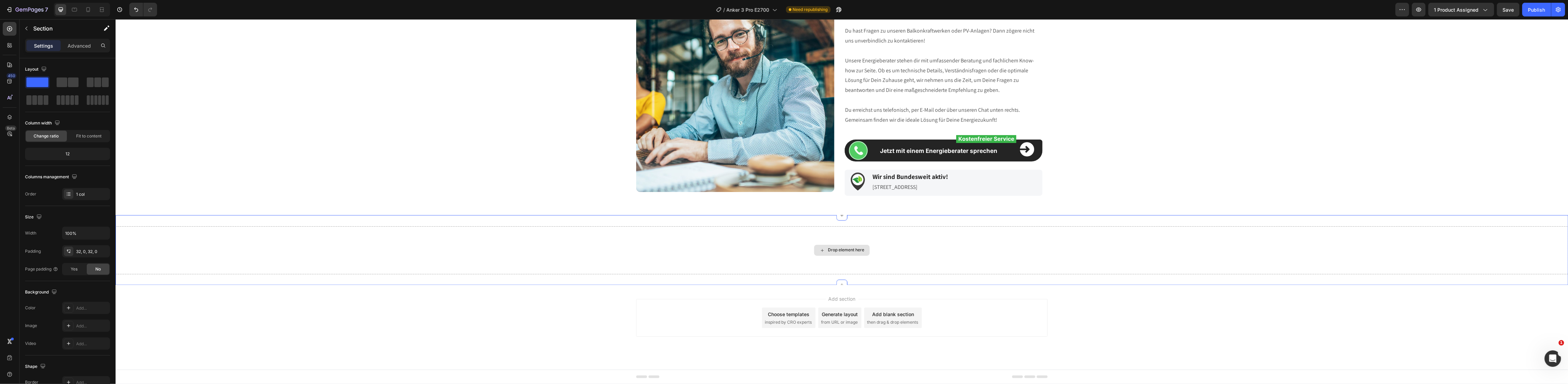
click at [764, 236] on div "Drop element here" at bounding box center [841, 250] width 1453 height 48
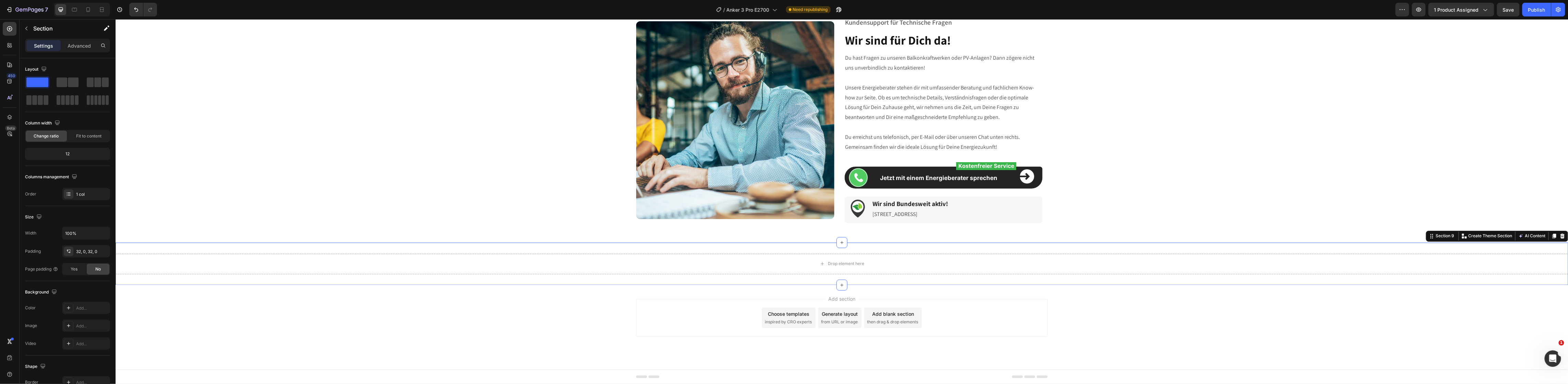
drag, startPoint x: 1555, startPoint y: 237, endPoint x: 1400, endPoint y: 266, distance: 157.7
click at [1560, 237] on icon at bounding box center [1562, 236] width 4 height 5
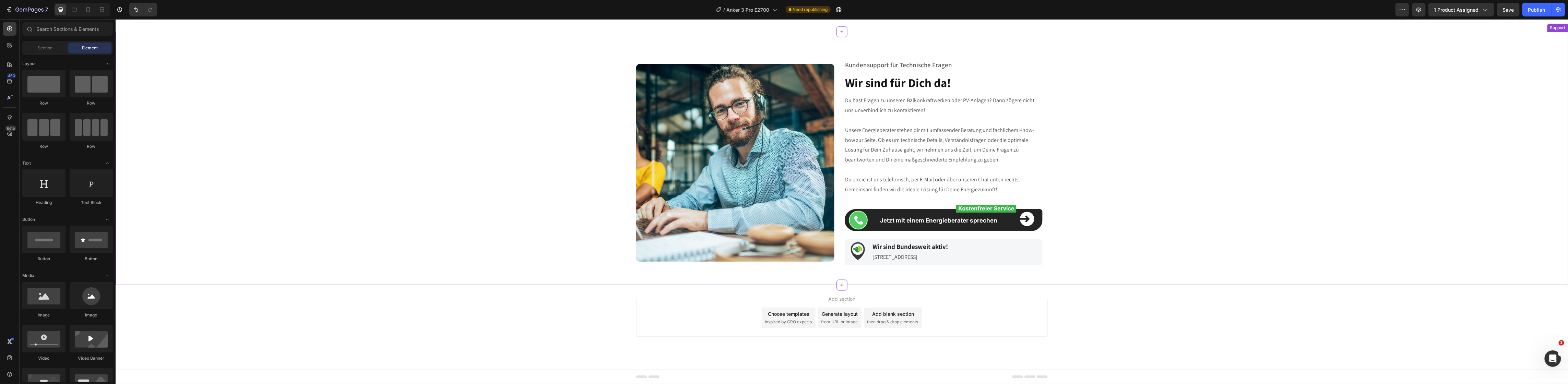
scroll to position [1004, 0]
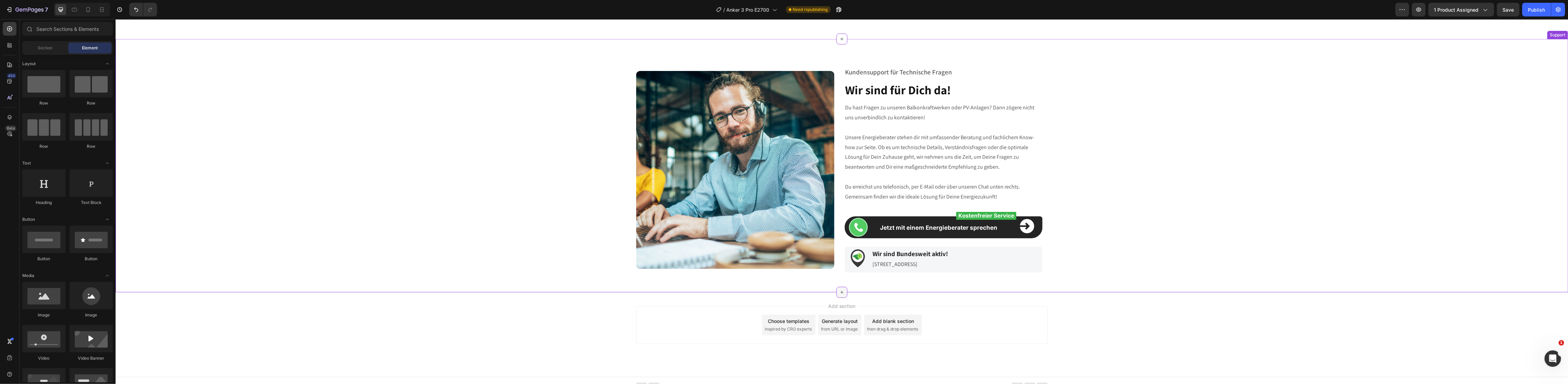
click at [839, 295] on icon at bounding box center [841, 292] width 5 height 5
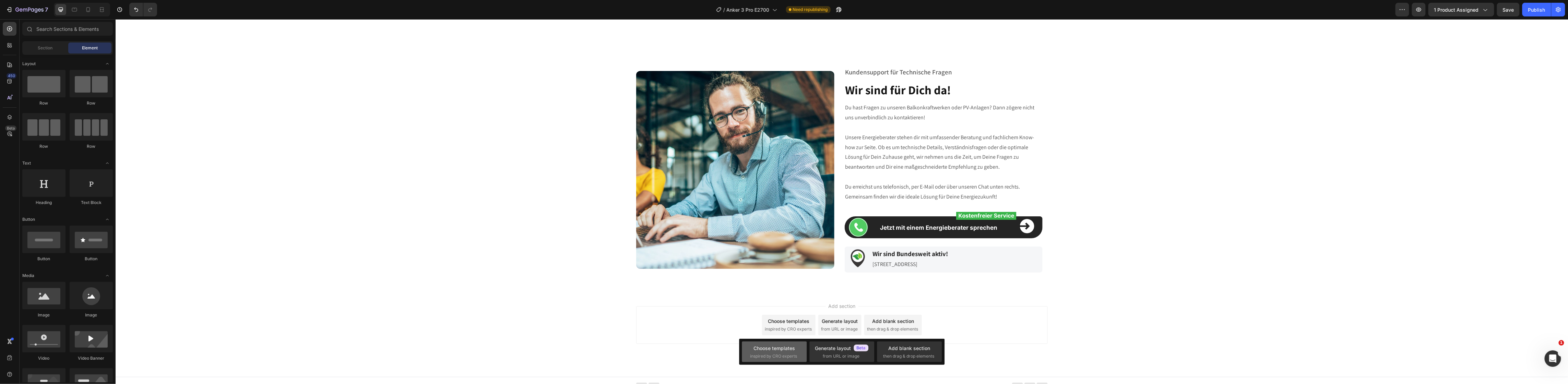
click at [761, 351] on div "Choose templates" at bounding box center [774, 348] width 41 height 7
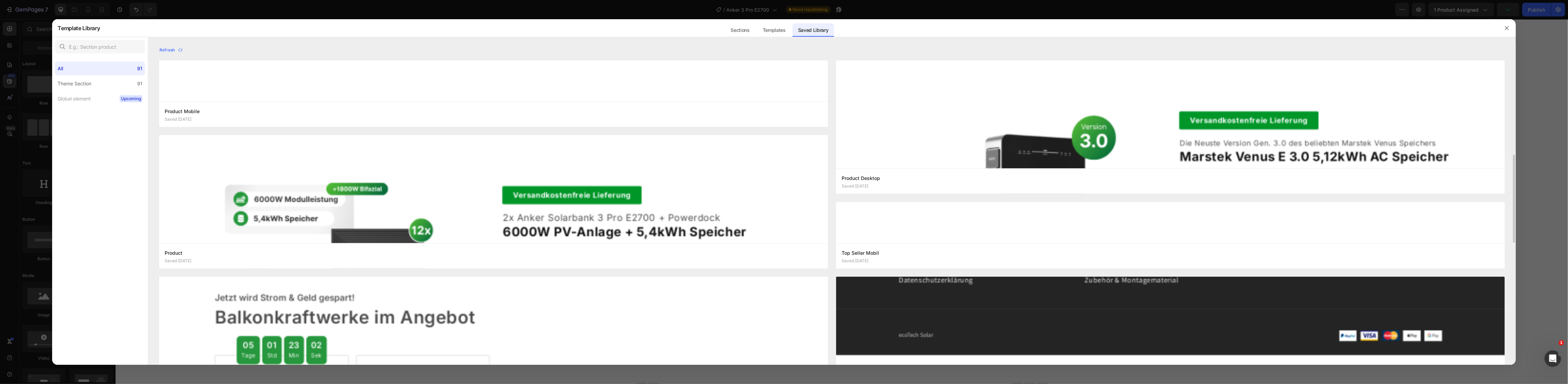
scroll to position [128, 0]
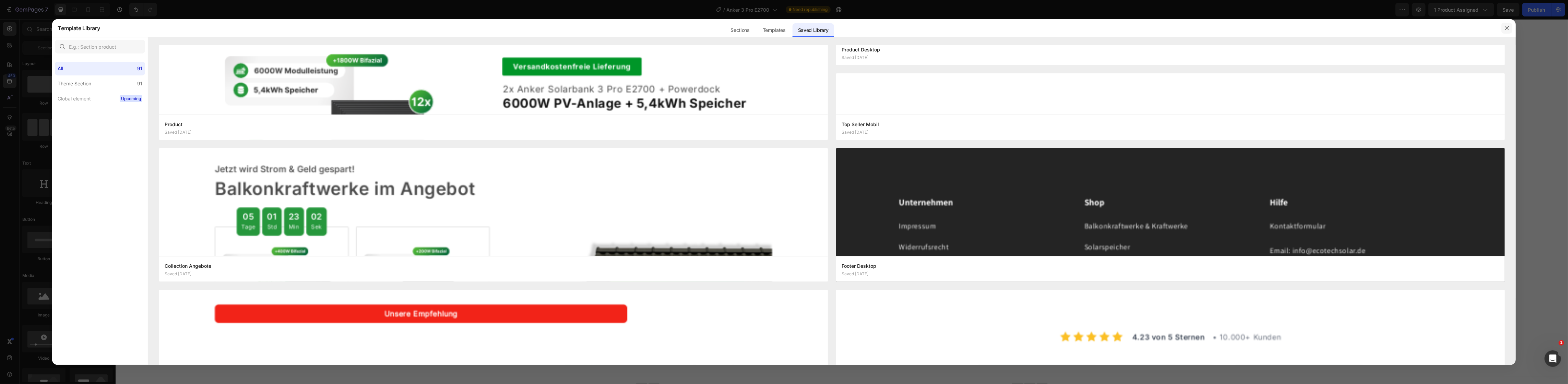
click at [1507, 27] on icon "button" at bounding box center [1507, 28] width 5 height 5
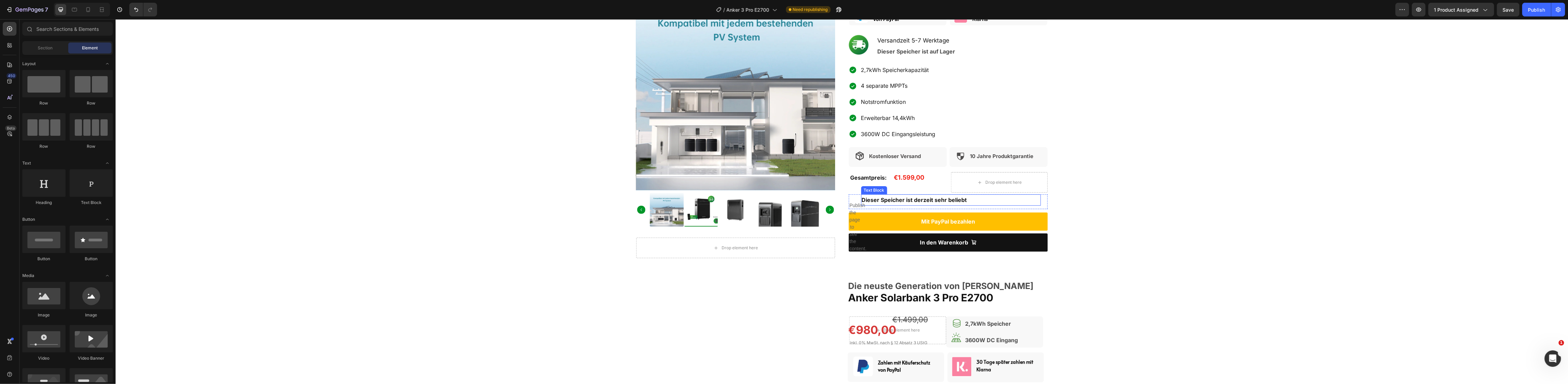
scroll to position [214, 0]
